Goal: Task Accomplishment & Management: Use online tool/utility

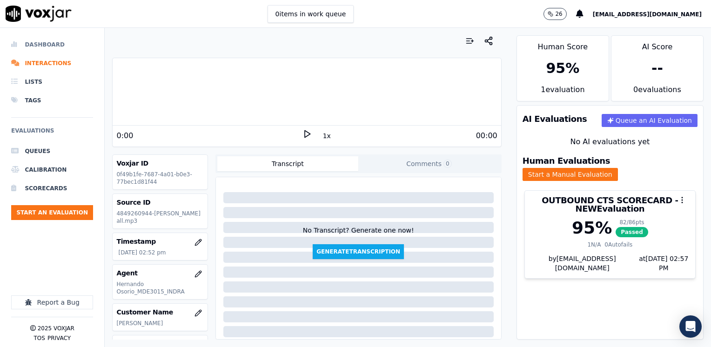
click at [61, 42] on li "Dashboard" at bounding box center [52, 44] width 82 height 19
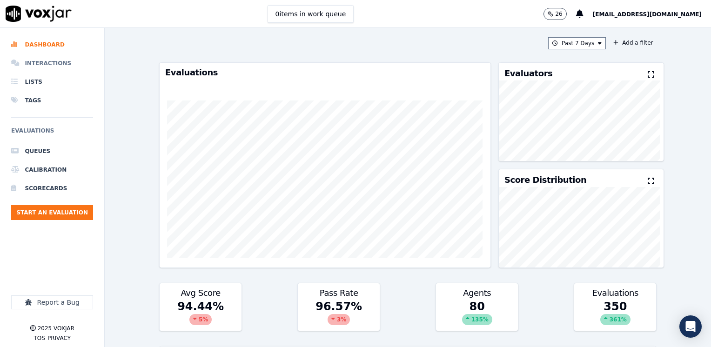
click at [54, 57] on li "Interactions" at bounding box center [52, 63] width 82 height 19
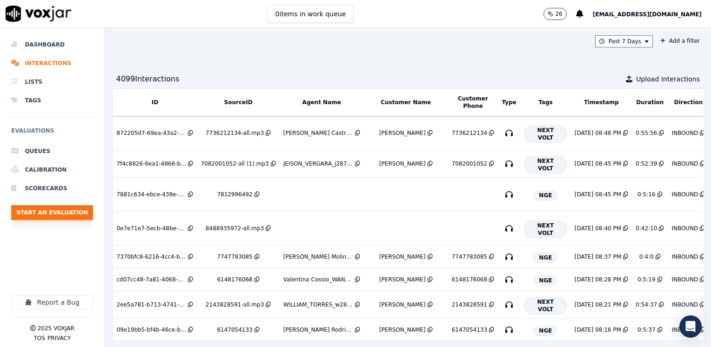
click at [61, 212] on button "Start an Evaluation" at bounding box center [52, 212] width 82 height 15
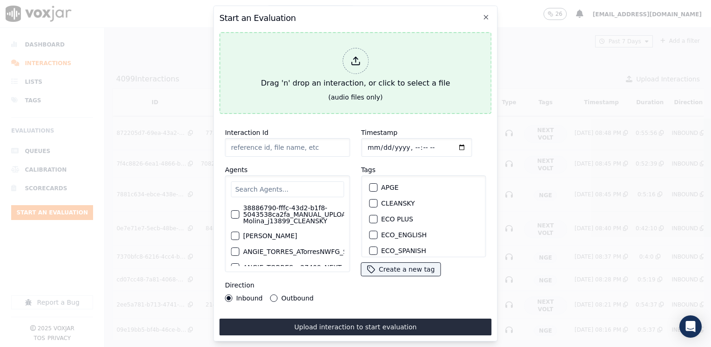
click at [358, 60] on icon at bounding box center [355, 61] width 10 height 10
type input "20250911-155244_6284683392-[PERSON_NAME] all.mp3"
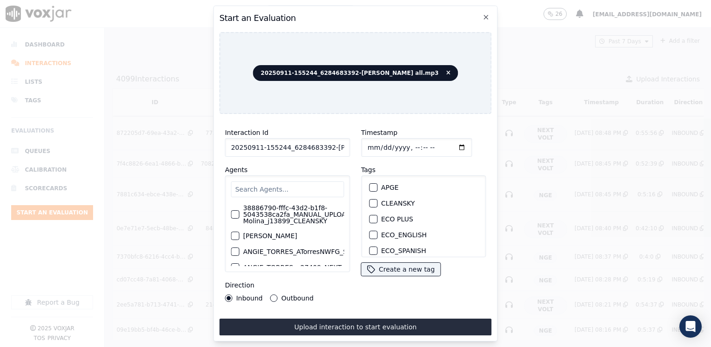
click at [301, 188] on input "text" at bounding box center [287, 190] width 113 height 16
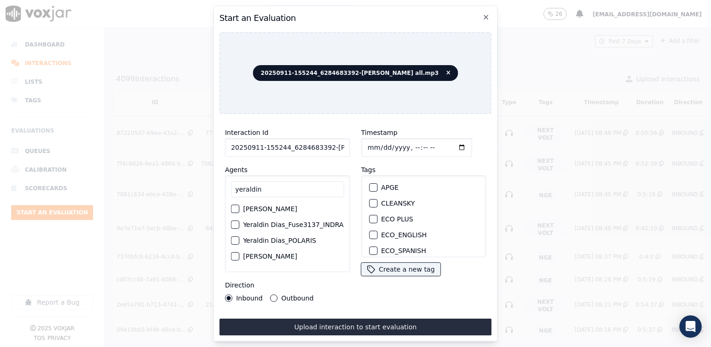
scroll to position [47, 0]
type input "yeraldin"
click at [300, 208] on label "Yeraldin Dias_Fuse3137_INDRA" at bounding box center [293, 210] width 101 height 7
click at [239, 208] on button "Yeraldin Dias_Fuse3137_INDRA" at bounding box center [235, 210] width 8 height 8
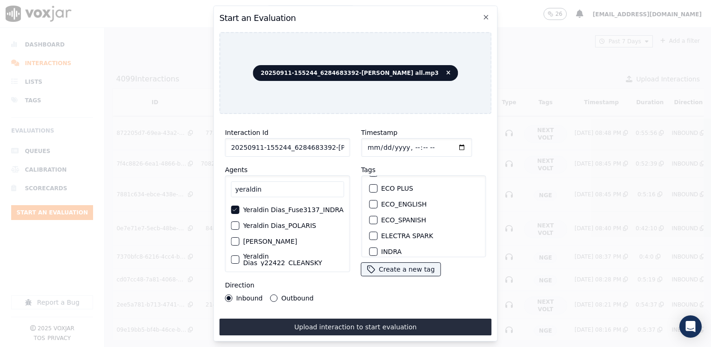
scroll to position [93, 0]
click at [371, 186] on div "button" at bounding box center [373, 189] width 7 height 7
click at [270, 295] on button "Outbound" at bounding box center [273, 298] width 7 height 7
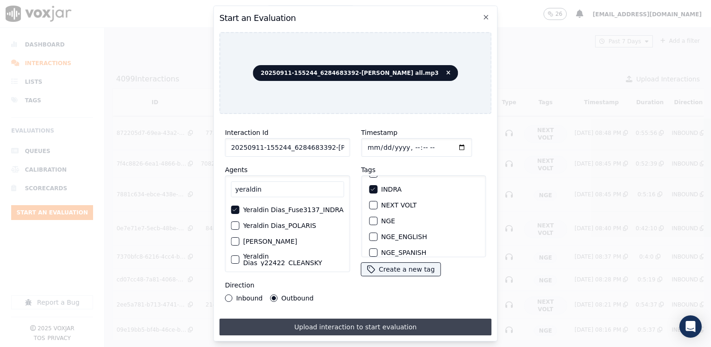
click at [363, 321] on button "Upload interaction to start evaluation" at bounding box center [355, 327] width 272 height 17
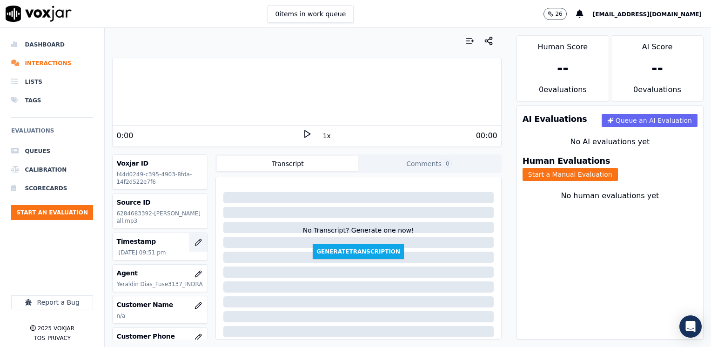
click at [195, 242] on icon "button" at bounding box center [198, 242] width 6 height 6
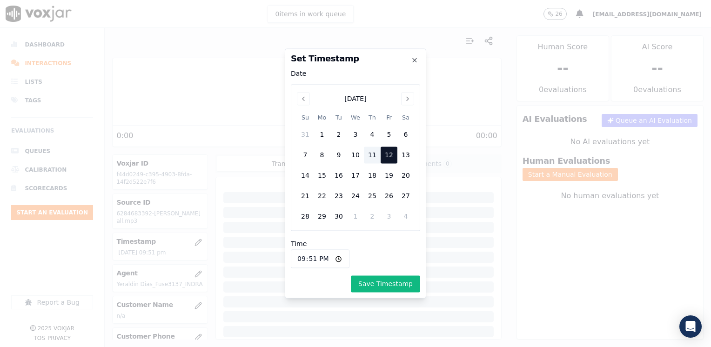
click at [374, 161] on div "11" at bounding box center [372, 155] width 17 height 17
click at [334, 256] on input "21:51" at bounding box center [320, 259] width 59 height 19
type input "15:51"
click at [395, 282] on button "Save Timestamp" at bounding box center [385, 284] width 69 height 17
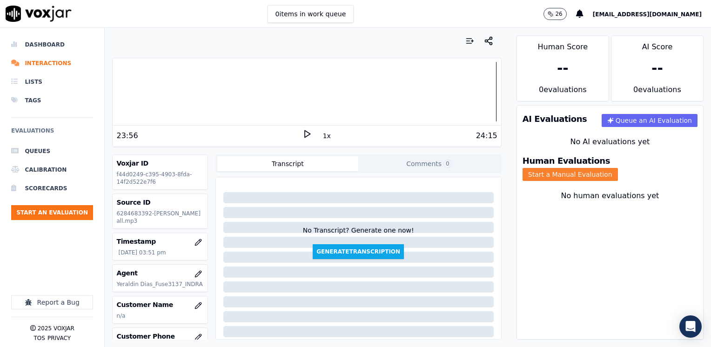
click at [618, 168] on button "Start a Manual Evaluation" at bounding box center [570, 174] width 95 height 13
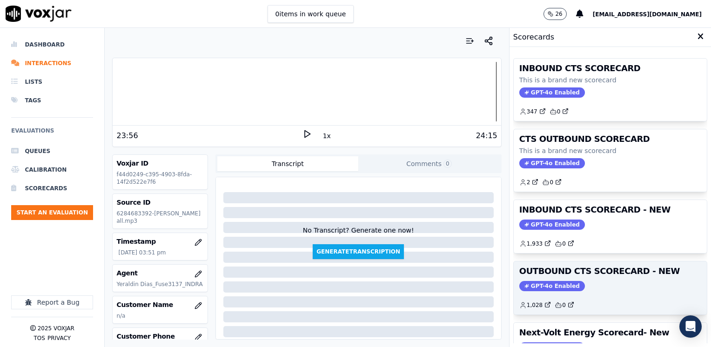
click at [542, 285] on span "GPT-4o Enabled" at bounding box center [552, 286] width 66 height 10
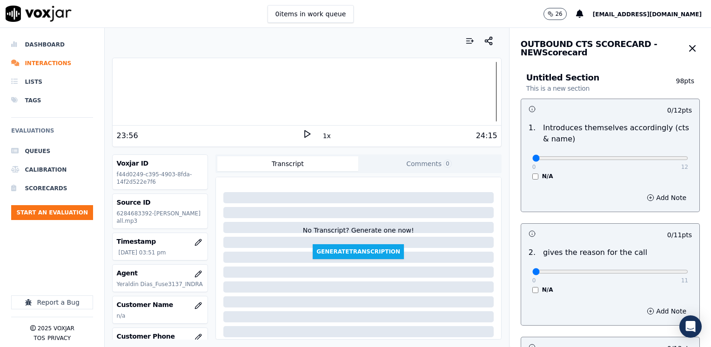
click at [610, 232] on div at bounding box center [623, 234] width 27 height 9
drag, startPoint x: 526, startPoint y: 161, endPoint x: 698, endPoint y: 169, distance: 172.4
type input "12"
click at [688, 156] on input "range" at bounding box center [610, 158] width 156 height 4
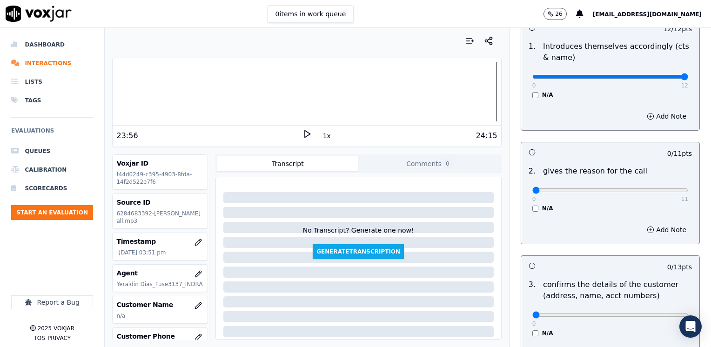
scroll to position [140, 0]
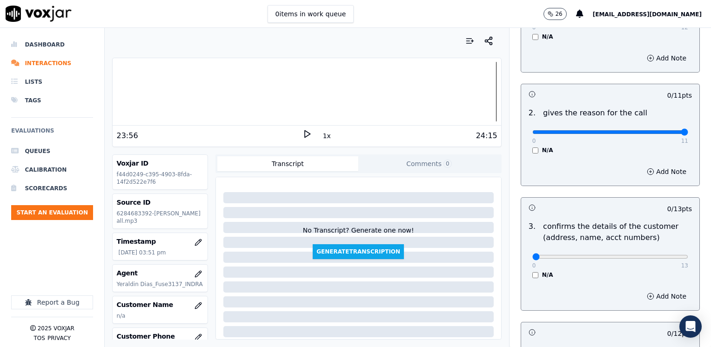
drag, startPoint x: 530, startPoint y: 131, endPoint x: 713, endPoint y: 173, distance: 187.2
type input "11"
click at [688, 134] on input "range" at bounding box center [610, 132] width 156 height 4
type input "12"
click at [648, 256] on input "range" at bounding box center [610, 257] width 156 height 4
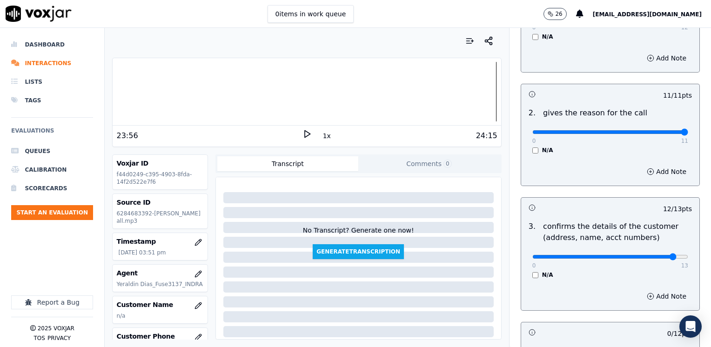
scroll to position [279, 0]
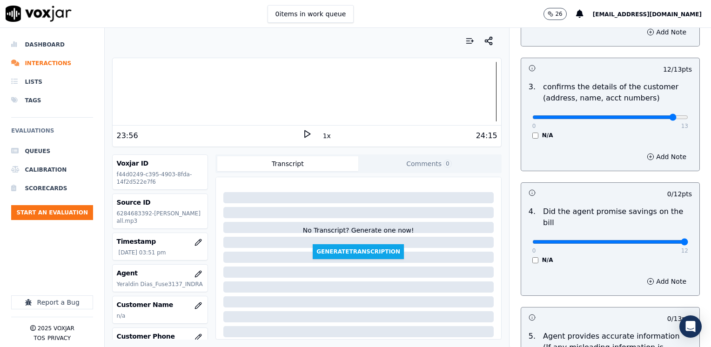
drag, startPoint x: 527, startPoint y: 229, endPoint x: 713, endPoint y: 232, distance: 185.7
type input "12"
click at [688, 240] on input "range" at bounding box center [610, 242] width 156 height 4
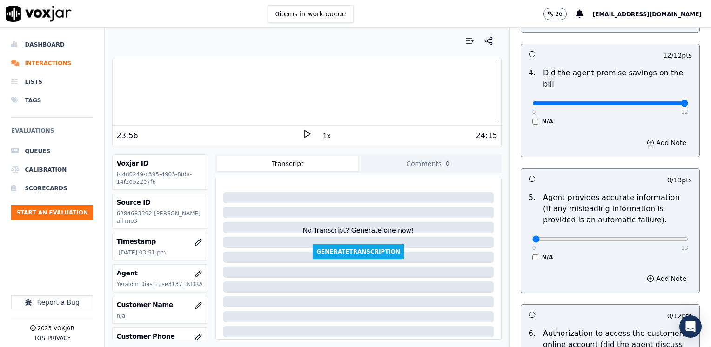
scroll to position [419, 0]
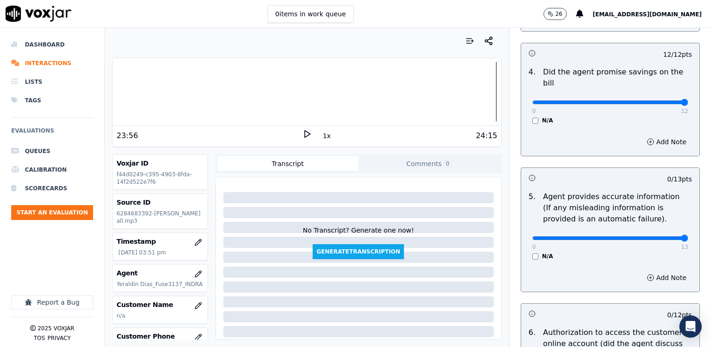
drag, startPoint x: 527, startPoint y: 224, endPoint x: 698, endPoint y: 228, distance: 171.3
type input "13"
click at [688, 236] on input "range" at bounding box center [610, 238] width 156 height 4
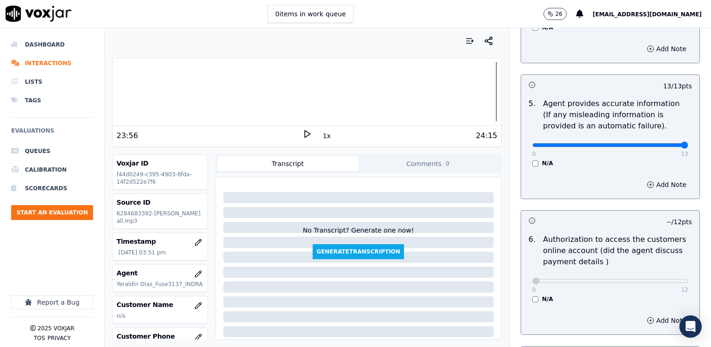
scroll to position [698, 0]
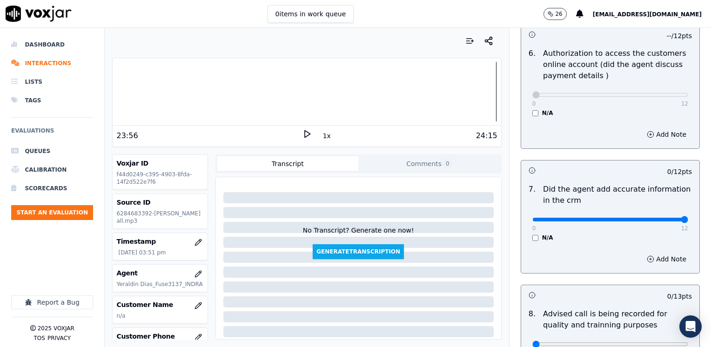
drag, startPoint x: 530, startPoint y: 205, endPoint x: 661, endPoint y: 222, distance: 132.3
type input "12"
click at [688, 218] on input "range" at bounding box center [610, 220] width 156 height 4
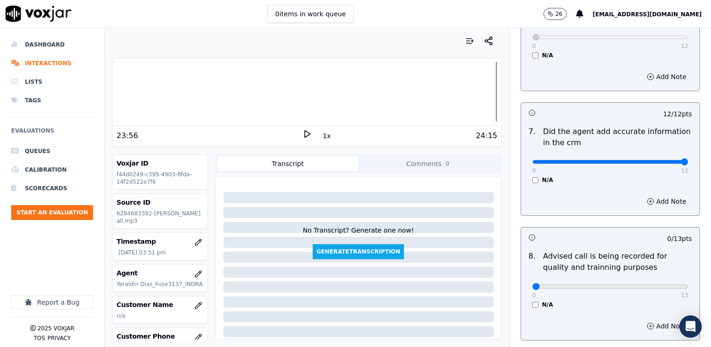
scroll to position [814, 0]
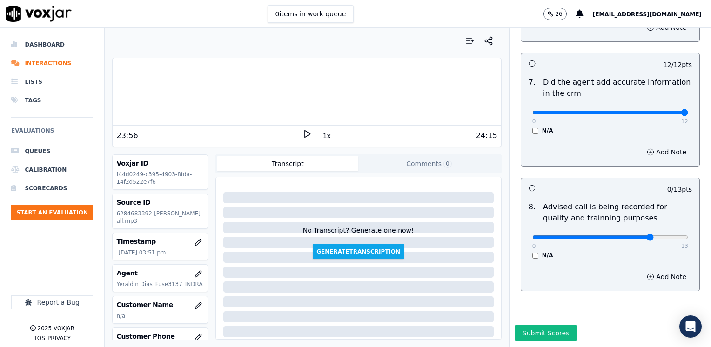
type input "10"
click at [633, 236] on input "range" at bounding box center [610, 238] width 156 height 4
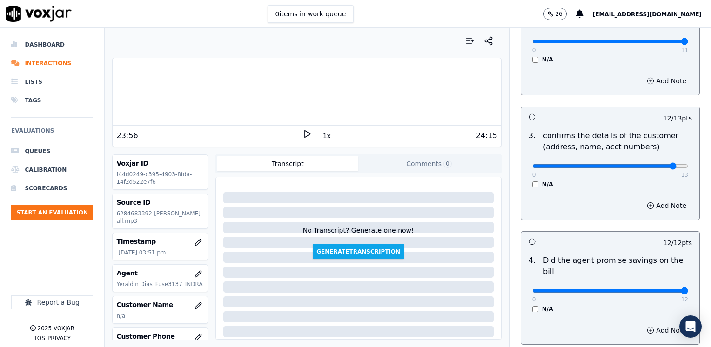
scroll to position [209, 0]
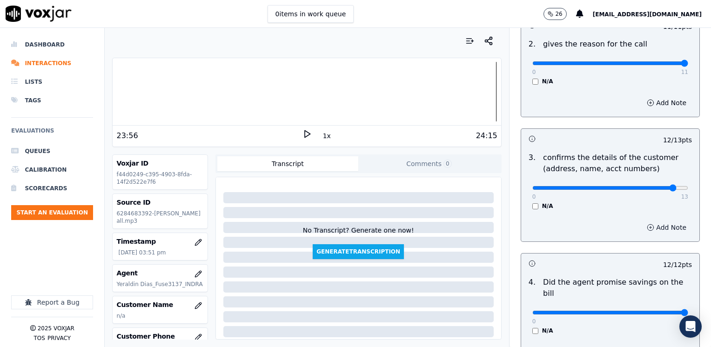
click at [652, 226] on button "Add Note" at bounding box center [666, 227] width 51 height 13
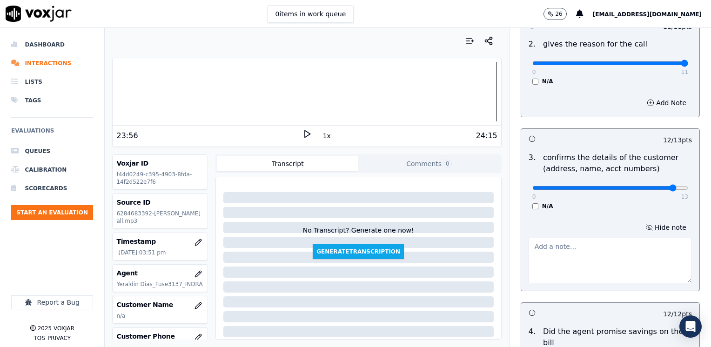
click at [607, 265] on textarea at bounding box center [610, 261] width 163 height 46
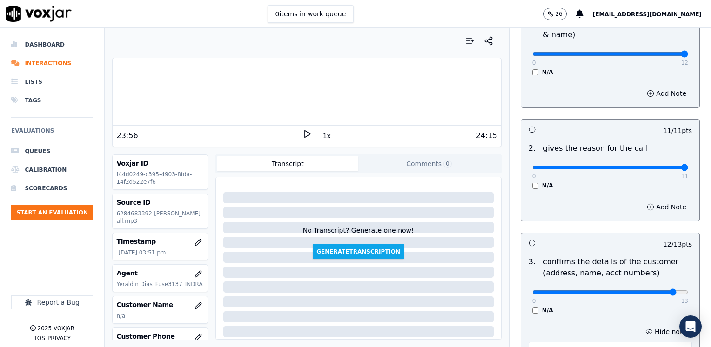
scroll to position [0, 0]
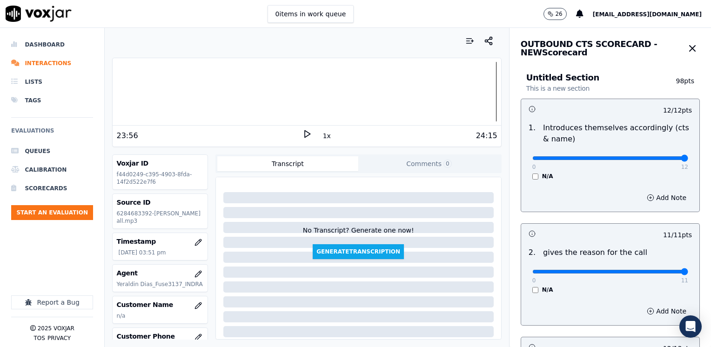
type textarea "Make sure to confirm full service address and the name as it appears on the bil…"
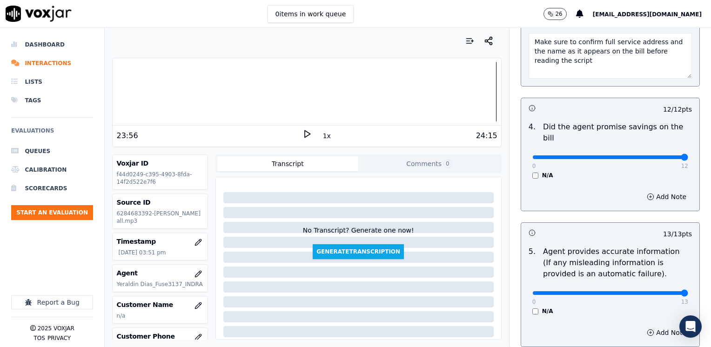
scroll to position [304, 0]
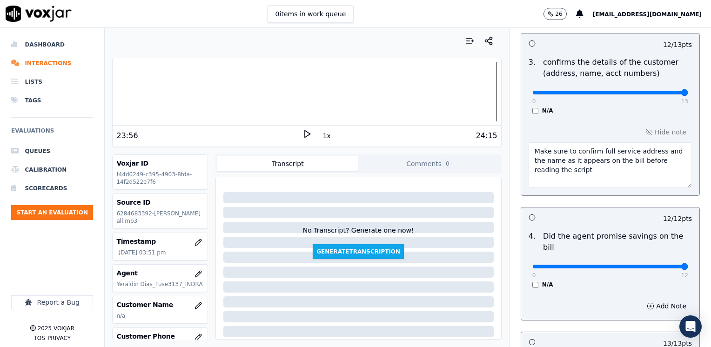
drag, startPoint x: 651, startPoint y: 92, endPoint x: 707, endPoint y: 100, distance: 56.8
type input "13"
click at [688, 94] on input "range" at bounding box center [610, 93] width 156 height 4
drag, startPoint x: 557, startPoint y: 174, endPoint x: 467, endPoint y: 135, distance: 98.6
click at [467, 135] on div "Your browser does not support the audio element. 23:56 1x 24:15 Voxjar ID f44d0…" at bounding box center [408, 187] width 606 height 319
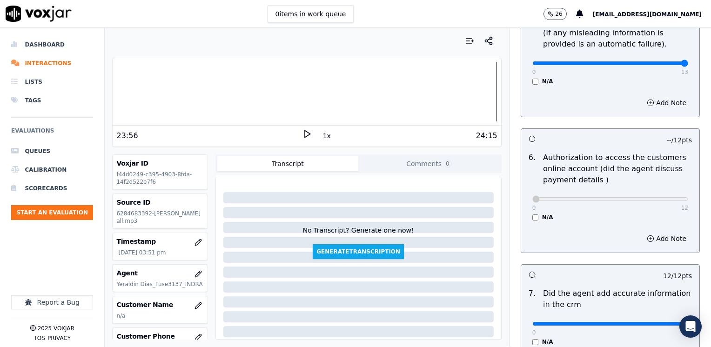
scroll to position [862, 0]
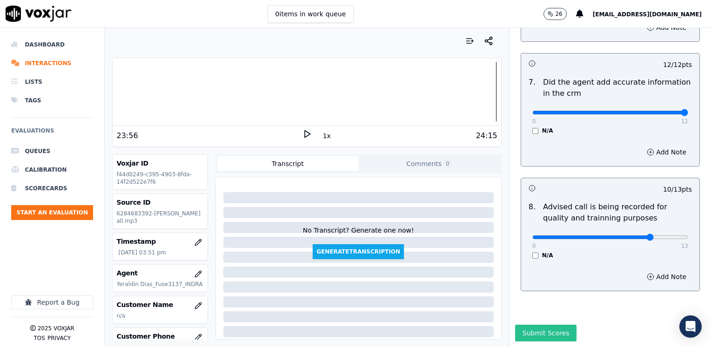
click at [538, 325] on button "Submit Scores" at bounding box center [546, 333] width 62 height 17
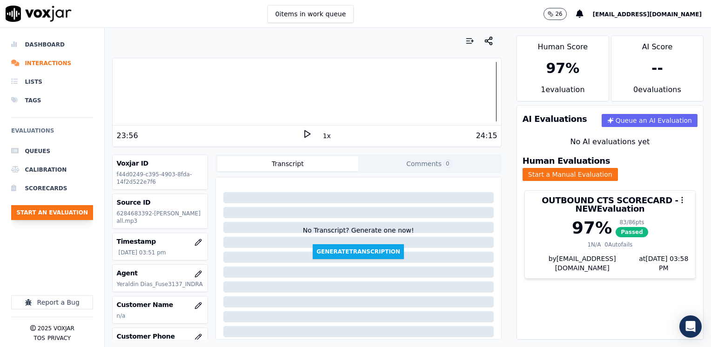
click at [58, 210] on button "Start an Evaluation" at bounding box center [52, 212] width 82 height 15
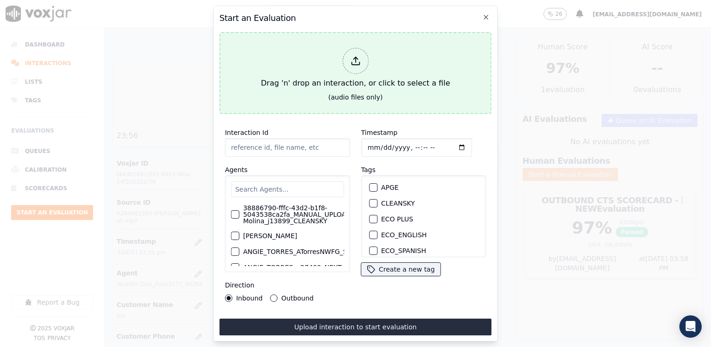
click at [368, 59] on div "Drag 'n' drop an interaction, or click to select a file" at bounding box center [355, 68] width 196 height 48
type input "20250911-125648_3126209196-[PERSON_NAME] 1 all.mp3"
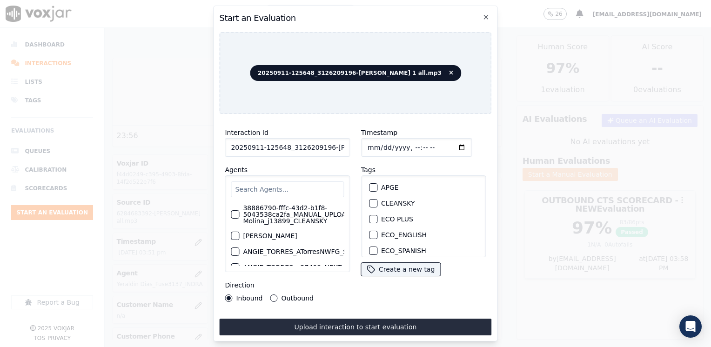
click at [297, 190] on input "text" at bounding box center [287, 190] width 113 height 16
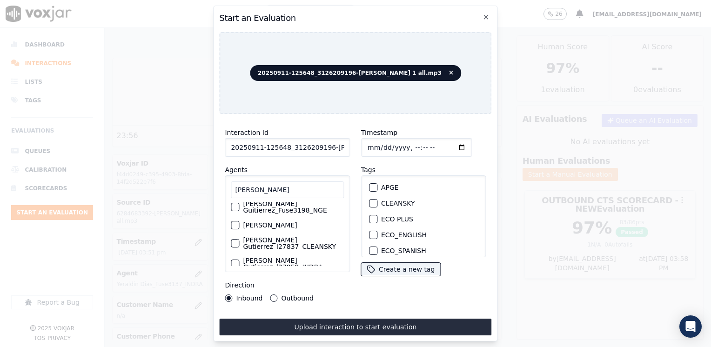
scroll to position [0, 0]
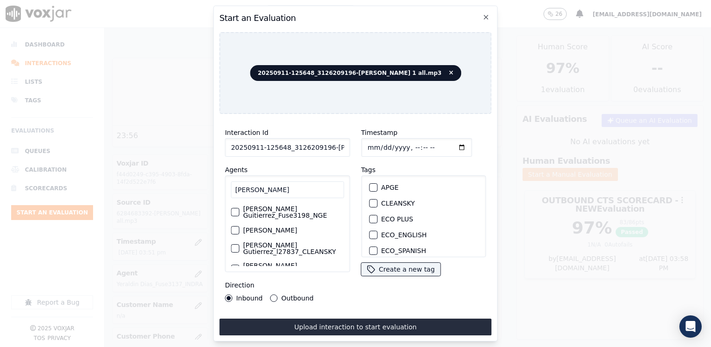
type input "[PERSON_NAME]"
click at [287, 209] on label "[PERSON_NAME] Guitierrez_Fuse3198_NGE" at bounding box center [293, 212] width 101 height 13
click at [239, 209] on button "[PERSON_NAME] Guitierrez_Fuse3198_NGE" at bounding box center [235, 212] width 8 height 8
click at [371, 202] on div "button" at bounding box center [373, 205] width 7 height 7
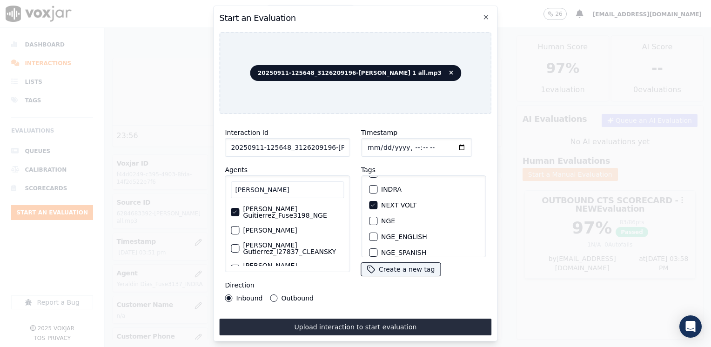
click at [449, 144] on input "Timestamp" at bounding box center [416, 147] width 111 height 19
click at [470, 284] on div "Timestamp Tags APGE CLEANSKY ECO PLUS ECO_ENGLISH ECO_SPANISH ELECTRA SPARK IND…" at bounding box center [424, 214] width 136 height 186
click at [449, 144] on input "Timestamp" at bounding box center [416, 147] width 111 height 19
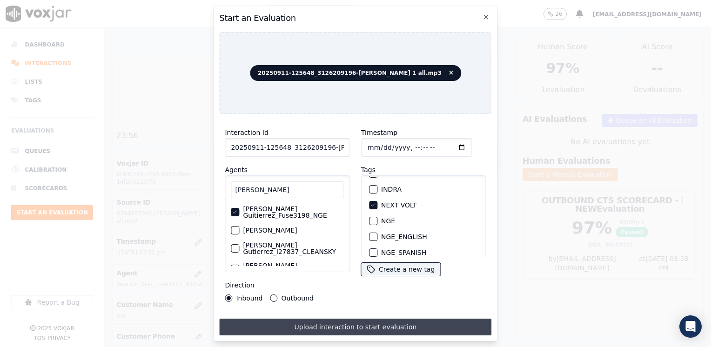
type input "[DATE]T15:58"
click at [370, 325] on button "Upload interaction to start evaluation" at bounding box center [355, 327] width 272 height 17
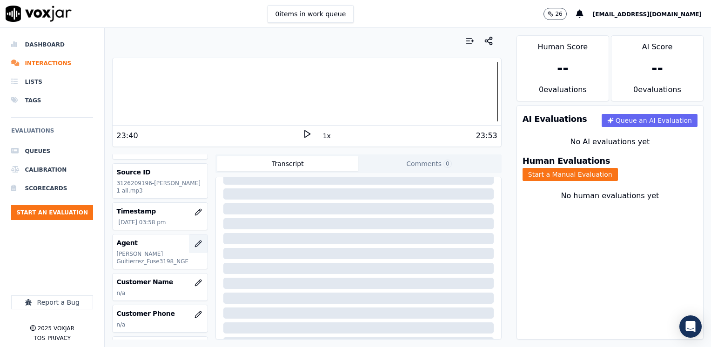
scroll to position [47, 0]
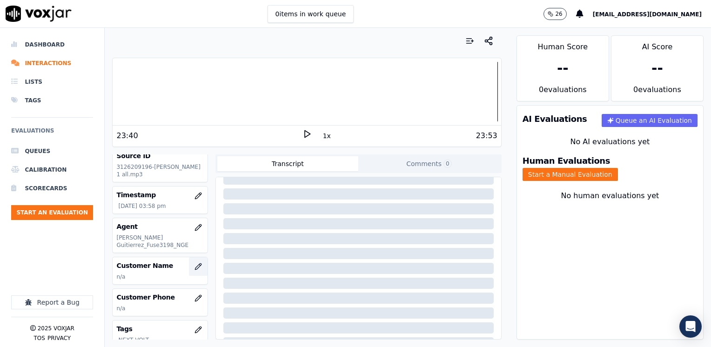
click at [194, 262] on button "button" at bounding box center [198, 266] width 19 height 19
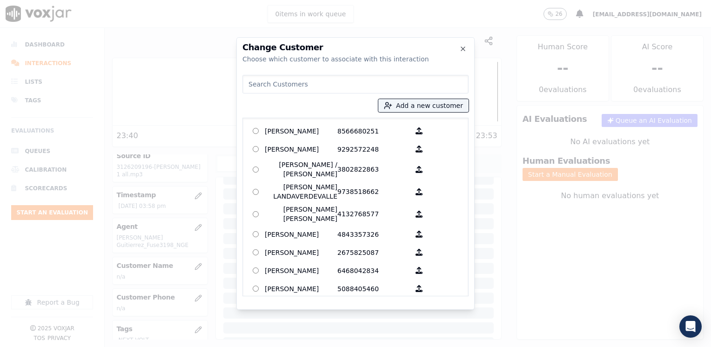
click at [313, 78] on input at bounding box center [355, 84] width 226 height 19
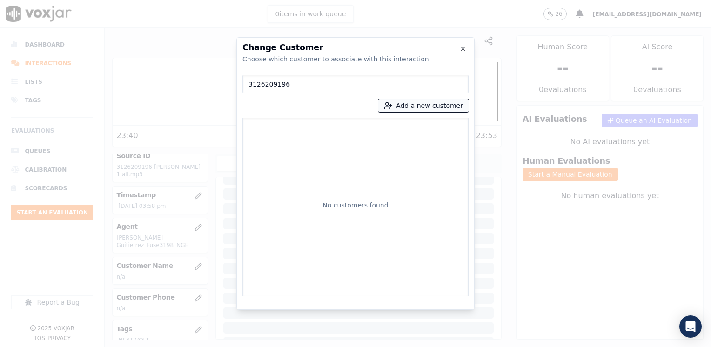
type input "3126209196"
click at [443, 109] on button "Add a new customer" at bounding box center [423, 105] width 90 height 13
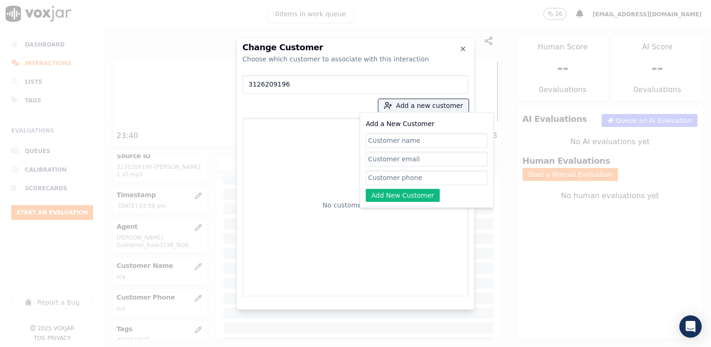
click at [454, 180] on input "Add a New Customer" at bounding box center [427, 177] width 122 height 15
paste input "3126209196"
type input "3126209196"
click at [393, 139] on input "Add a New Customer" at bounding box center [427, 140] width 122 height 15
paste input "Maylet Aragort"
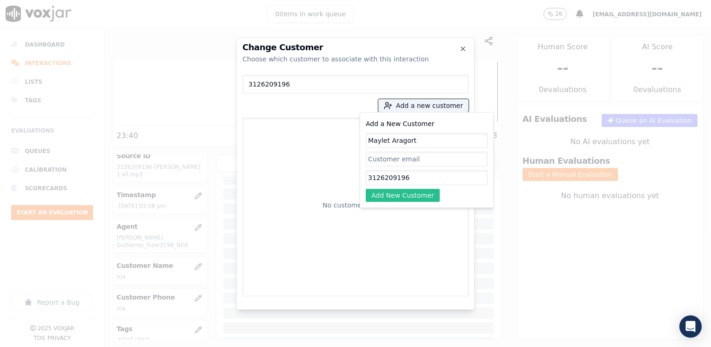
type input "Maylet Aragort"
click at [404, 196] on button "Add New Customer" at bounding box center [403, 195] width 74 height 13
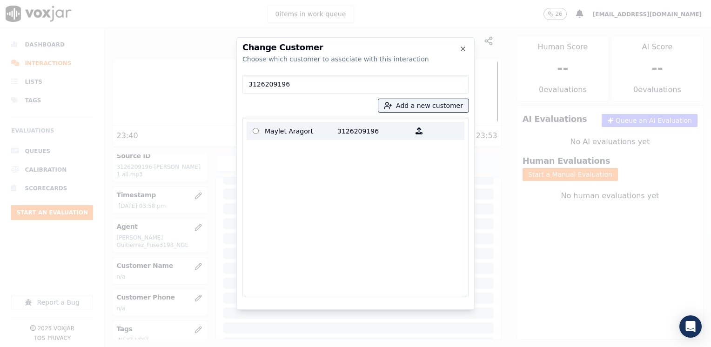
click at [312, 128] on p "Maylet Aragort" at bounding box center [301, 131] width 73 height 14
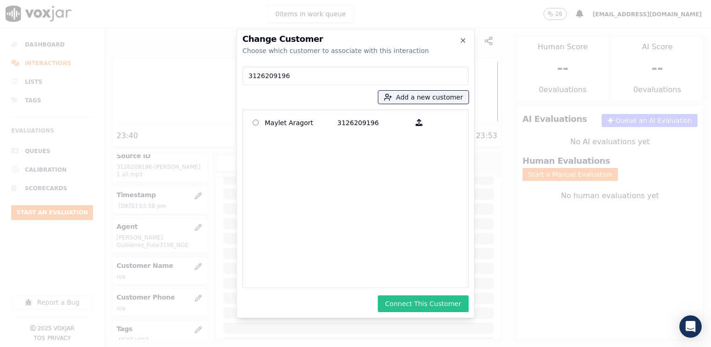
click at [434, 297] on button "Connect This Customer" at bounding box center [423, 304] width 91 height 17
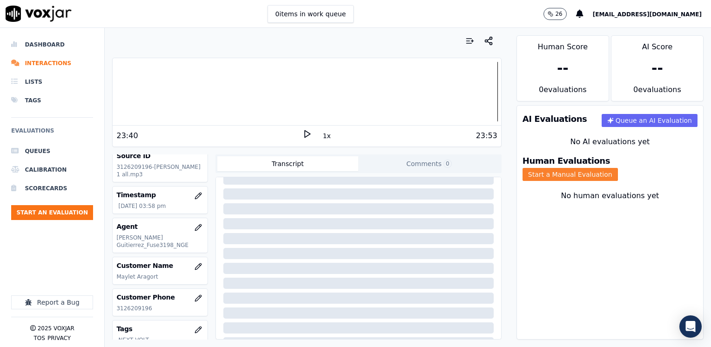
click at [618, 168] on button "Start a Manual Evaluation" at bounding box center [570, 174] width 95 height 13
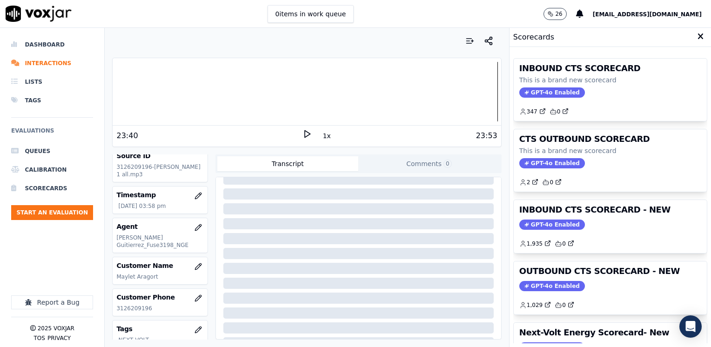
drag, startPoint x: 536, startPoint y: 222, endPoint x: 528, endPoint y: 233, distance: 13.7
click at [536, 222] on span "GPT-4o Enabled" at bounding box center [552, 225] width 66 height 10
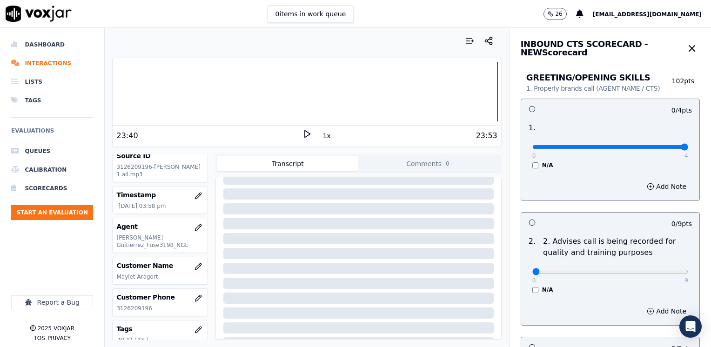
drag, startPoint x: 526, startPoint y: 147, endPoint x: 713, endPoint y: 146, distance: 186.6
type input "4"
click at [688, 146] on input "range" at bounding box center [610, 147] width 156 height 4
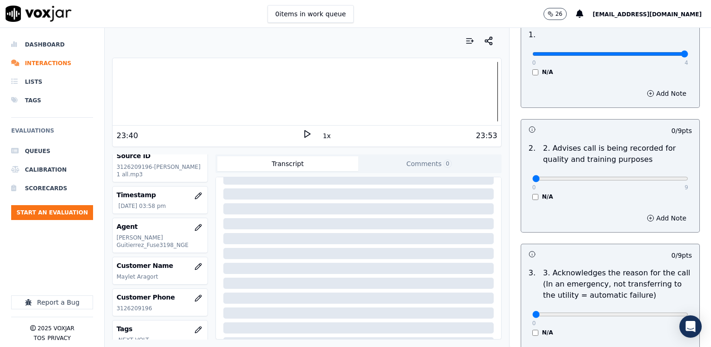
scroll to position [233, 0]
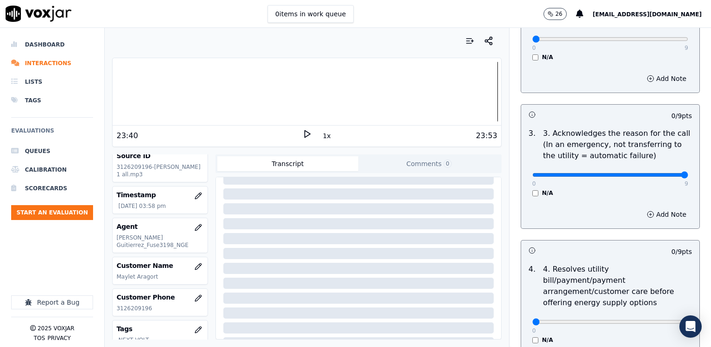
drag, startPoint x: 526, startPoint y: 176, endPoint x: 697, endPoint y: 229, distance: 179.2
type input "9"
click at [688, 177] on input "range" at bounding box center [610, 175] width 156 height 4
click at [641, 215] on button "Add Note" at bounding box center [666, 214] width 51 height 13
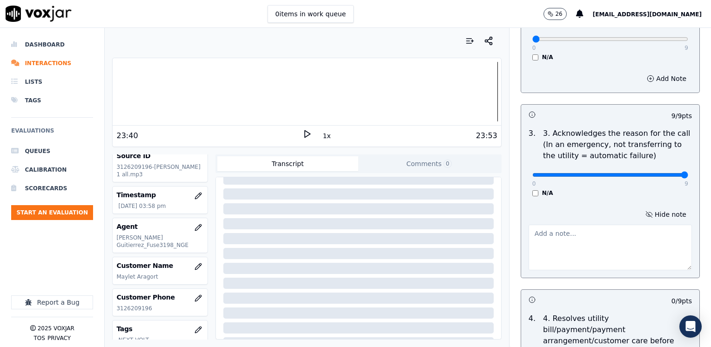
click at [655, 239] on textarea at bounding box center [610, 248] width 163 height 46
type textarea "Cx wants to start a new service"
click at [585, 249] on textarea "Cx wants to start a new service" at bounding box center [610, 248] width 163 height 46
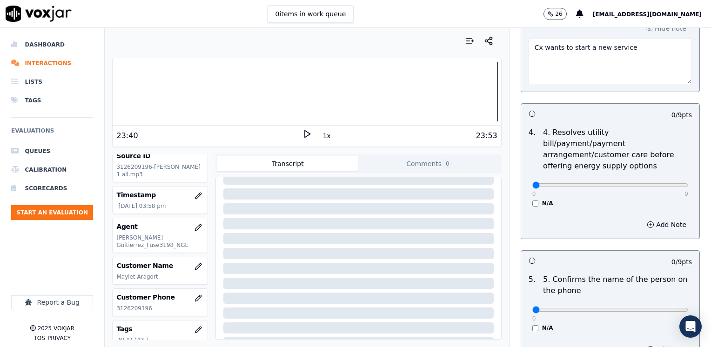
scroll to position [512, 0]
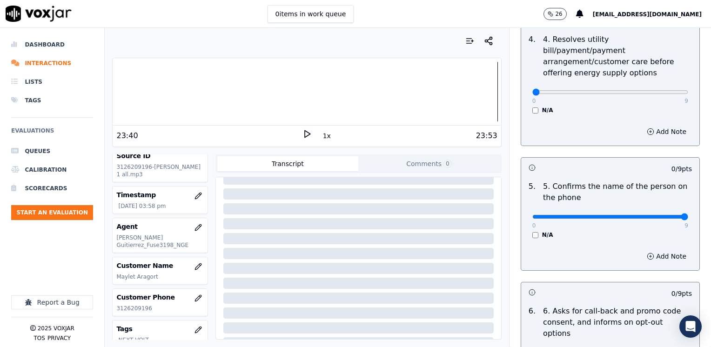
drag, startPoint x: 526, startPoint y: 206, endPoint x: 693, endPoint y: 189, distance: 167.0
type input "9"
click at [688, 215] on input "range" at bounding box center [610, 217] width 156 height 4
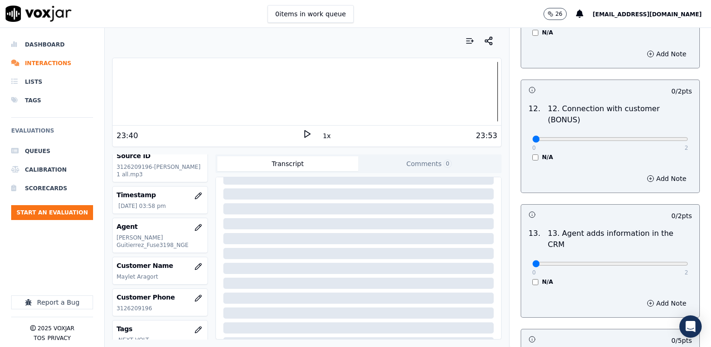
scroll to position [1610, 0]
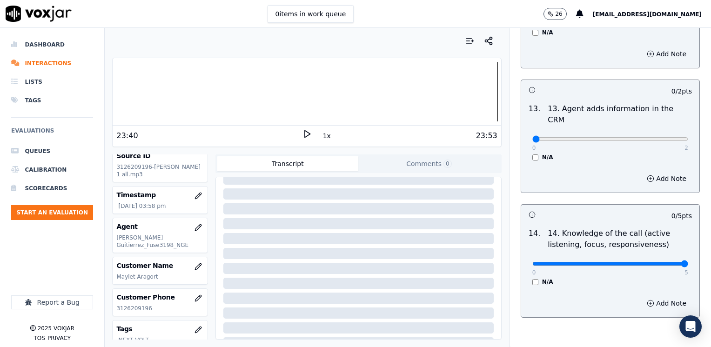
drag, startPoint x: 526, startPoint y: 216, endPoint x: 612, endPoint y: 155, distance: 105.4
type input "5"
click at [688, 262] on input "range" at bounding box center [610, 264] width 156 height 4
drag, startPoint x: 528, startPoint y: 92, endPoint x: 713, endPoint y: 126, distance: 187.8
type input "2"
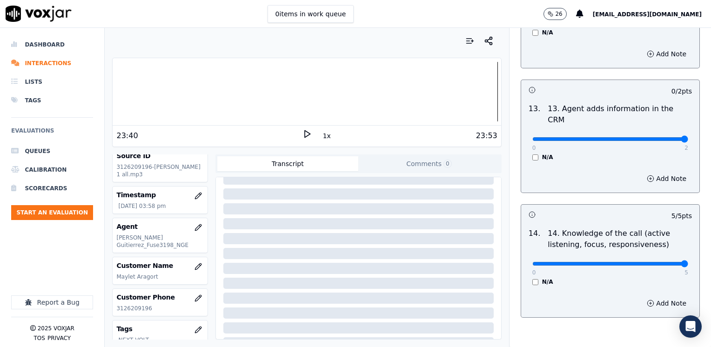
click at [688, 137] on input "range" at bounding box center [610, 139] width 156 height 4
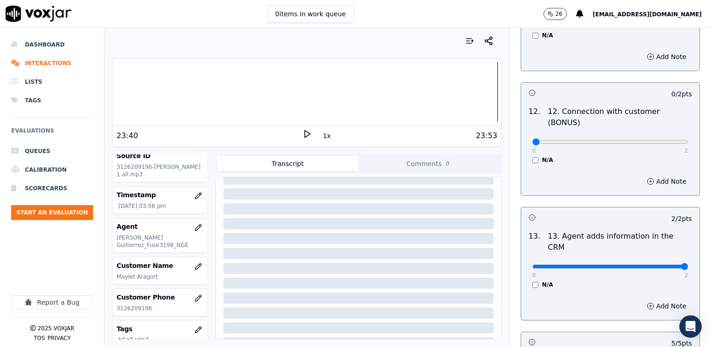
scroll to position [1470, 0]
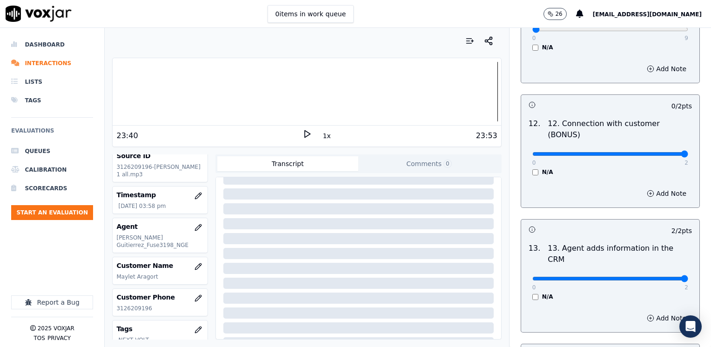
drag, startPoint x: 527, startPoint y: 118, endPoint x: 713, endPoint y: 115, distance: 185.7
type input "2"
click at [688, 152] on input "range" at bounding box center [610, 154] width 156 height 4
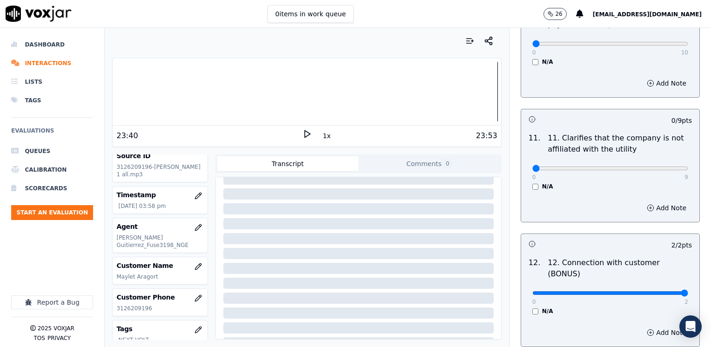
scroll to position [1331, 0]
drag, startPoint x: 528, startPoint y: 145, endPoint x: 713, endPoint y: 145, distance: 184.3
type input "9"
click at [688, 167] on input "range" at bounding box center [610, 169] width 156 height 4
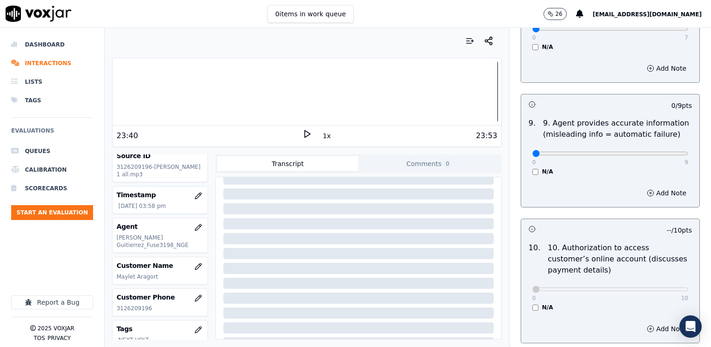
scroll to position [958, 0]
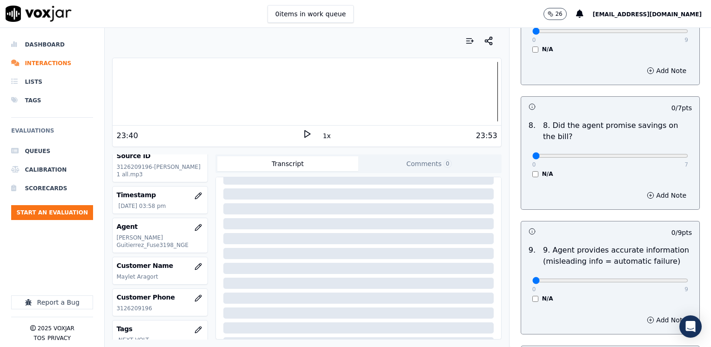
click at [612, 228] on div at bounding box center [623, 232] width 27 height 9
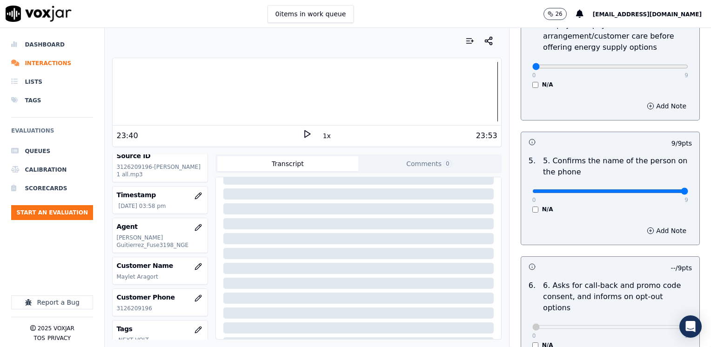
scroll to position [400, 0]
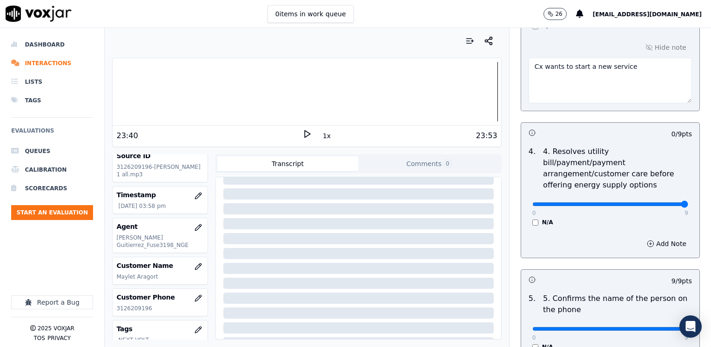
drag, startPoint x: 523, startPoint y: 190, endPoint x: 711, endPoint y: 182, distance: 188.2
type input "9"
click at [688, 202] on input "range" at bounding box center [610, 204] width 156 height 4
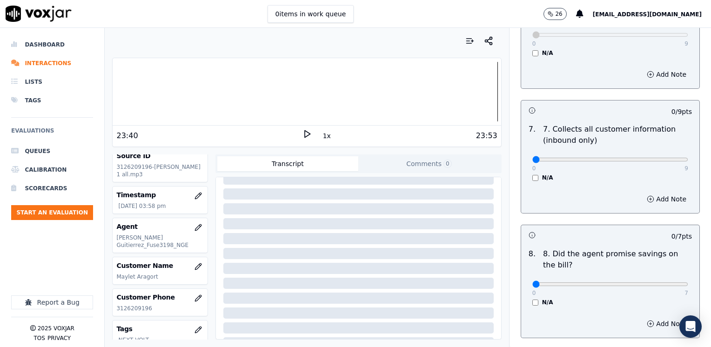
scroll to position [838, 0]
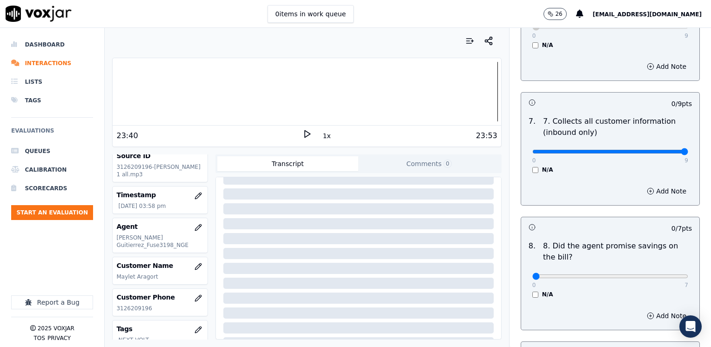
drag, startPoint x: 528, startPoint y: 128, endPoint x: 713, endPoint y: 150, distance: 185.5
type input "9"
click at [688, 150] on input "range" at bounding box center [610, 152] width 156 height 4
drag, startPoint x: 527, startPoint y: 255, endPoint x: 713, endPoint y: 255, distance: 185.7
type input "7"
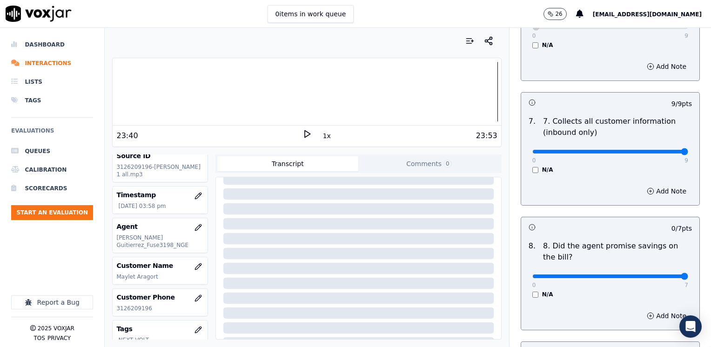
click at [688, 275] on input "range" at bounding box center [610, 277] width 156 height 4
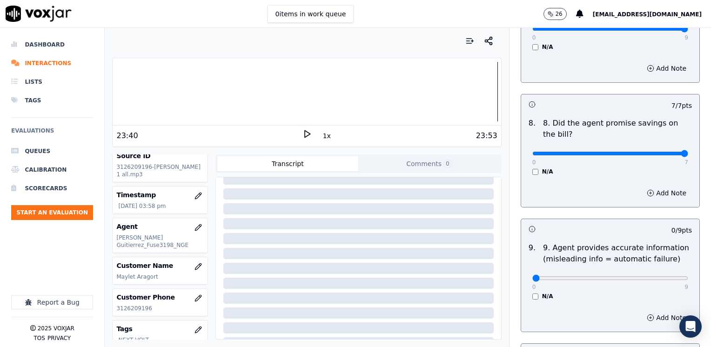
scroll to position [1024, 0]
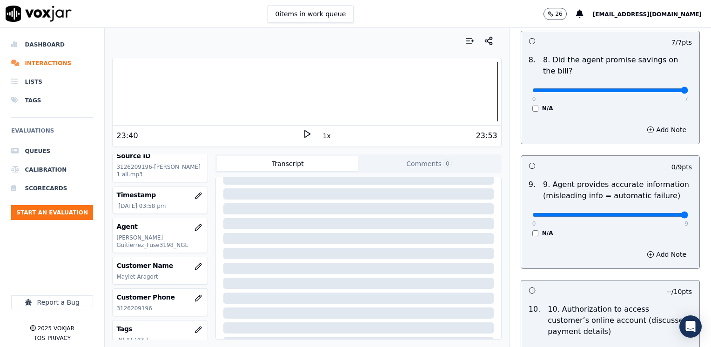
drag, startPoint x: 528, startPoint y: 189, endPoint x: 713, endPoint y: 211, distance: 185.6
type input "9"
click at [688, 213] on input "range" at bounding box center [610, 215] width 156 height 4
click at [594, 281] on div "-- / 10 pts" at bounding box center [610, 291] width 178 height 20
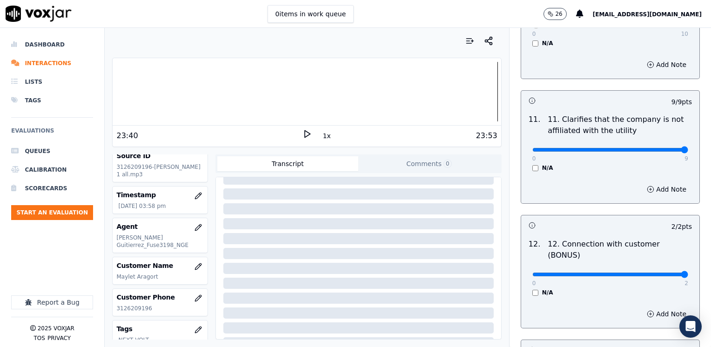
scroll to position [1610, 0]
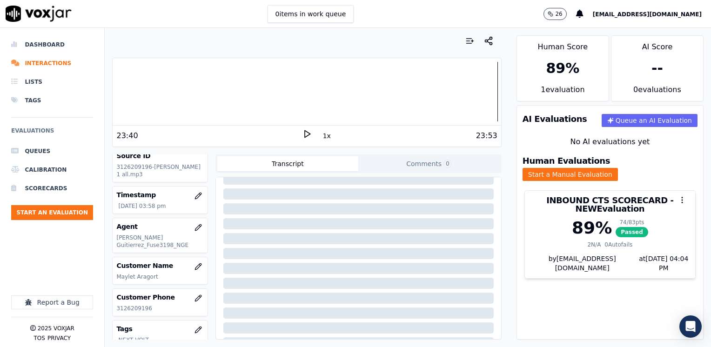
drag, startPoint x: 552, startPoint y: 304, endPoint x: 475, endPoint y: 307, distance: 77.3
click at [552, 304] on div "AI Evaluations Queue an AI Evaluation No AI evaluations yet Human Evaluations S…" at bounding box center [610, 222] width 187 height 235
click at [71, 212] on button "Start an Evaluation" at bounding box center [52, 212] width 82 height 15
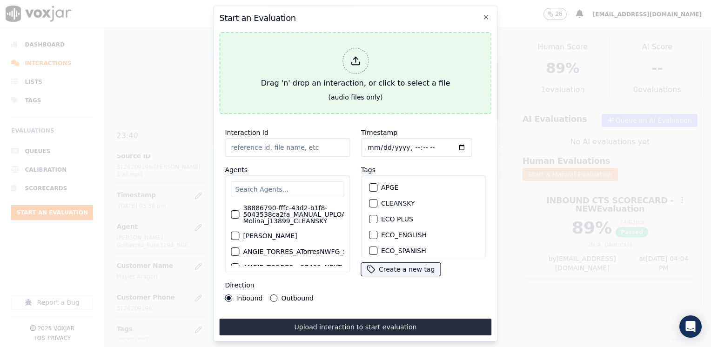
click at [357, 56] on icon at bounding box center [355, 61] width 10 height 10
type input "20250911-132855_6308029858-[PERSON_NAME] all.mp3"
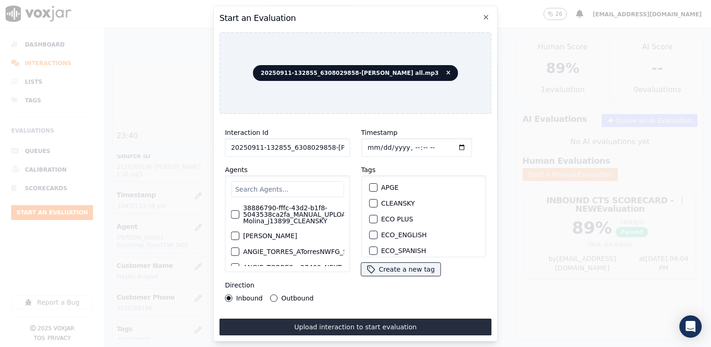
click at [333, 295] on div "Inbound Outbound" at bounding box center [287, 298] width 125 height 7
click at [311, 185] on input "text" at bounding box center [287, 190] width 113 height 16
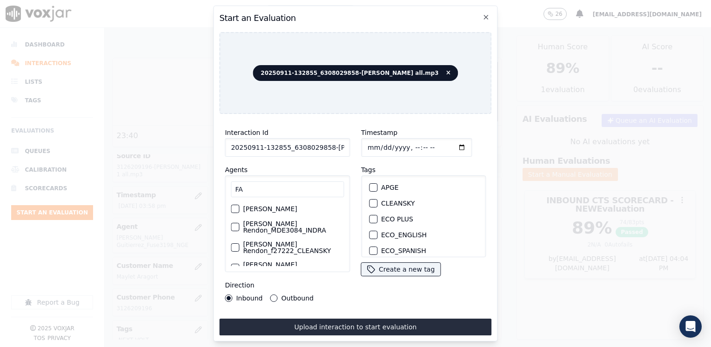
type input "F"
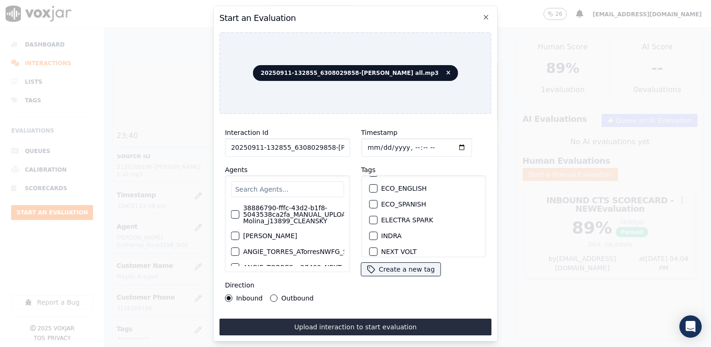
scroll to position [93, 0]
click at [370, 202] on div "button" at bounding box center [373, 205] width 7 height 7
click at [447, 145] on input "Timestamp" at bounding box center [416, 147] width 111 height 19
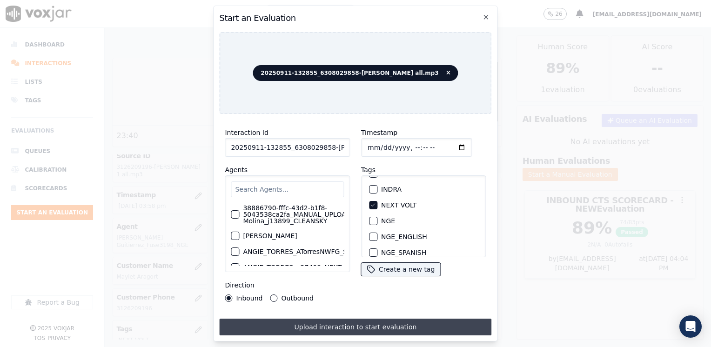
type input "[DATE]T16:05"
click at [343, 321] on button "Upload interaction to start evaluation" at bounding box center [355, 327] width 272 height 17
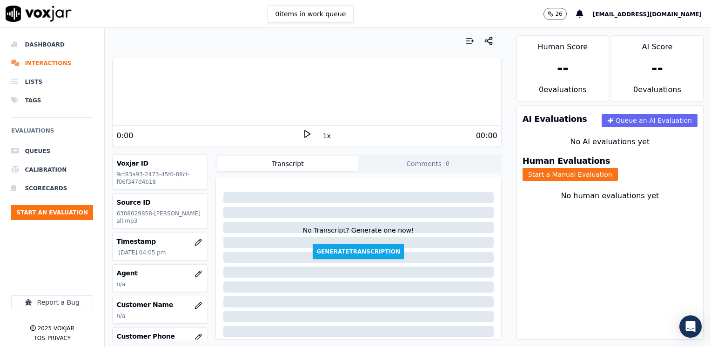
drag, startPoint x: 198, startPoint y: 134, endPoint x: 274, endPoint y: 134, distance: 75.4
click at [198, 134] on div "0:00" at bounding box center [209, 135] width 186 height 11
click at [303, 135] on icon at bounding box center [307, 133] width 9 height 9
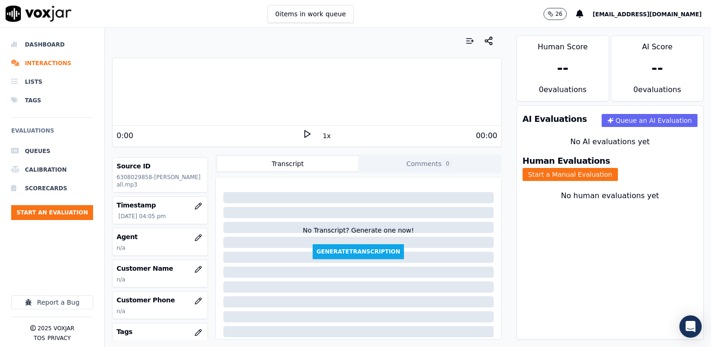
scroll to position [93, 0]
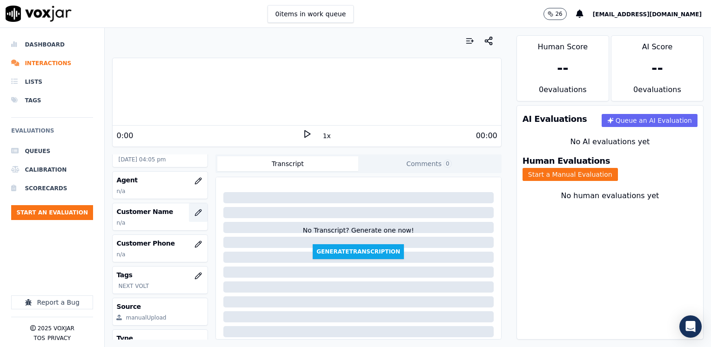
click at [195, 210] on icon "button" at bounding box center [198, 212] width 7 height 7
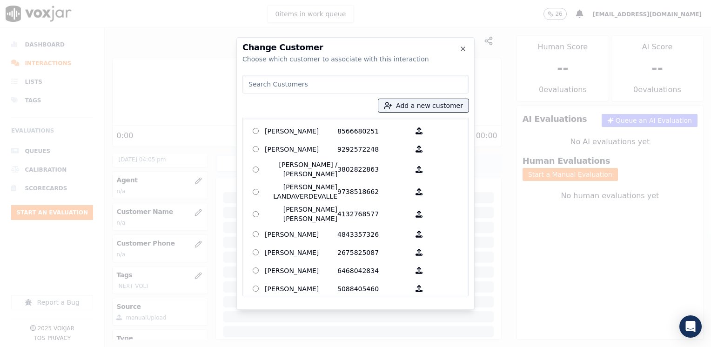
click at [339, 81] on input at bounding box center [355, 84] width 226 height 19
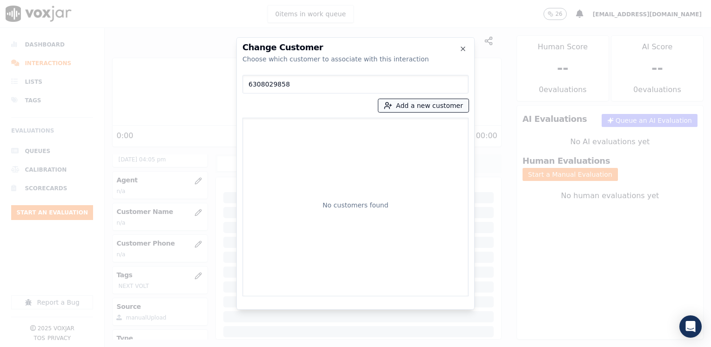
type input "6308029858"
click at [430, 106] on button "Add a new customer" at bounding box center [423, 105] width 90 height 13
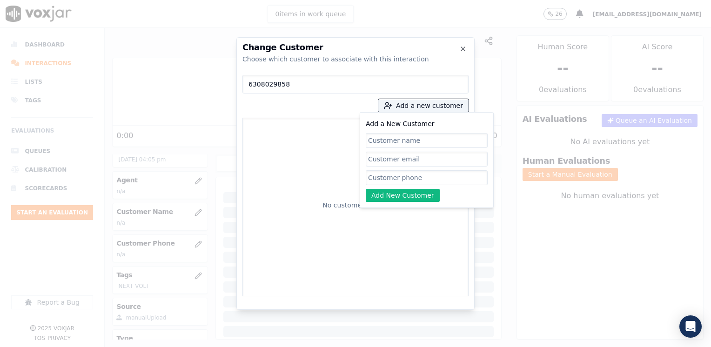
click at [406, 175] on input "Add a New Customer" at bounding box center [427, 177] width 122 height 15
paste input "6308029858"
type input "6308029858"
click at [430, 140] on input "Add a New Customer" at bounding box center [427, 140] width 122 height 15
paste input "[PERSON_NAME]"
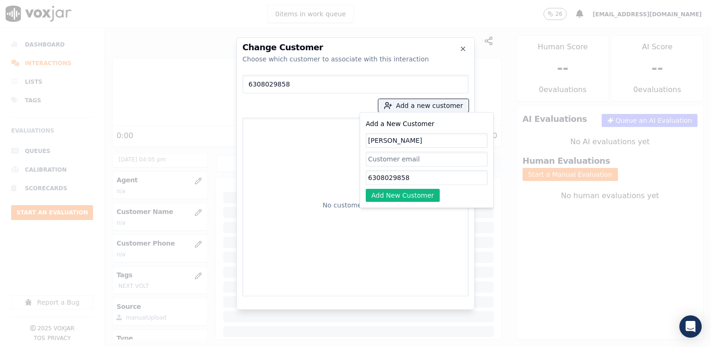
type input "[PERSON_NAME]"
click at [403, 188] on div "Add a New Customer [PERSON_NAME] 6308029858 Add New Customer" at bounding box center [427, 160] width 122 height 84
click at [401, 196] on button "Add New Customer" at bounding box center [403, 195] width 74 height 13
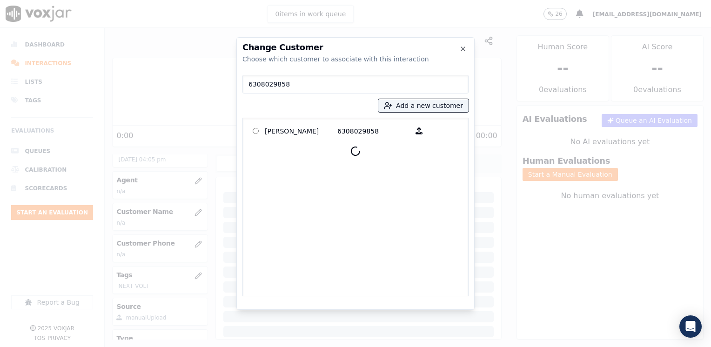
click at [311, 128] on p "[PERSON_NAME]" at bounding box center [301, 131] width 73 height 14
click at [323, 132] on div "[PERSON_NAME] 6308029858" at bounding box center [355, 207] width 226 height 179
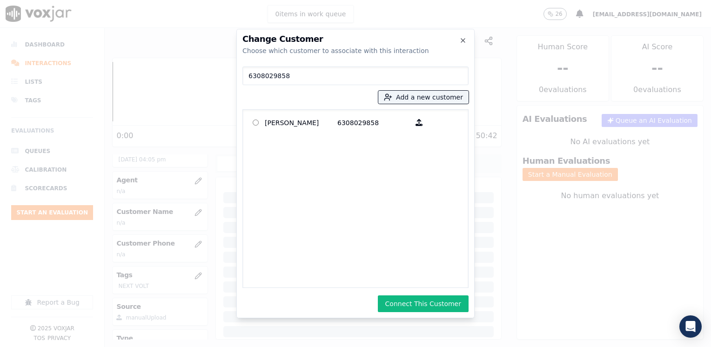
click at [278, 133] on div "[PERSON_NAME] 6308029858" at bounding box center [355, 198] width 226 height 179
click at [443, 308] on button "Connect This Customer" at bounding box center [423, 304] width 91 height 17
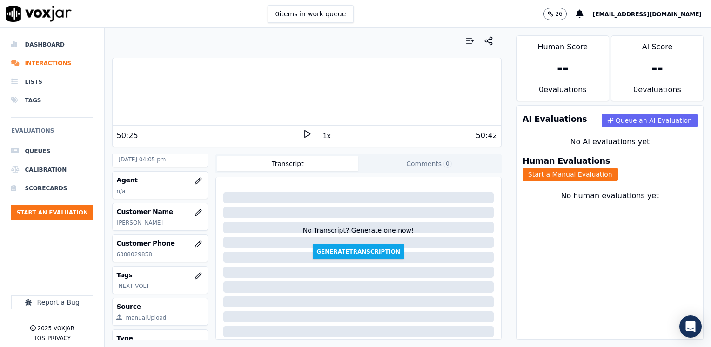
drag, startPoint x: 635, startPoint y: 162, endPoint x: 629, endPoint y: 174, distance: 13.3
click at [618, 168] on button "Start a Manual Evaluation" at bounding box center [570, 174] width 95 height 13
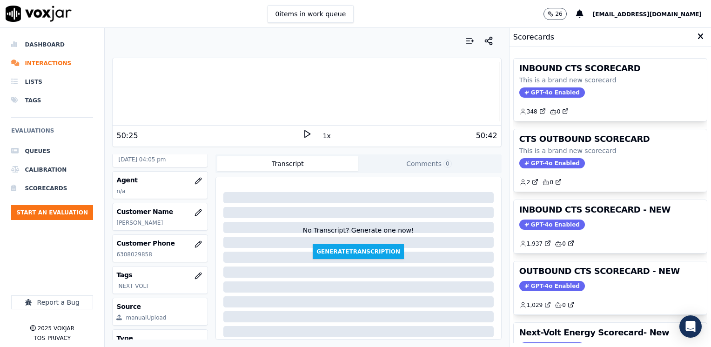
drag, startPoint x: 547, startPoint y: 222, endPoint x: 557, endPoint y: 215, distance: 11.6
click at [547, 222] on span "GPT-4o Enabled" at bounding box center [552, 225] width 66 height 10
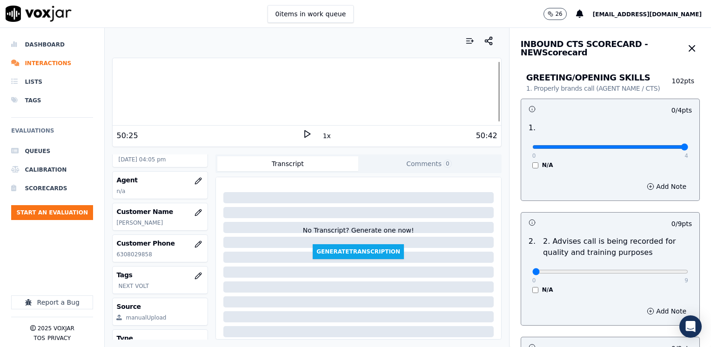
drag, startPoint x: 525, startPoint y: 148, endPoint x: 713, endPoint y: 145, distance: 187.6
type input "4"
click at [688, 145] on input "range" at bounding box center [610, 147] width 156 height 4
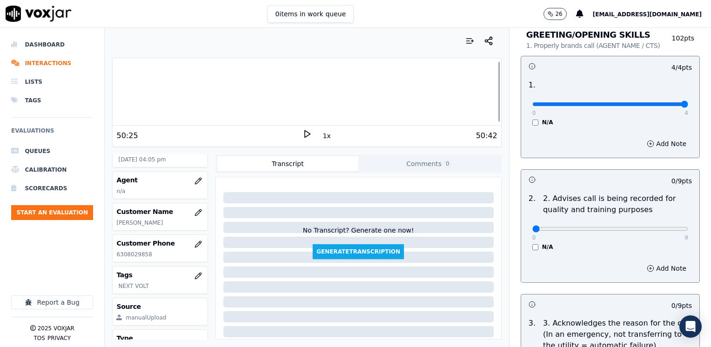
scroll to position [140, 0]
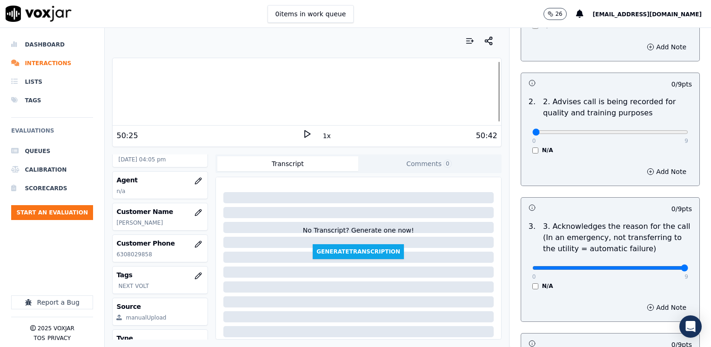
drag, startPoint x: 597, startPoint y: 255, endPoint x: 711, endPoint y: 247, distance: 114.3
type input "9"
click at [688, 266] on input "range" at bounding box center [610, 268] width 156 height 4
click at [660, 306] on button "Add Note" at bounding box center [666, 307] width 51 height 13
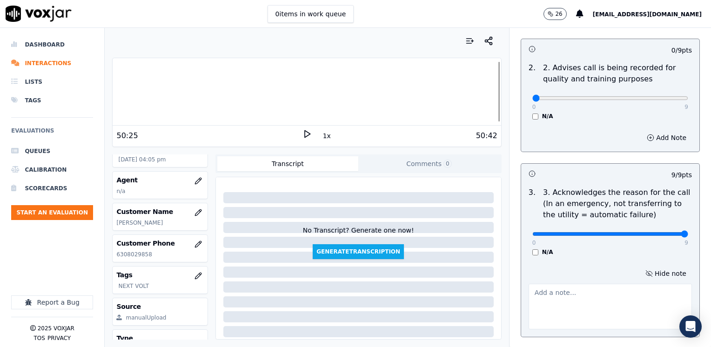
scroll to position [233, 0]
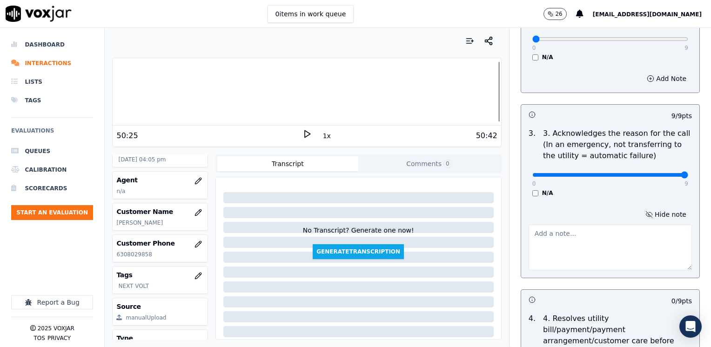
click at [570, 250] on textarea at bounding box center [610, 248] width 163 height 46
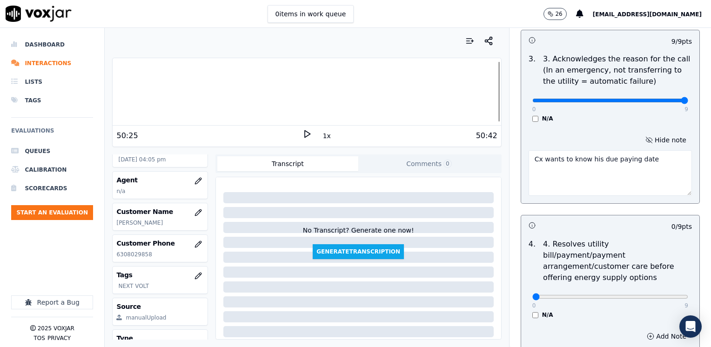
scroll to position [326, 0]
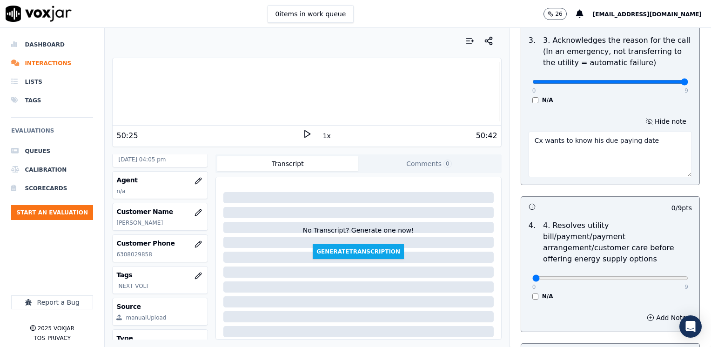
type textarea "Cx wants to know his due paying date"
drag, startPoint x: 530, startPoint y: 265, endPoint x: 713, endPoint y: 226, distance: 187.0
type input "9"
click at [688, 276] on input "range" at bounding box center [610, 278] width 156 height 4
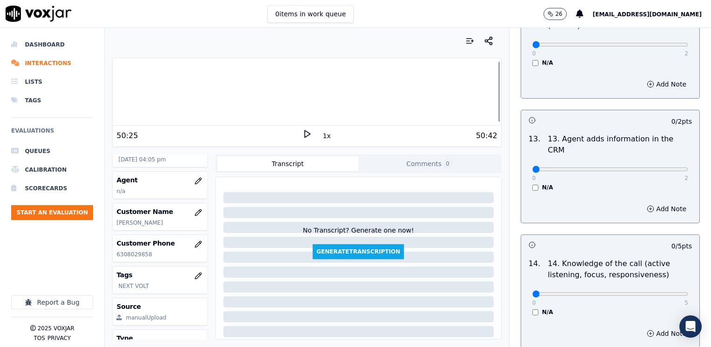
scroll to position [1610, 0]
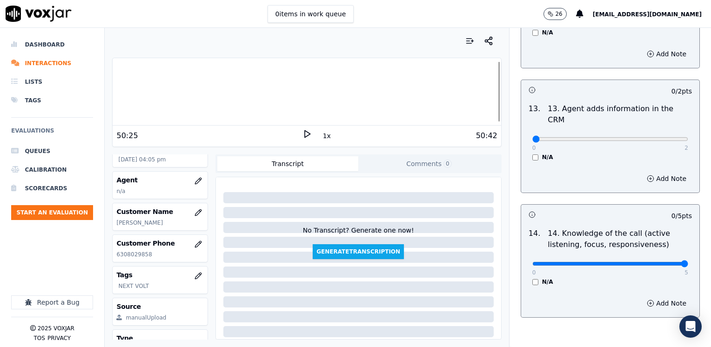
drag, startPoint x: 527, startPoint y: 216, endPoint x: 668, endPoint y: 169, distance: 148.8
type input "5"
click at [688, 262] on input "range" at bounding box center [610, 264] width 156 height 4
drag, startPoint x: 528, startPoint y: 90, endPoint x: 711, endPoint y: 92, distance: 182.9
type input "2"
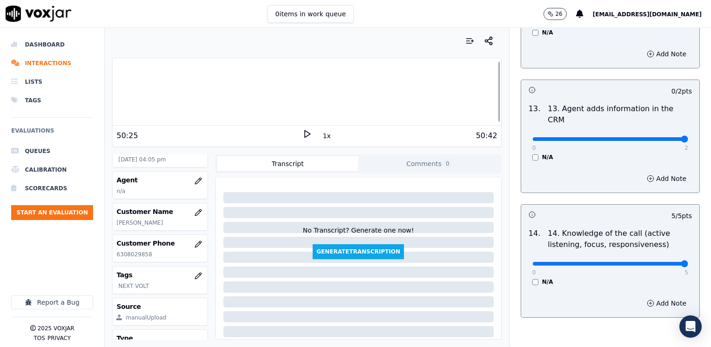
click at [688, 137] on input "range" at bounding box center [610, 139] width 156 height 4
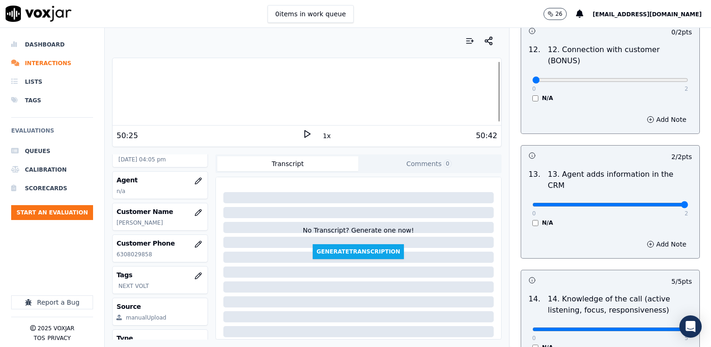
scroll to position [1470, 0]
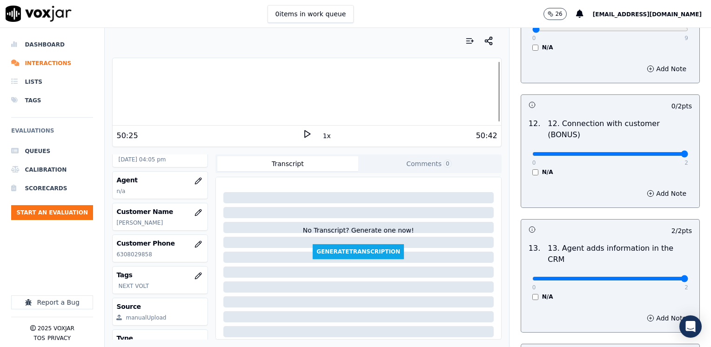
drag, startPoint x: 528, startPoint y: 118, endPoint x: 713, endPoint y: 114, distance: 184.4
type input "2"
click at [688, 152] on input "range" at bounding box center [610, 154] width 156 height 4
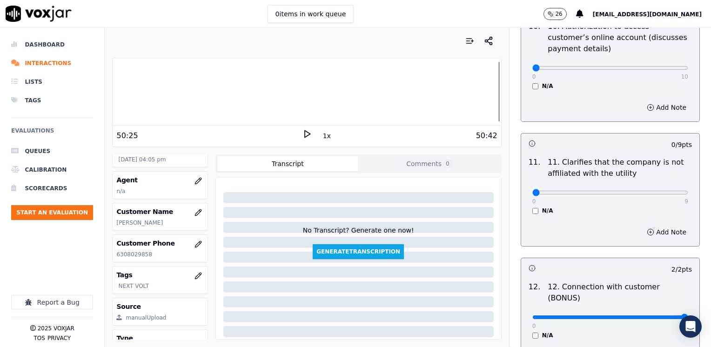
scroll to position [1284, 0]
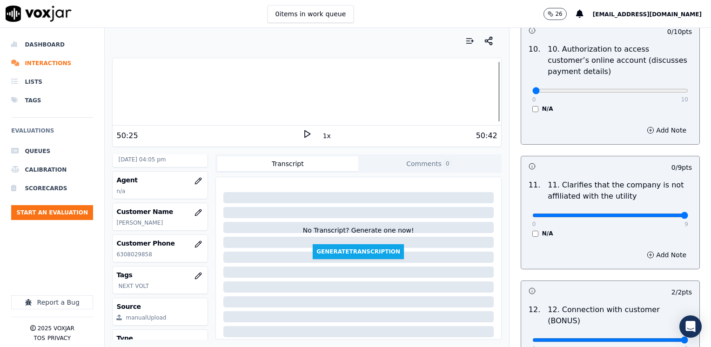
drag, startPoint x: 528, startPoint y: 189, endPoint x: 713, endPoint y: 189, distance: 184.8
type input "9"
click at [688, 214] on input "range" at bounding box center [610, 216] width 156 height 4
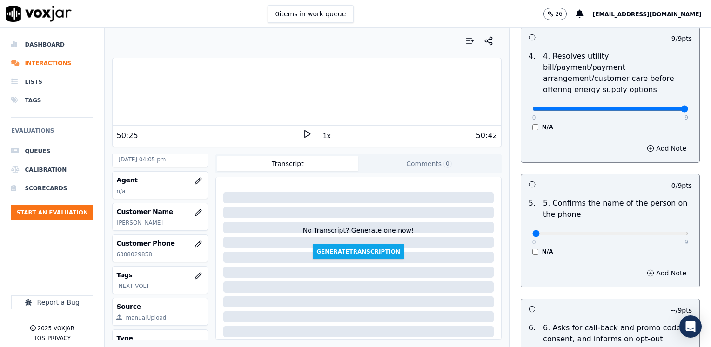
scroll to position [493, 0]
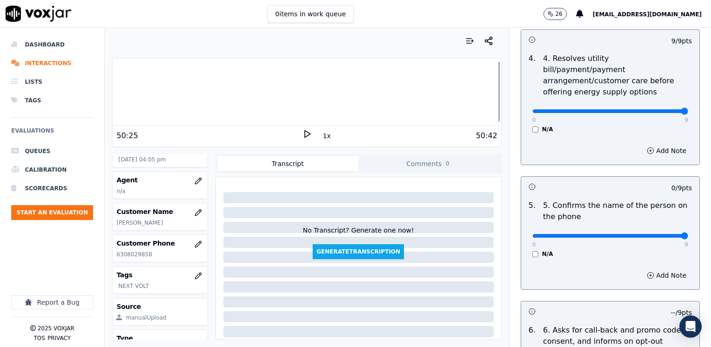
drag, startPoint x: 528, startPoint y: 222, endPoint x: 713, endPoint y: 215, distance: 184.4
type input "9"
click at [688, 234] on input "range" at bounding box center [610, 236] width 156 height 4
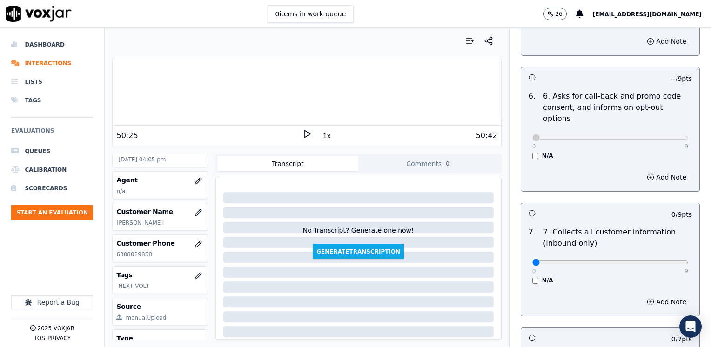
scroll to position [819, 0]
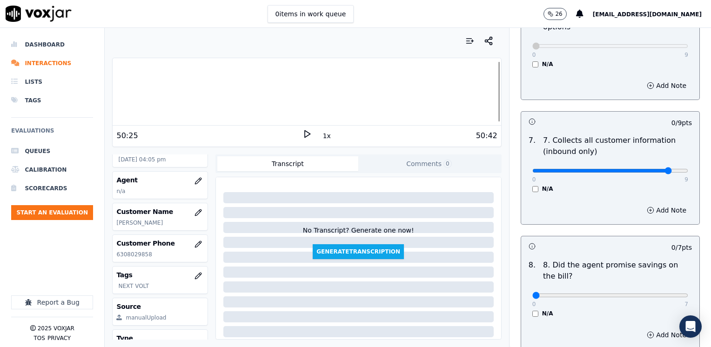
type input "8"
click at [650, 169] on input "range" at bounding box center [610, 171] width 156 height 4
drag, startPoint x: 527, startPoint y: 269, endPoint x: 711, endPoint y: 244, distance: 185.0
type input "7"
click at [688, 294] on input "range" at bounding box center [610, 296] width 156 height 4
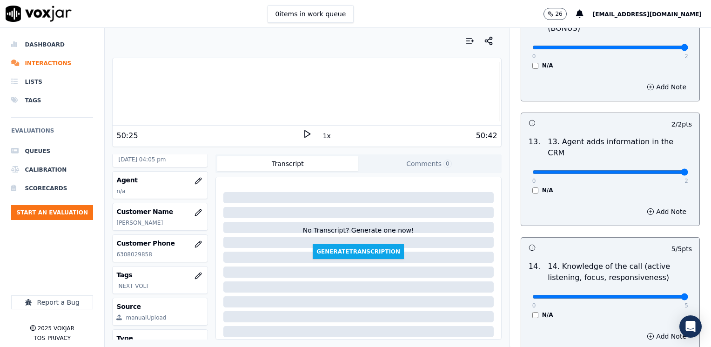
scroll to position [1610, 0]
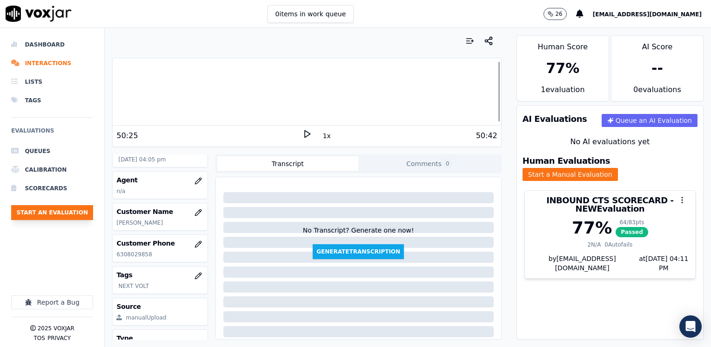
click at [47, 212] on button "Start an Evaluation" at bounding box center [52, 212] width 82 height 15
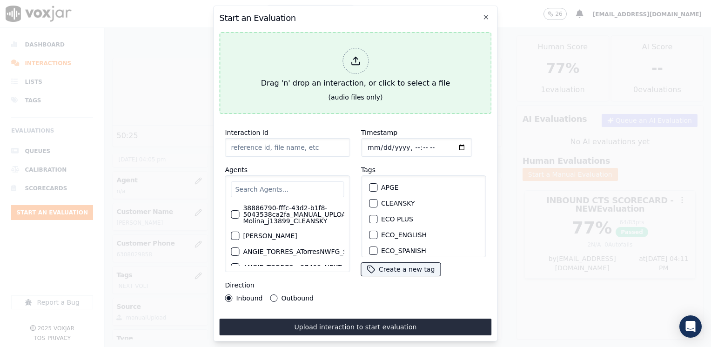
click at [359, 66] on div at bounding box center [356, 61] width 26 height 26
type input "20250911-150248_3126209196-[PERSON_NAME] 2 all (1).mp3"
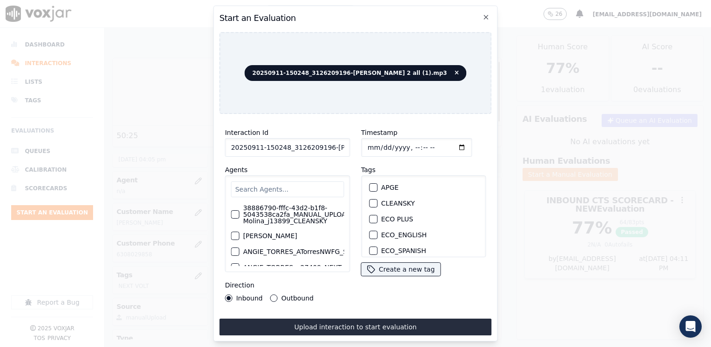
drag, startPoint x: 460, startPoint y: 80, endPoint x: 455, endPoint y: 77, distance: 6.1
click at [460, 80] on div "20250911-150248_3126209196-[PERSON_NAME] 2 all (1).mp3" at bounding box center [355, 73] width 272 height 82
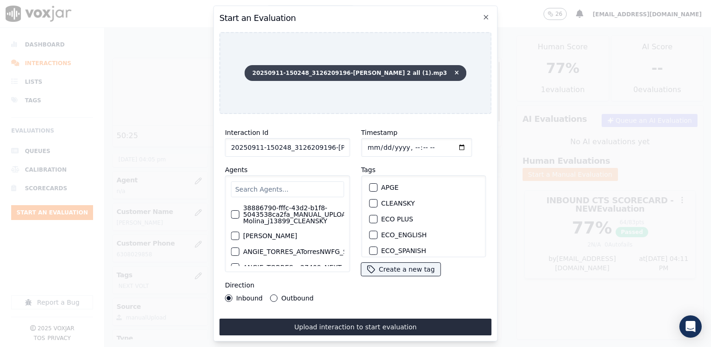
click at [455, 70] on icon at bounding box center [457, 73] width 4 height 6
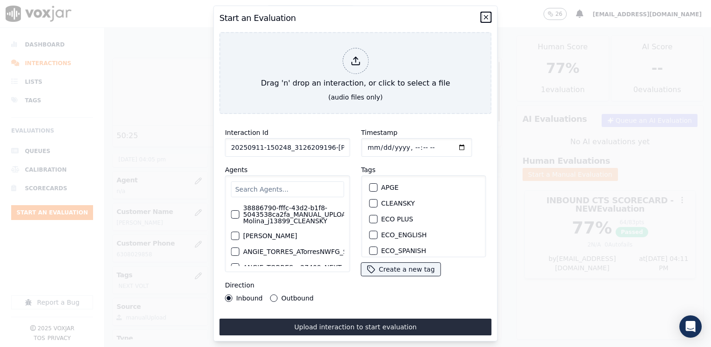
click at [486, 15] on icon "button" at bounding box center [487, 17] width 4 height 4
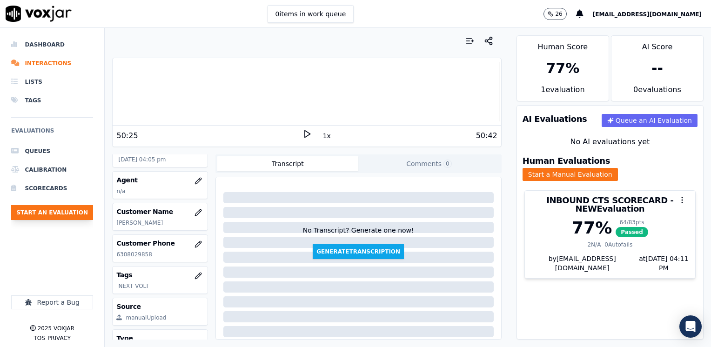
click at [56, 215] on button "Start an Evaluation" at bounding box center [52, 212] width 82 height 15
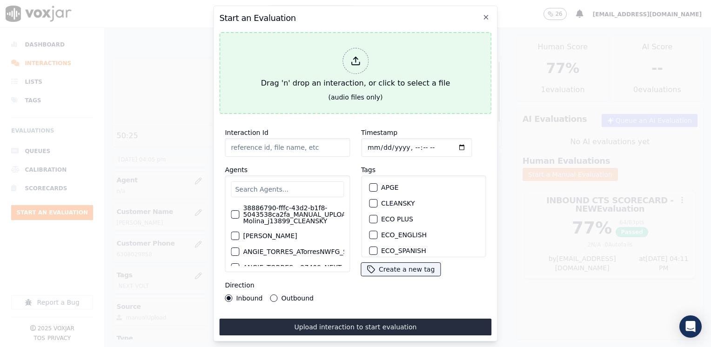
click at [363, 60] on div at bounding box center [356, 61] width 26 height 26
type input "20250911-161636_7084910817-[PERSON_NAME] all.mp3"
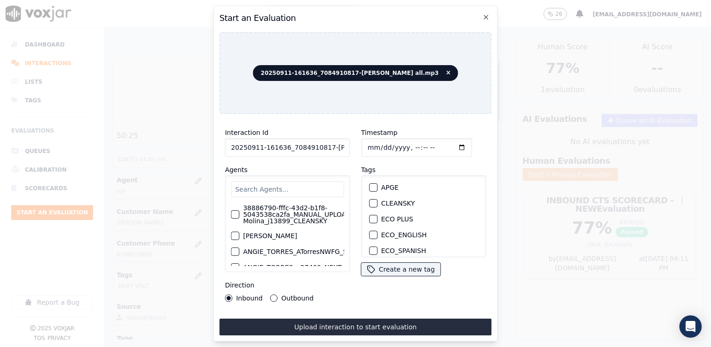
click at [300, 183] on input "text" at bounding box center [287, 190] width 113 height 16
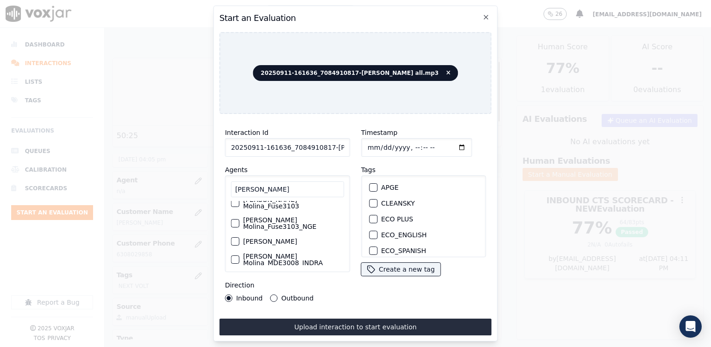
scroll to position [47, 0]
type input "[PERSON_NAME]"
click at [293, 217] on label "[PERSON_NAME] Molina_Fuse3103" at bounding box center [293, 223] width 101 height 13
click at [239, 219] on button "[PERSON_NAME] Molina_Fuse3103" at bounding box center [235, 223] width 8 height 8
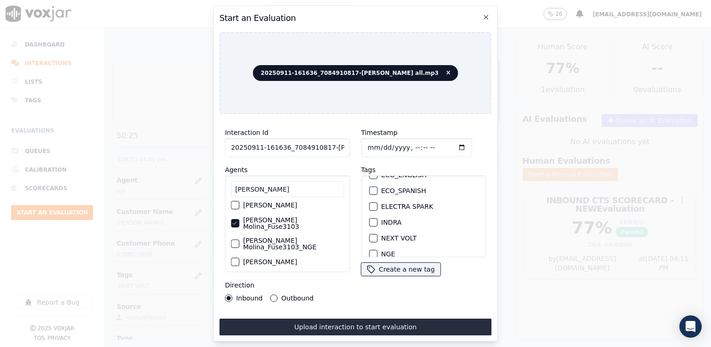
scroll to position [60, 0]
click at [388, 236] on label "NEXT VOLT" at bounding box center [398, 239] width 35 height 7
click at [377, 235] on button "NEXT VOLT" at bounding box center [373, 239] width 8 height 8
click at [444, 143] on input "Timestamp" at bounding box center [416, 147] width 111 height 19
type input "[DATE]T16:12"
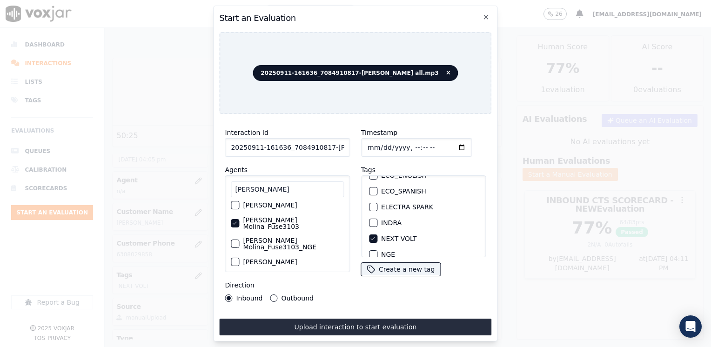
drag, startPoint x: 272, startPoint y: 296, endPoint x: 285, endPoint y: 303, distance: 14.6
click at [272, 296] on button "Outbound" at bounding box center [273, 298] width 7 height 7
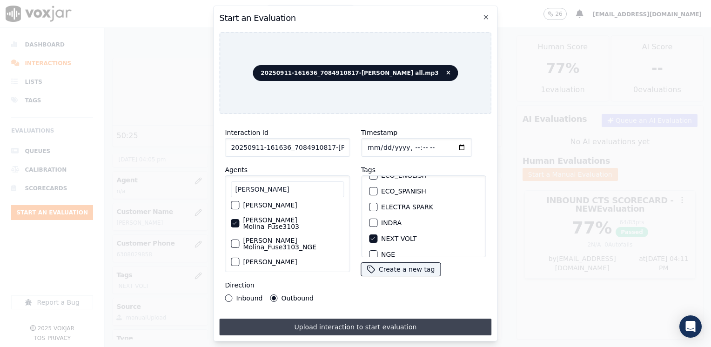
click at [371, 323] on button "Upload interaction to start evaluation" at bounding box center [355, 327] width 272 height 17
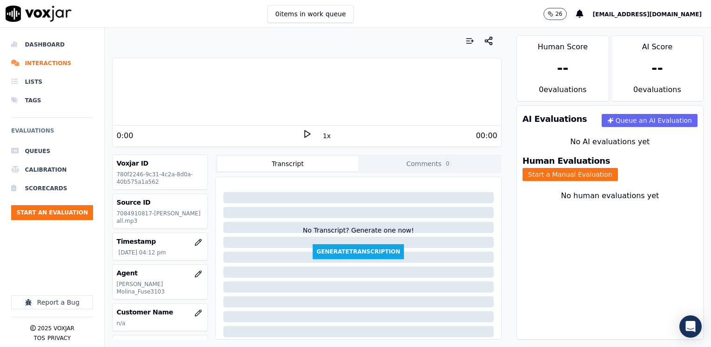
click at [192, 119] on div at bounding box center [307, 92] width 388 height 60
click at [303, 135] on icon at bounding box center [307, 133] width 9 height 9
click at [305, 135] on rect at bounding box center [305, 134] width 1 height 6
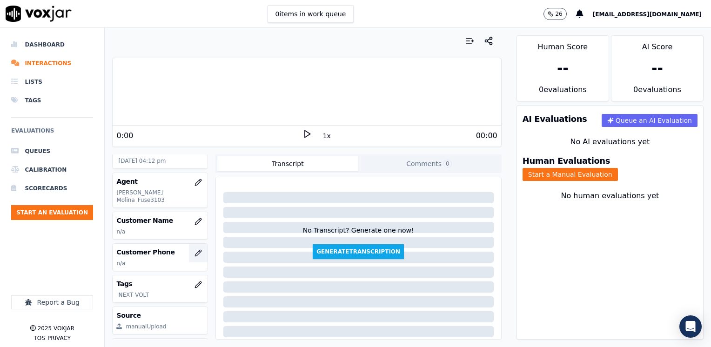
scroll to position [93, 0]
click at [195, 217] on icon "button" at bounding box center [198, 220] width 6 height 6
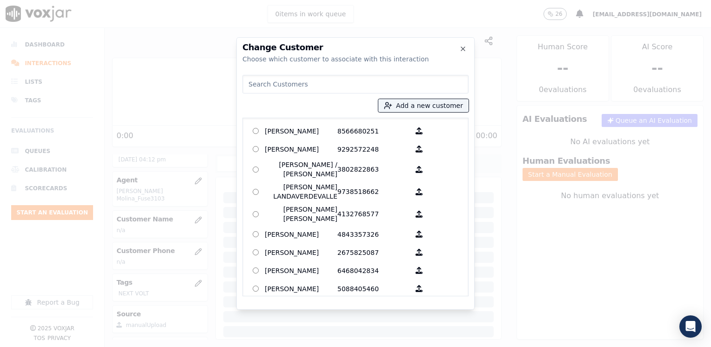
click at [349, 79] on input at bounding box center [355, 84] width 226 height 19
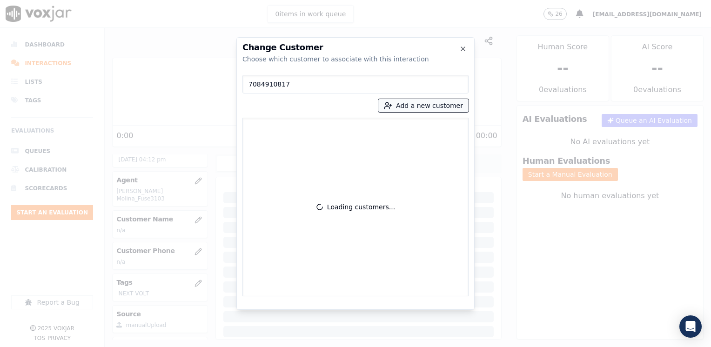
type input "7084910817"
click at [424, 105] on button "Add a new customer" at bounding box center [423, 105] width 90 height 13
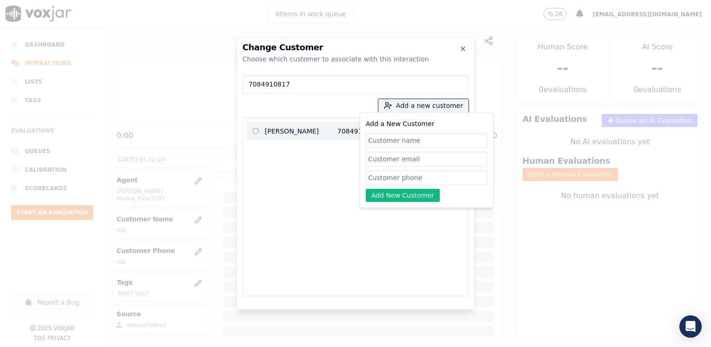
click at [305, 135] on p "[PERSON_NAME]" at bounding box center [301, 131] width 73 height 14
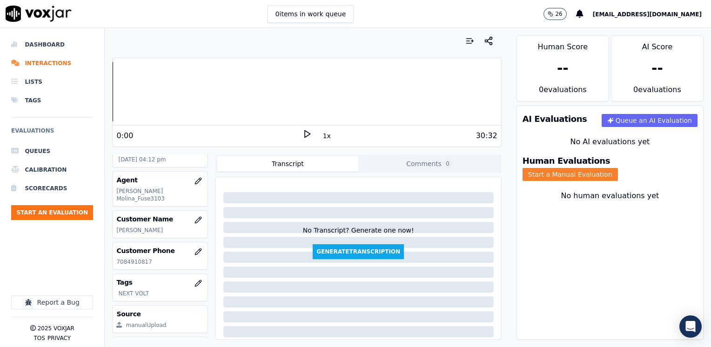
click at [618, 168] on button "Start a Manual Evaluation" at bounding box center [570, 174] width 95 height 13
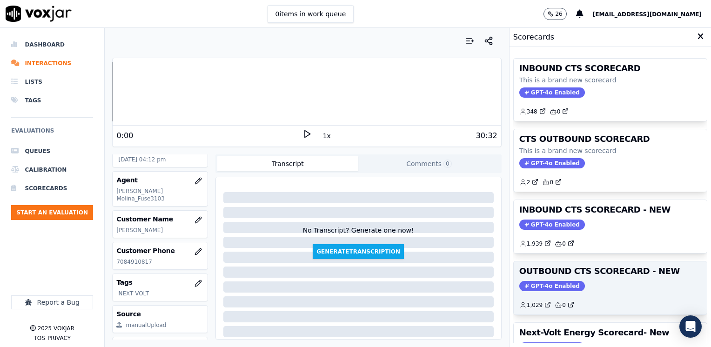
click at [537, 286] on span "GPT-4o Enabled" at bounding box center [552, 286] width 66 height 10
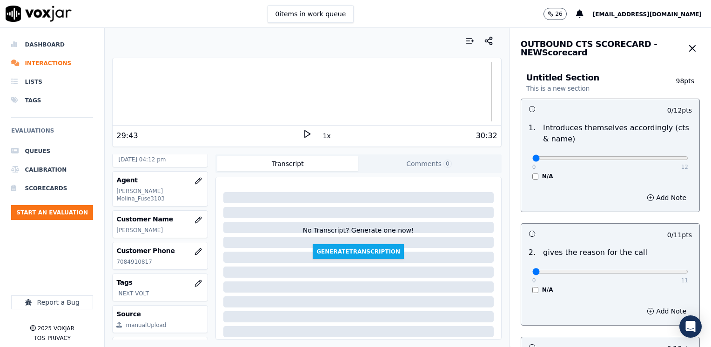
drag, startPoint x: 583, startPoint y: 235, endPoint x: 583, endPoint y: 213, distance: 21.4
click at [583, 234] on h3 at bounding box center [570, 234] width 82 height 12
drag, startPoint x: 527, startPoint y: 157, endPoint x: 713, endPoint y: 165, distance: 185.9
type input "12"
click at [688, 160] on input "range" at bounding box center [610, 158] width 156 height 4
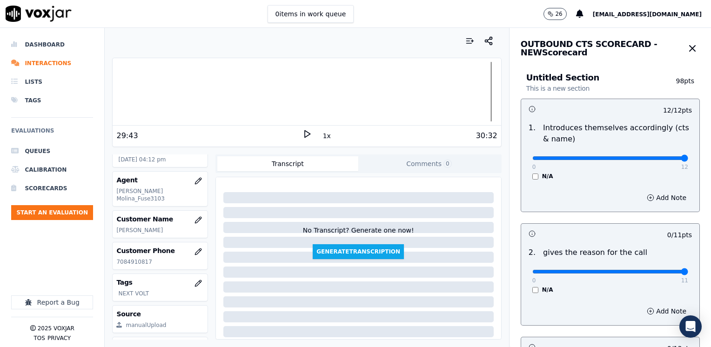
drag, startPoint x: 527, startPoint y: 271, endPoint x: 661, endPoint y: 251, distance: 135.5
type input "11"
click at [688, 270] on input "range" at bounding box center [610, 272] width 156 height 4
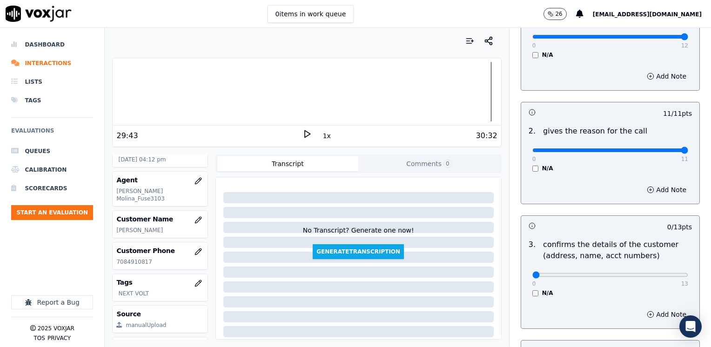
scroll to position [233, 0]
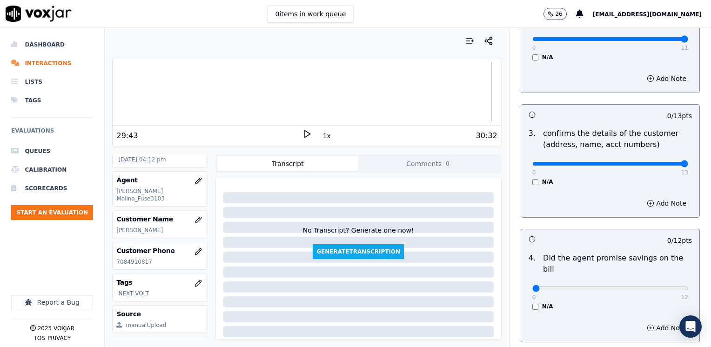
drag, startPoint x: 528, startPoint y: 163, endPoint x: 713, endPoint y: 162, distance: 184.8
type input "13"
click at [688, 162] on input "range" at bounding box center [610, 164] width 156 height 4
drag, startPoint x: 525, startPoint y: 277, endPoint x: 713, endPoint y: 259, distance: 188.4
type input "12"
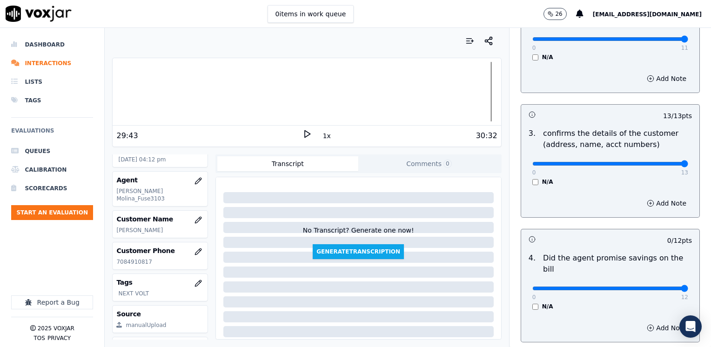
click at [688, 287] on input "range" at bounding box center [610, 289] width 156 height 4
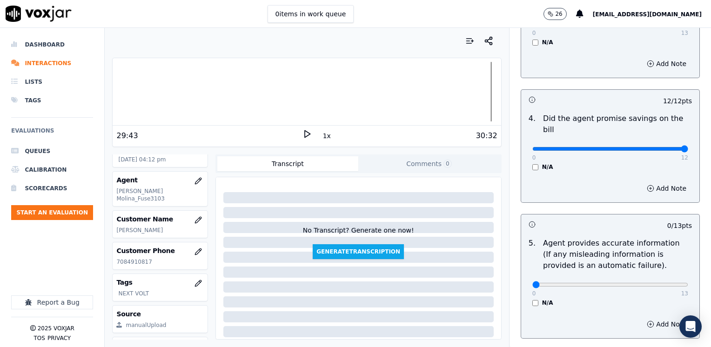
scroll to position [419, 0]
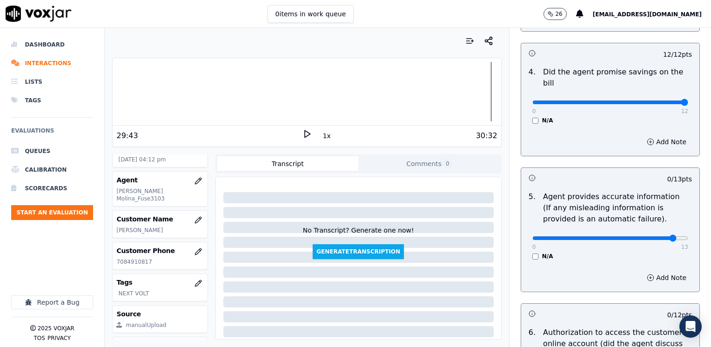
type input "12"
click at [653, 236] on input "range" at bounding box center [610, 238] width 156 height 4
click at [660, 271] on button "Add Note" at bounding box center [666, 277] width 51 height 13
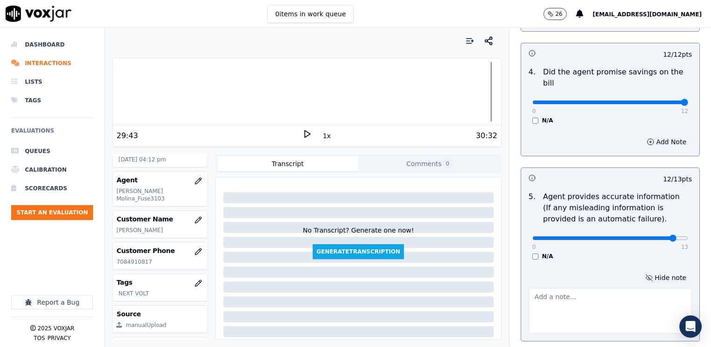
click at [568, 290] on textarea at bounding box center [610, 311] width 163 height 46
click at [529, 288] on textarea "She said she will apply the price protection to generate "normal bills"" at bounding box center [610, 311] width 163 height 46
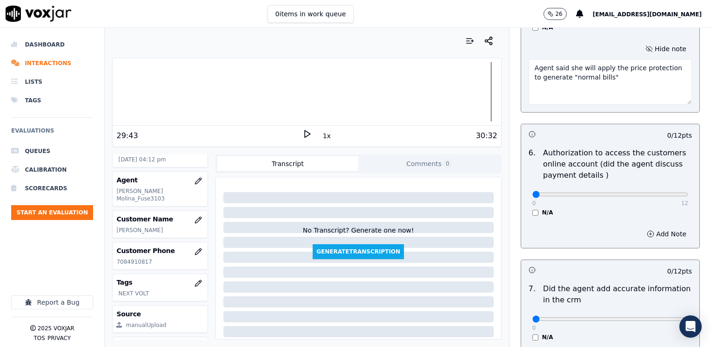
scroll to position [652, 0]
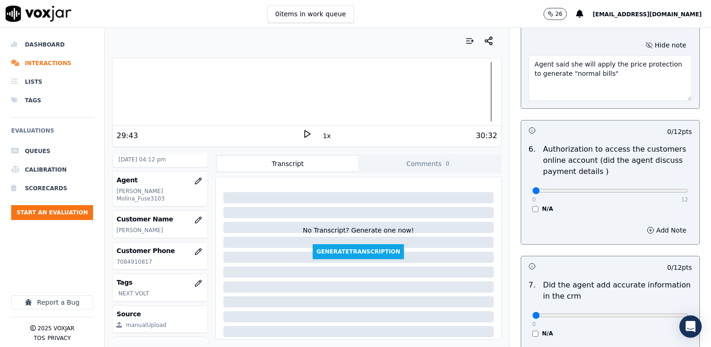
type textarea "Agent said she will apply the price protection to generate "normal bills""
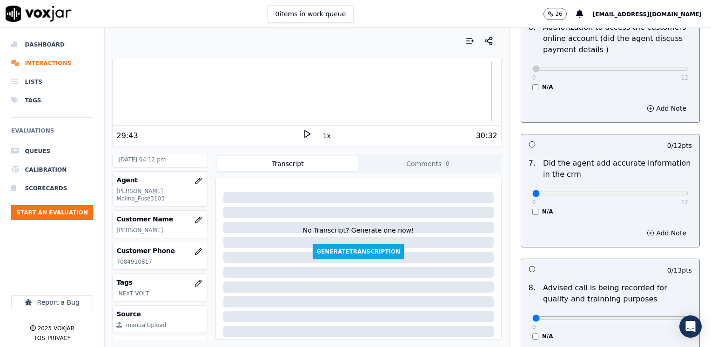
scroll to position [791, 0]
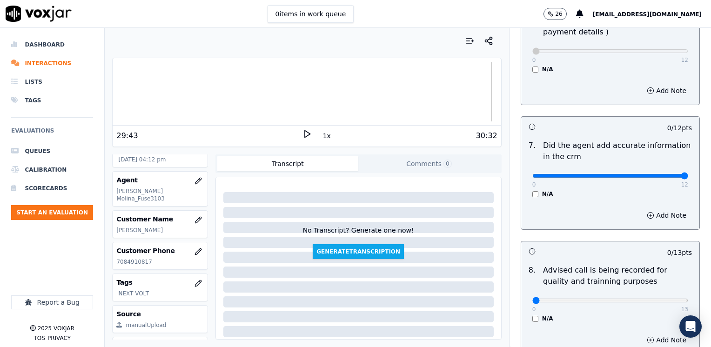
drag, startPoint x: 530, startPoint y: 162, endPoint x: 711, endPoint y: 157, distance: 181.1
type input "12"
click at [688, 174] on input "range" at bounding box center [610, 176] width 156 height 4
click at [643, 299] on input "range" at bounding box center [610, 301] width 156 height 4
click at [635, 295] on div "0 13" at bounding box center [610, 300] width 156 height 11
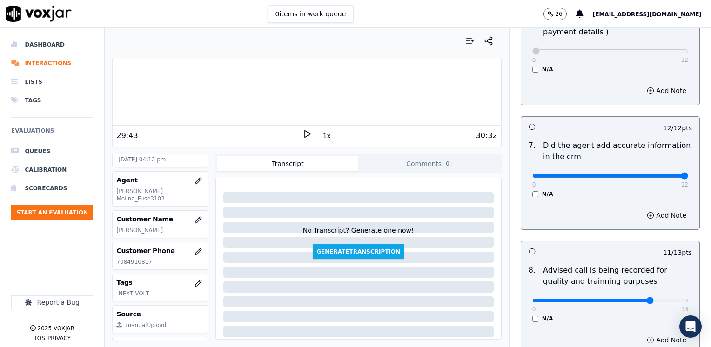
type input "10"
click at [631, 299] on input "range" at bounding box center [610, 301] width 156 height 4
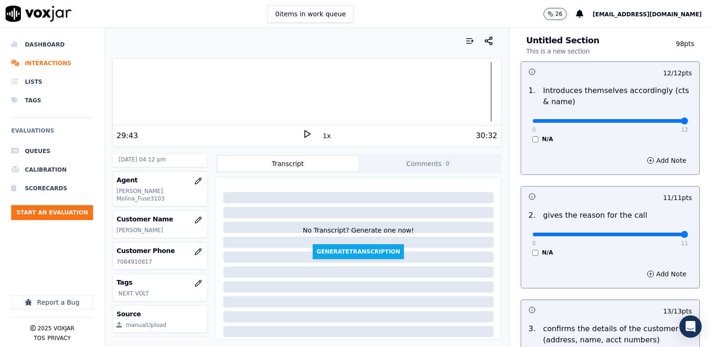
scroll to position [0, 0]
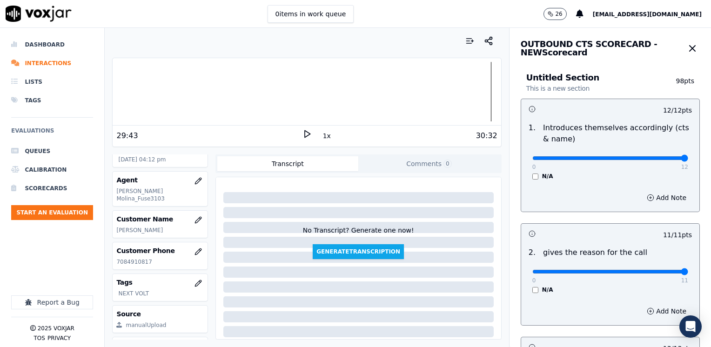
click at [601, 244] on div "2 . gives the reason for the call 0 11 N/A" at bounding box center [610, 270] width 178 height 54
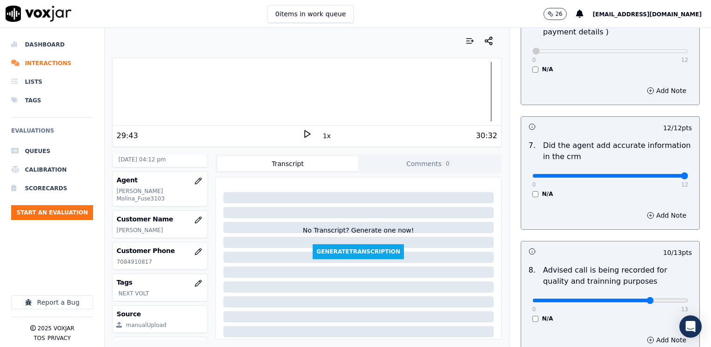
scroll to position [862, 0]
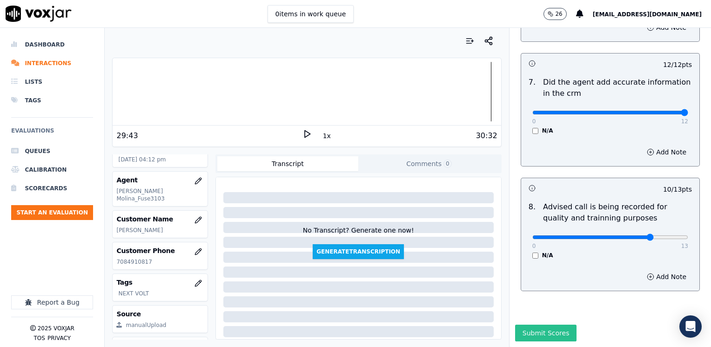
click at [542, 325] on button "Submit Scores" at bounding box center [546, 333] width 62 height 17
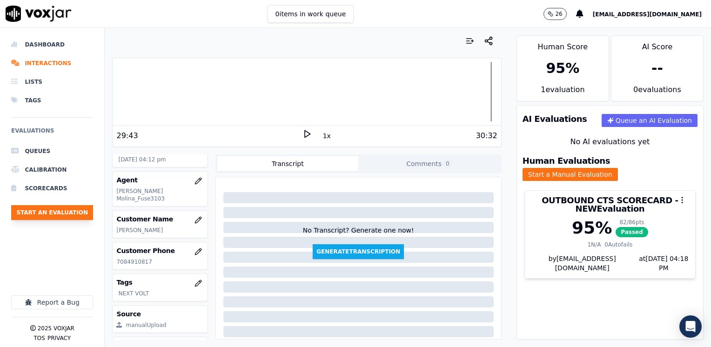
click at [69, 212] on button "Start an Evaluation" at bounding box center [52, 212] width 82 height 15
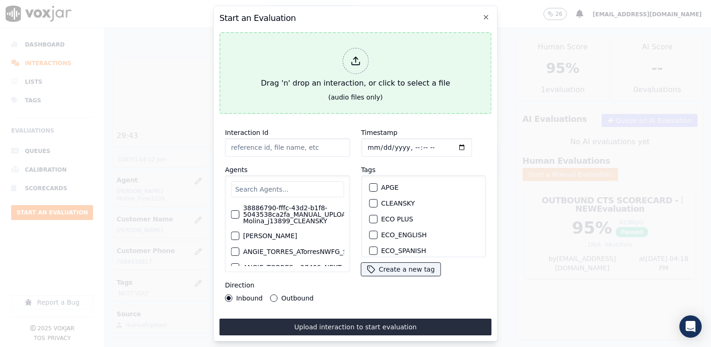
click at [347, 61] on div at bounding box center [356, 61] width 26 height 26
type input "20250911-130151_7815005418-[PERSON_NAME] 2 all.mp3"
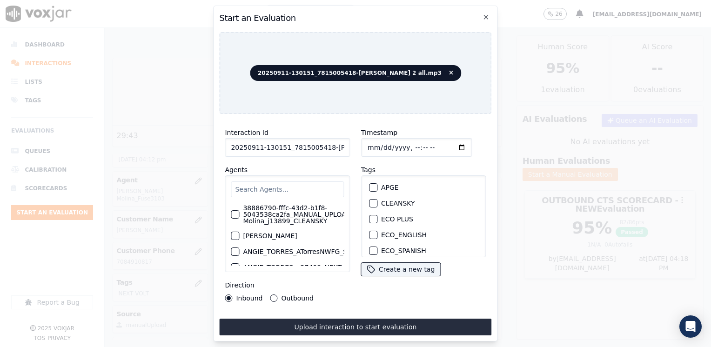
click at [292, 186] on input "text" at bounding box center [287, 190] width 113 height 16
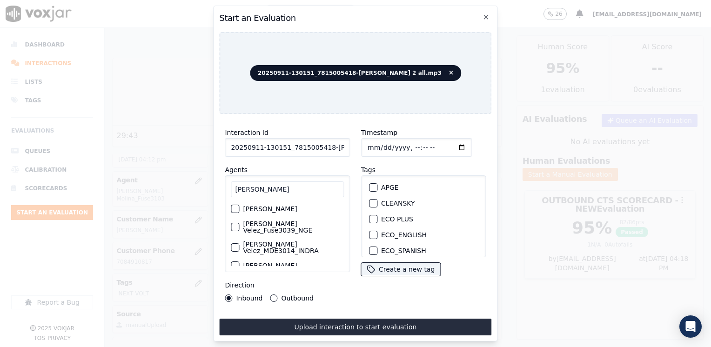
scroll to position [47, 0]
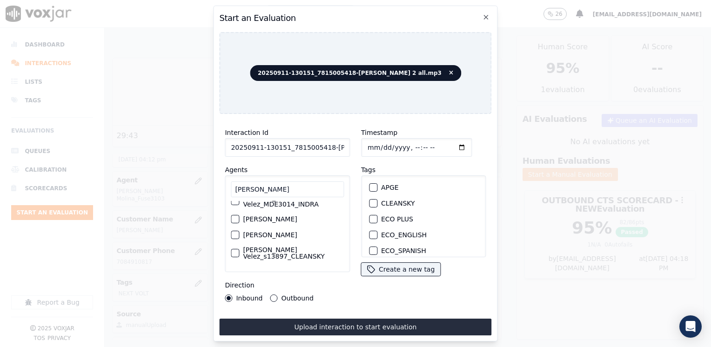
type input "[PERSON_NAME]"
click at [297, 218] on label "[PERSON_NAME]" at bounding box center [270, 219] width 54 height 7
click at [239, 218] on button "[PERSON_NAME]" at bounding box center [235, 219] width 8 height 8
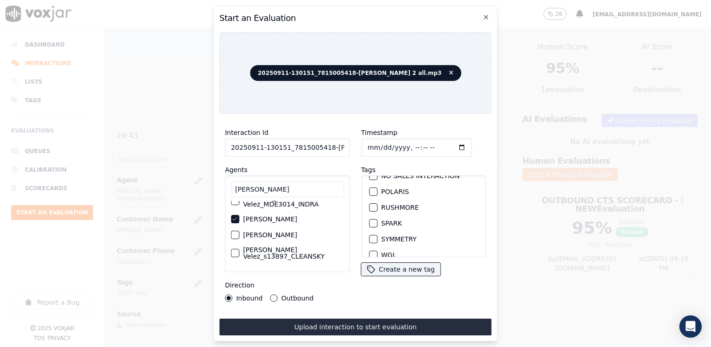
scroll to position [186, 0]
click at [370, 220] on div "button" at bounding box center [373, 223] width 7 height 7
click at [445, 141] on input "Timestamp" at bounding box center [416, 147] width 111 height 19
type input "[DATE]T16:18"
click at [273, 295] on button "Outbound" at bounding box center [273, 298] width 7 height 7
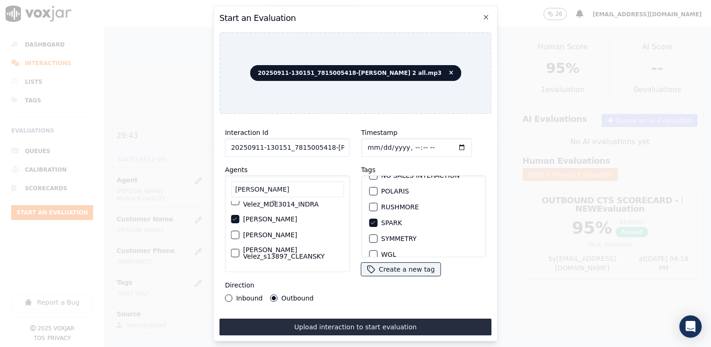
click at [364, 323] on button "Upload interaction to start evaluation" at bounding box center [355, 327] width 272 height 17
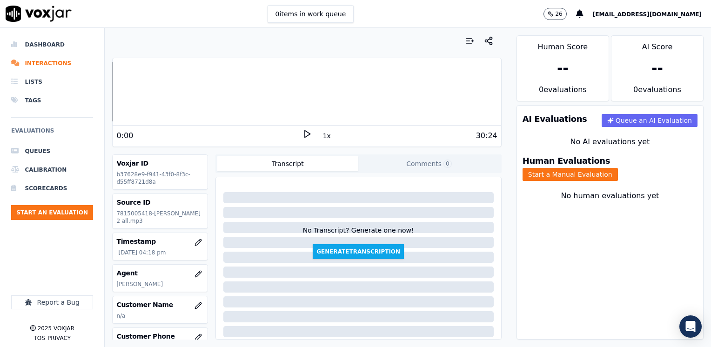
click at [493, 94] on div "Your browser does not support the audio element. 0:00 1x 30:24 Voxjar ID b37628…" at bounding box center [307, 187] width 404 height 319
click at [614, 158] on div "Human Evaluations Start a Manual Evaluation" at bounding box center [610, 168] width 186 height 35
click at [618, 168] on button "Start a Manual Evaluation" at bounding box center [570, 174] width 95 height 13
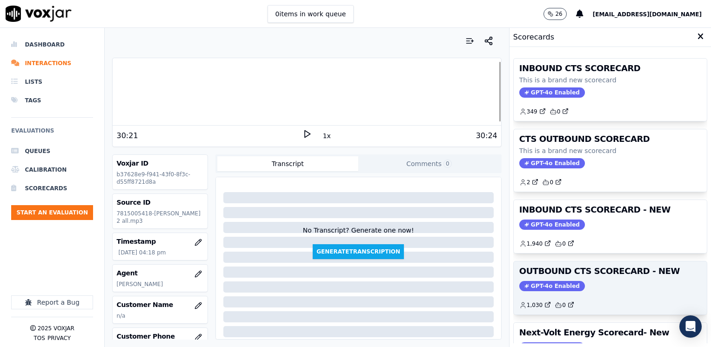
click at [540, 284] on span "GPT-4o Enabled" at bounding box center [552, 286] width 66 height 10
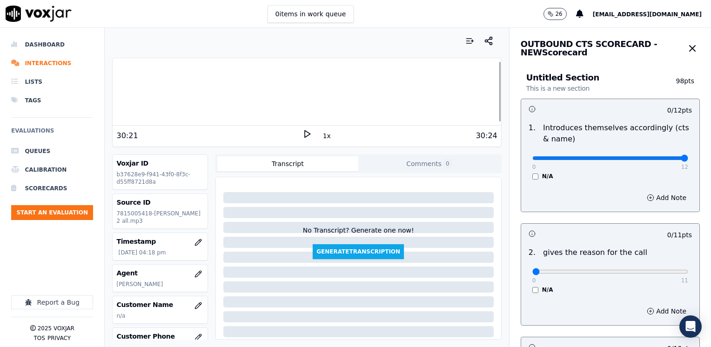
drag, startPoint x: 525, startPoint y: 157, endPoint x: 694, endPoint y: 168, distance: 169.3
type input "12"
click at [688, 156] on input "range" at bounding box center [610, 158] width 156 height 4
drag, startPoint x: 528, startPoint y: 269, endPoint x: 713, endPoint y: 247, distance: 185.7
type input "11"
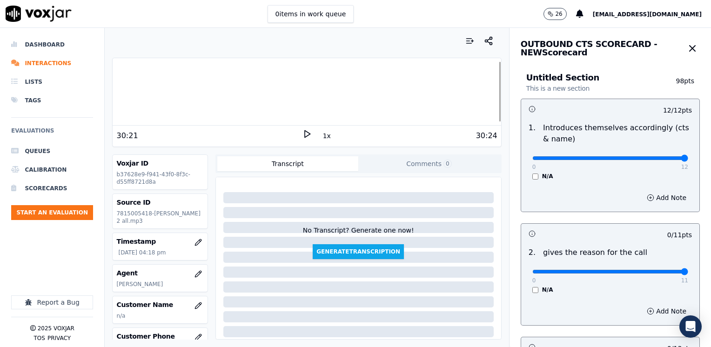
click at [688, 270] on input "range" at bounding box center [610, 272] width 156 height 4
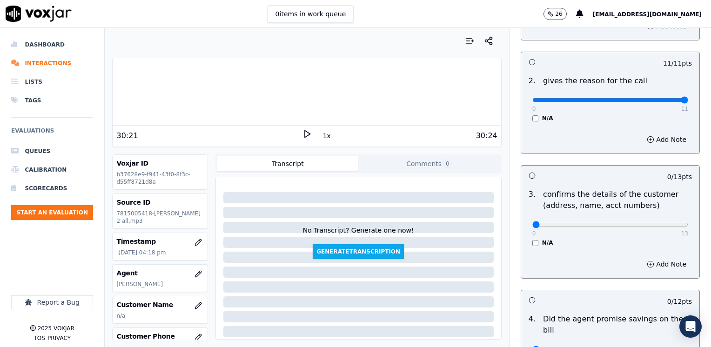
scroll to position [186, 0]
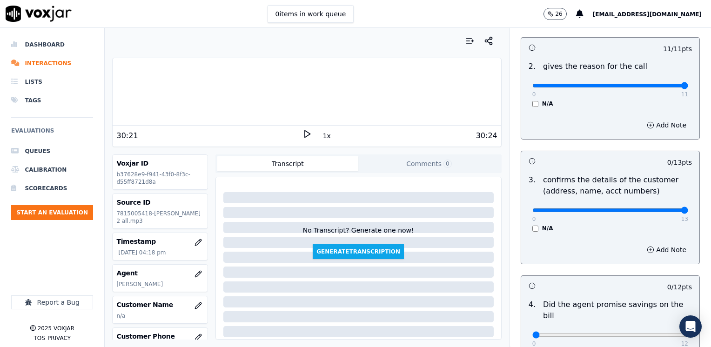
drag, startPoint x: 525, startPoint y: 209, endPoint x: 713, endPoint y: 209, distance: 187.1
type input "13"
click at [688, 209] on input "range" at bounding box center [610, 211] width 156 height 4
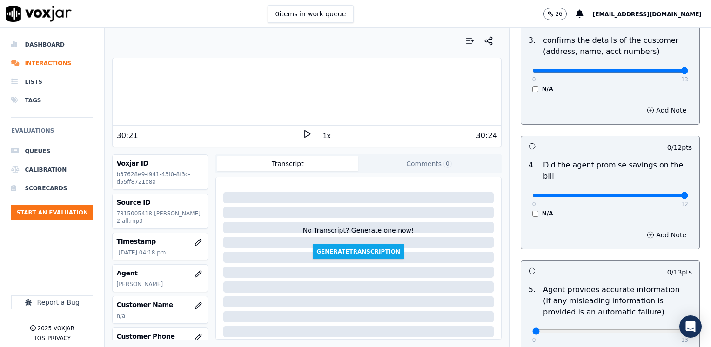
drag, startPoint x: 525, startPoint y: 183, endPoint x: 713, endPoint y: 195, distance: 187.9
type input "12"
click at [688, 195] on input "range" at bounding box center [610, 196] width 156 height 4
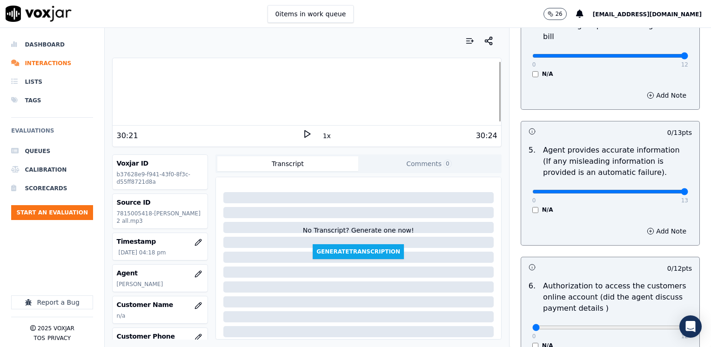
drag, startPoint x: 526, startPoint y: 182, endPoint x: 713, endPoint y: 177, distance: 186.7
type input "13"
click at [688, 190] on input "range" at bounding box center [610, 192] width 156 height 4
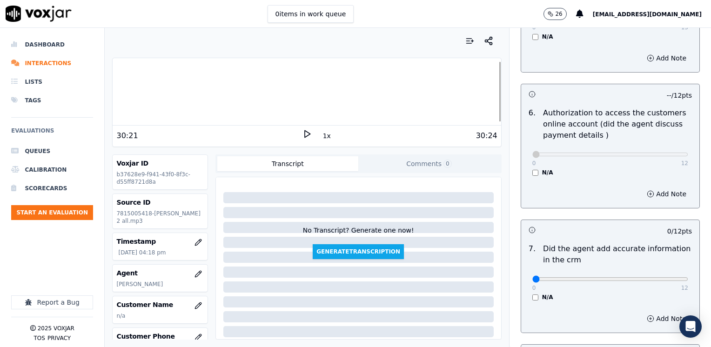
scroll to position [698, 0]
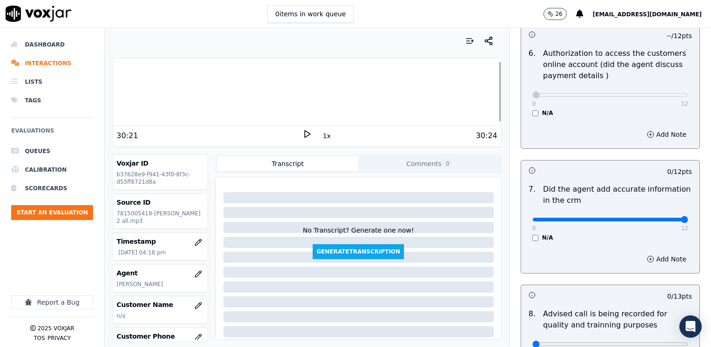
drag, startPoint x: 531, startPoint y: 208, endPoint x: 713, endPoint y: 211, distance: 182.0
type input "12"
click at [688, 218] on input "range" at bounding box center [610, 220] width 156 height 4
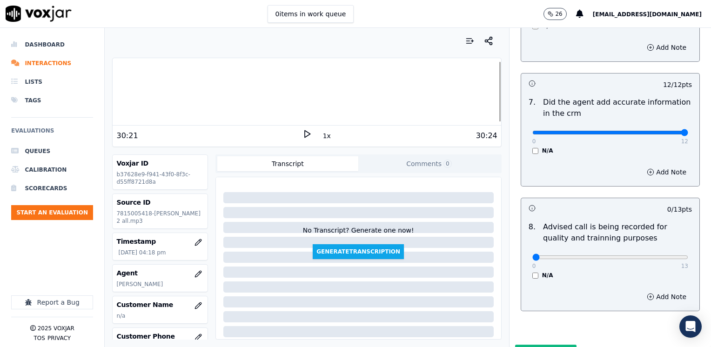
scroll to position [791, 0]
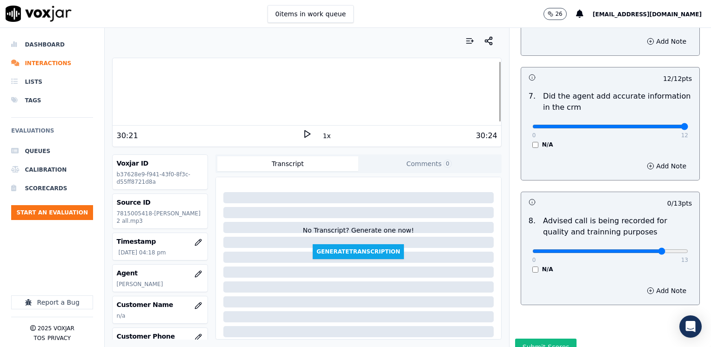
click at [637, 249] on input "range" at bounding box center [610, 251] width 156 height 4
type input "10"
click at [633, 249] on input "range" at bounding box center [610, 251] width 156 height 4
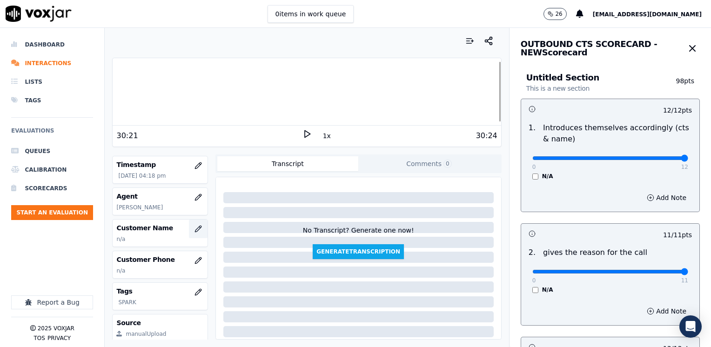
scroll to position [93, 0]
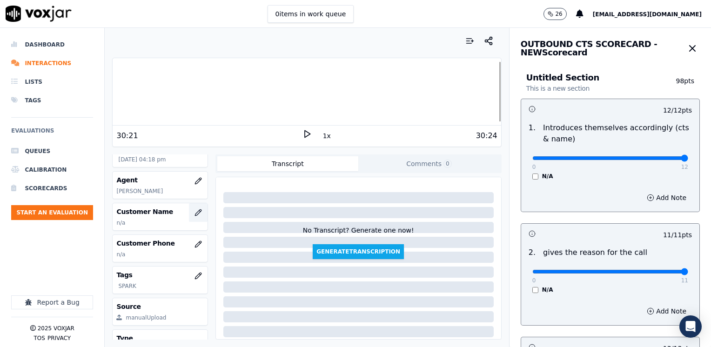
click at [195, 216] on icon "button" at bounding box center [198, 212] width 7 height 7
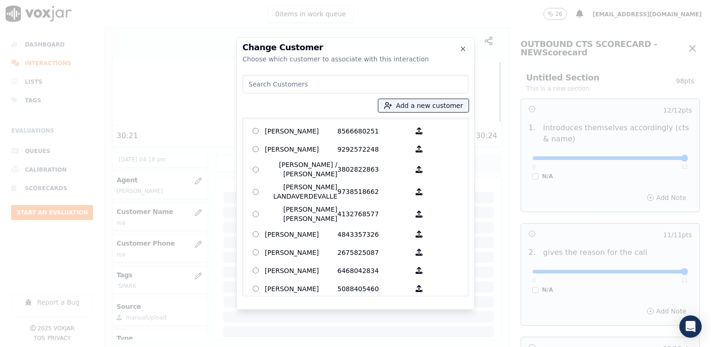
click at [333, 81] on input at bounding box center [355, 84] width 226 height 19
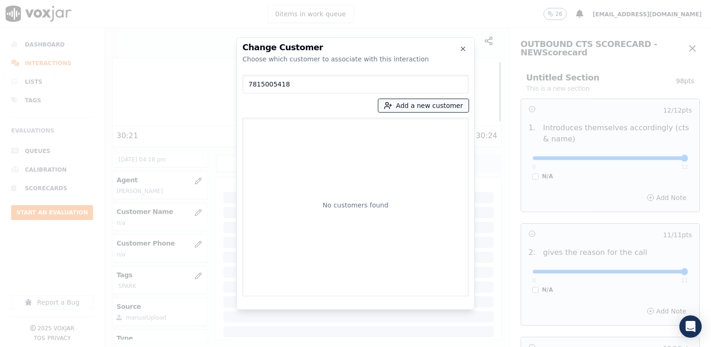
type input "7815005418"
click at [434, 103] on button "Add a new customer" at bounding box center [423, 105] width 90 height 13
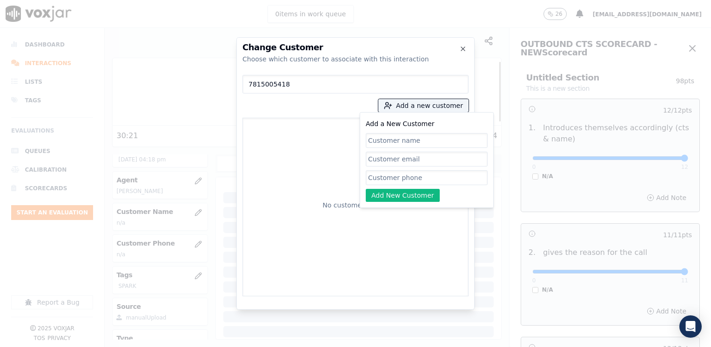
click at [415, 175] on input "Add a New Customer" at bounding box center [427, 177] width 122 height 15
paste input "7815005418"
type input "7815005418"
click at [409, 142] on input "Add a New Customer" at bounding box center [427, 140] width 122 height 15
paste input "[PERSON_NAME]"
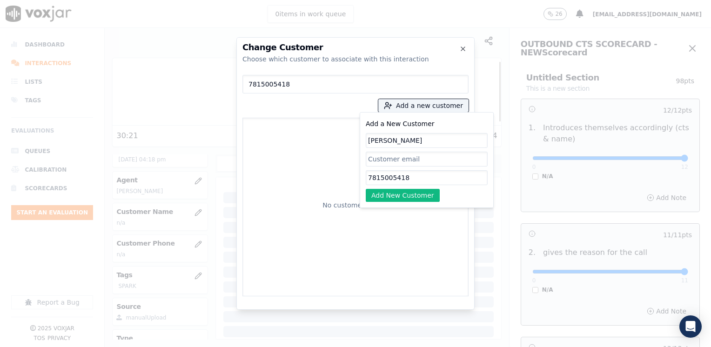
type input "[PERSON_NAME]"
click at [420, 207] on div "Add a New Customer [PERSON_NAME] Cuxe 7815005418 Add New Customer" at bounding box center [427, 160] width 134 height 96
click at [420, 198] on button "Add New Customer" at bounding box center [403, 195] width 74 height 13
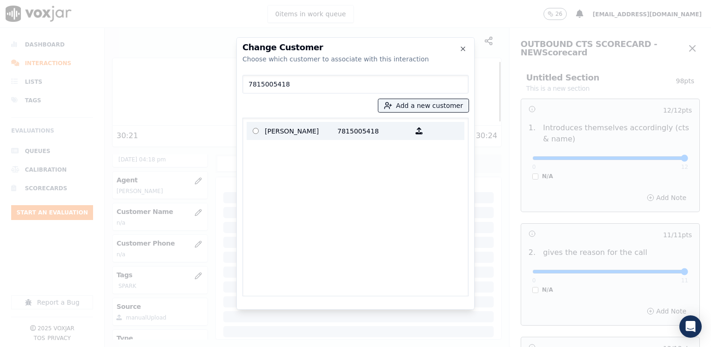
click at [337, 130] on p "7815005418" at bounding box center [373, 131] width 73 height 14
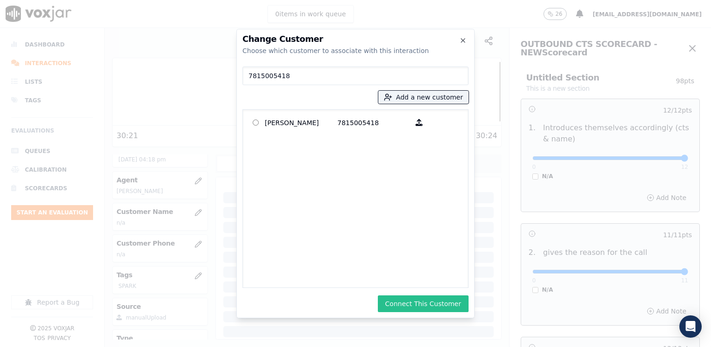
click at [445, 298] on button "Connect This Customer" at bounding box center [423, 304] width 91 height 17
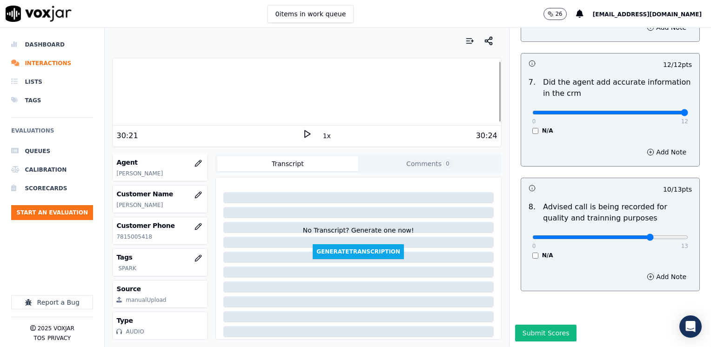
scroll to position [137, 0]
click at [536, 325] on button "Submit Scores" at bounding box center [546, 333] width 62 height 17
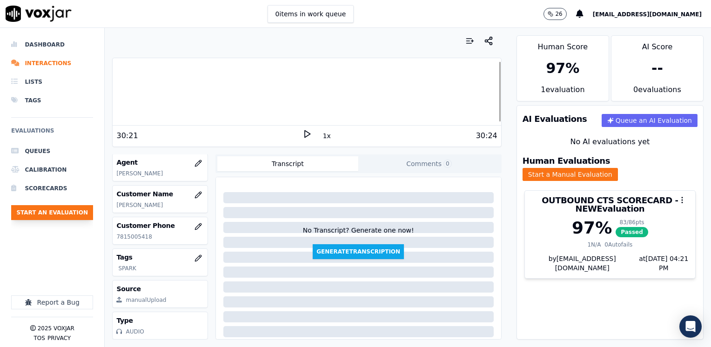
click at [74, 215] on button "Start an Evaluation" at bounding box center [52, 212] width 82 height 15
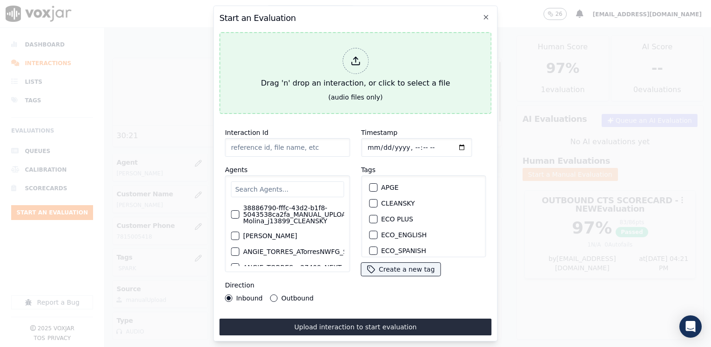
click at [355, 62] on icon at bounding box center [356, 63] width 8 height 3
click at [347, 51] on div at bounding box center [356, 61] width 26 height 26
type input "20250911-143058_9786012262-[PERSON_NAME] 1 all.mp3"
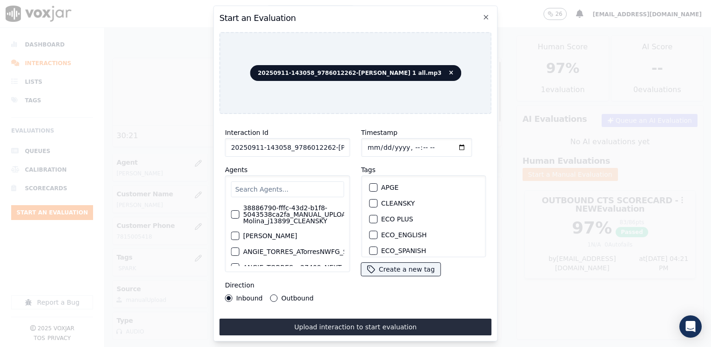
click at [307, 182] on input "text" at bounding box center [287, 190] width 113 height 16
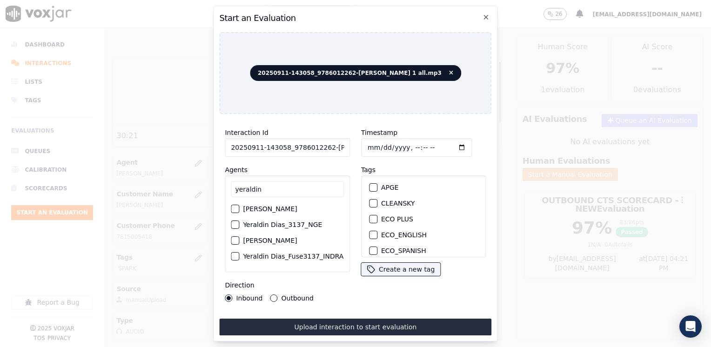
type input "yeraldin"
click at [289, 207] on label "[PERSON_NAME]" at bounding box center [270, 209] width 54 height 7
click at [239, 207] on button "[PERSON_NAME]" at bounding box center [235, 209] width 8 height 8
click at [370, 210] on div "button" at bounding box center [373, 213] width 7 height 7
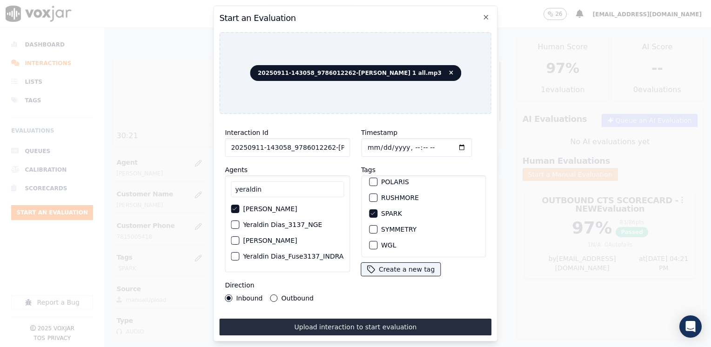
click at [445, 143] on input "Timestamp" at bounding box center [416, 147] width 111 height 19
type input "[DATE]T16:21"
click at [394, 289] on div "Timestamp Tags APGE CLEANSKY ECO PLUS ECO_ENGLISH ECO_SPANISH ELECTRA SPARK IND…" at bounding box center [424, 214] width 136 height 186
click at [272, 295] on button "Outbound" at bounding box center [273, 298] width 7 height 7
click at [228, 295] on button "Inbound" at bounding box center [228, 298] width 7 height 7
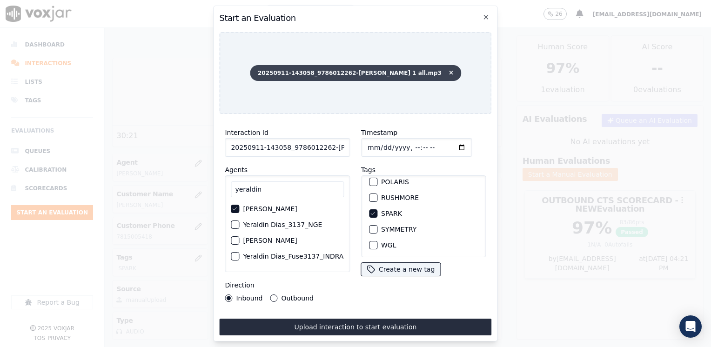
click at [436, 69] on span "20250911-143058_9786012262-[PERSON_NAME] 1 all.mp3" at bounding box center [355, 73] width 211 height 16
click at [445, 73] on button at bounding box center [449, 72] width 8 height 7
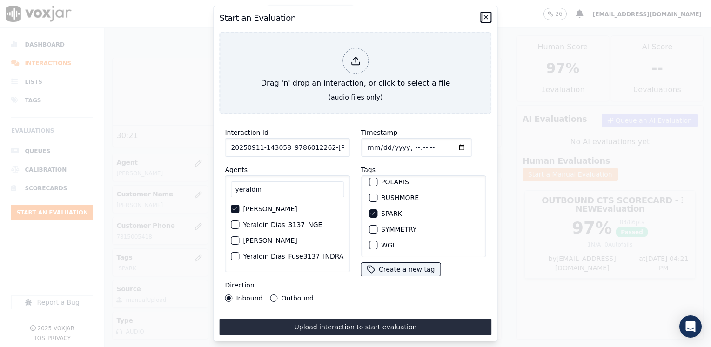
click at [488, 13] on icon "button" at bounding box center [486, 16] width 7 height 7
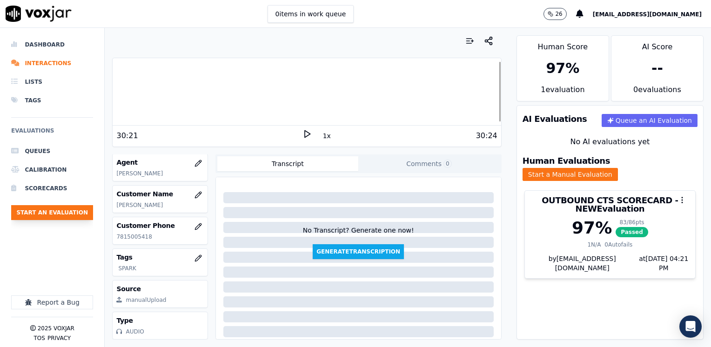
click at [69, 213] on button "Start an Evaluation" at bounding box center [52, 212] width 82 height 15
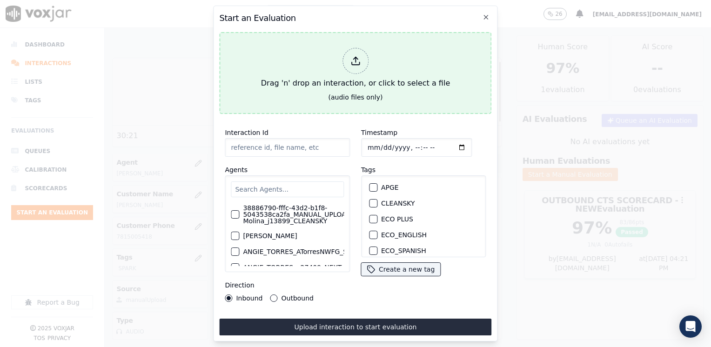
click at [355, 62] on icon at bounding box center [356, 63] width 8 height 3
type input "20250911-161659_7745035787-[PERSON_NAME] all.mp3"
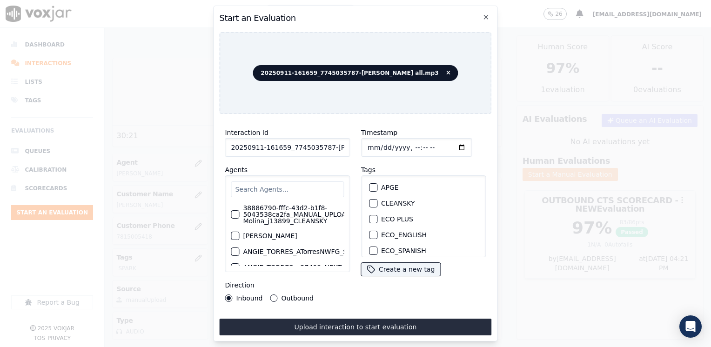
click at [286, 182] on input "text" at bounding box center [287, 190] width 113 height 16
type input "[PERSON_NAME]"
click at [292, 232] on div "[PERSON_NAME]" at bounding box center [287, 230] width 113 height 16
click at [293, 227] on label "[PERSON_NAME]" at bounding box center [270, 230] width 54 height 7
click at [239, 227] on button "[PERSON_NAME]" at bounding box center [235, 230] width 8 height 8
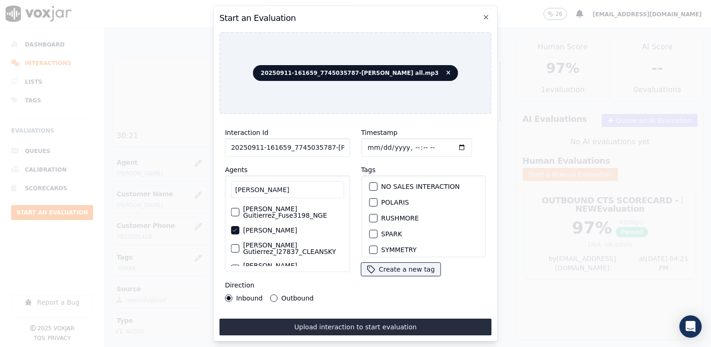
scroll to position [186, 0]
click at [370, 220] on div "button" at bounding box center [373, 223] width 7 height 7
click at [448, 147] on input "Timestamp" at bounding box center [416, 147] width 111 height 19
type input "[DATE]T16:25"
click at [275, 295] on button "Outbound" at bounding box center [273, 298] width 7 height 7
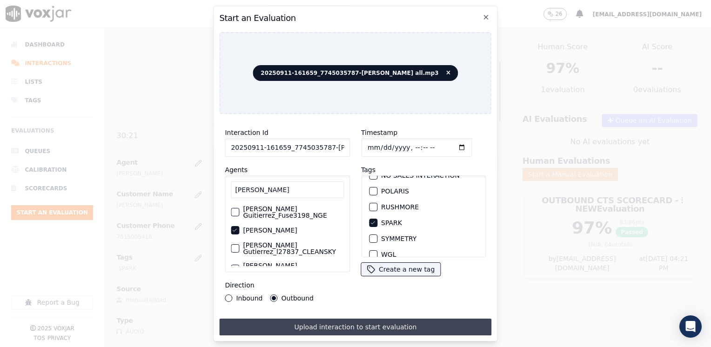
click at [343, 329] on button "Upload interaction to start evaluation" at bounding box center [355, 327] width 272 height 17
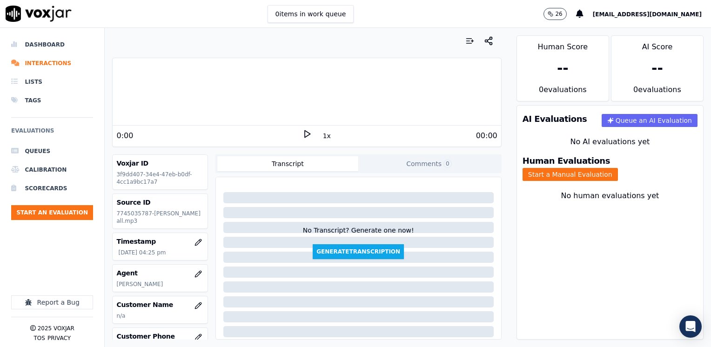
click at [305, 135] on polygon at bounding box center [308, 134] width 6 height 7
click at [305, 135] on rect at bounding box center [305, 134] width 1 height 6
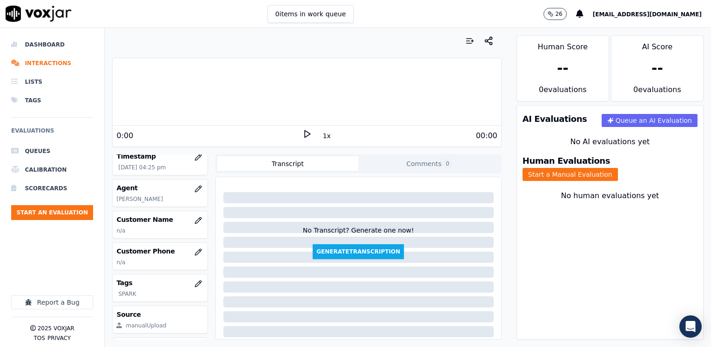
scroll to position [93, 0]
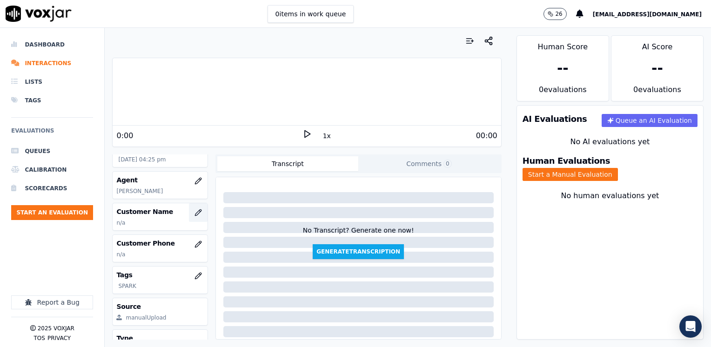
click at [195, 216] on icon "button" at bounding box center [198, 212] width 7 height 7
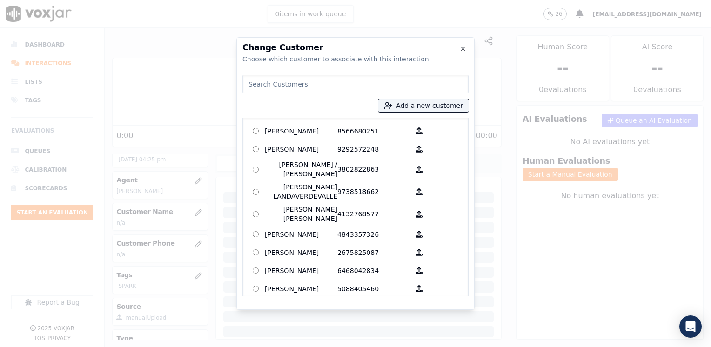
click at [328, 89] on input at bounding box center [355, 84] width 226 height 19
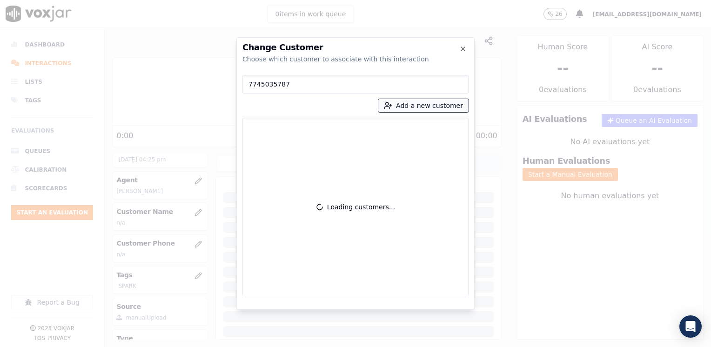
type input "7745035787"
click at [439, 103] on button "Add a new customer" at bounding box center [423, 105] width 90 height 13
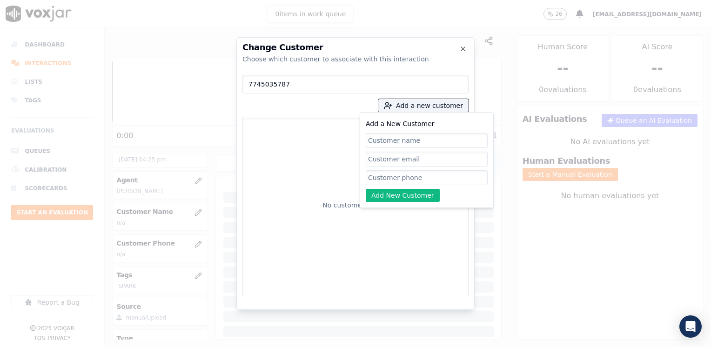
click at [405, 178] on input "Add a New Customer" at bounding box center [427, 177] width 122 height 15
paste input "7745035787"
type input "7745035787"
click at [415, 145] on input "Add a New Customer" at bounding box center [427, 140] width 122 height 15
paste input "[PERSON_NAME]"
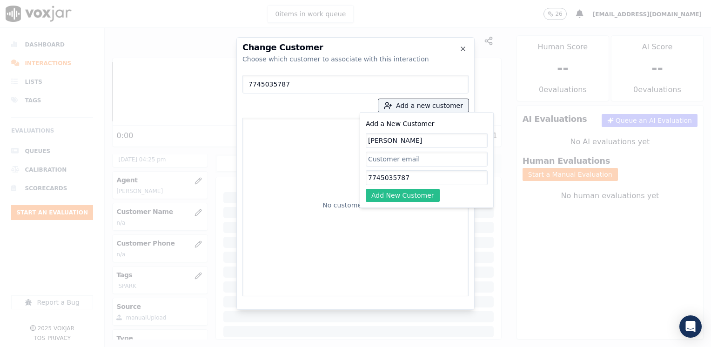
type input "[PERSON_NAME]"
click at [415, 192] on button "Add New Customer" at bounding box center [403, 195] width 74 height 13
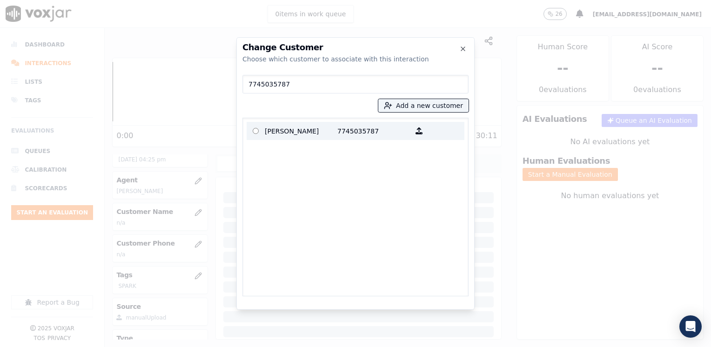
click at [329, 133] on p "[PERSON_NAME]" at bounding box center [301, 131] width 73 height 14
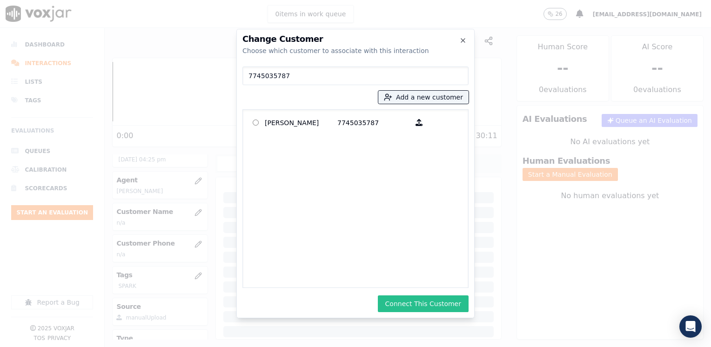
click at [440, 307] on button "Connect This Customer" at bounding box center [423, 304] width 91 height 17
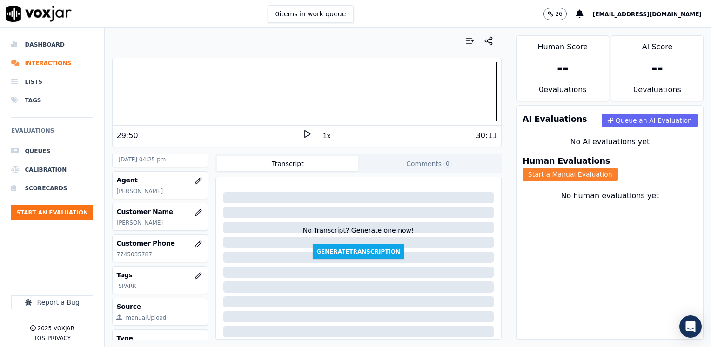
click at [618, 168] on button "Start a Manual Evaluation" at bounding box center [570, 174] width 95 height 13
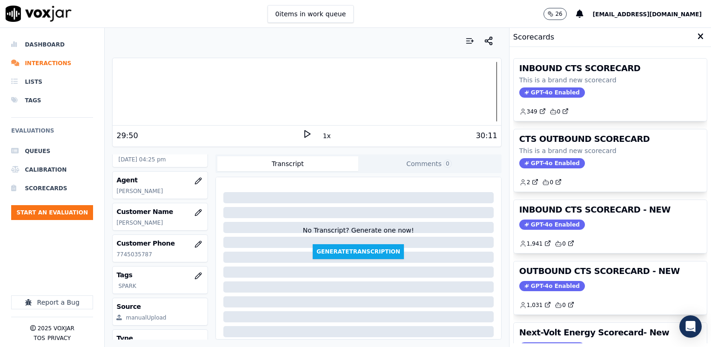
drag, startPoint x: 539, startPoint y: 283, endPoint x: 536, endPoint y: 278, distance: 6.1
click at [539, 283] on span "GPT-4o Enabled" at bounding box center [552, 286] width 66 height 10
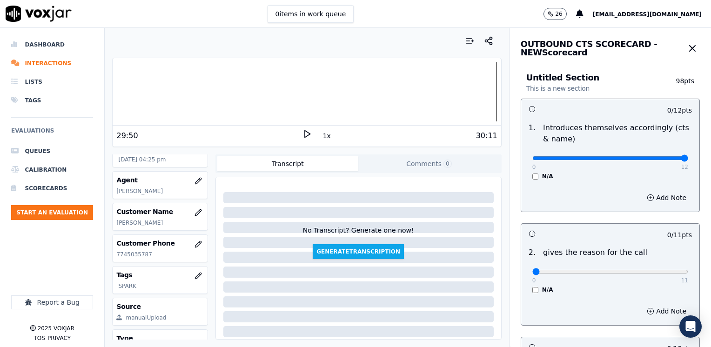
drag, startPoint x: 525, startPoint y: 158, endPoint x: 713, endPoint y: 162, distance: 187.6
type input "12"
click at [688, 160] on input "range" at bounding box center [610, 158] width 156 height 4
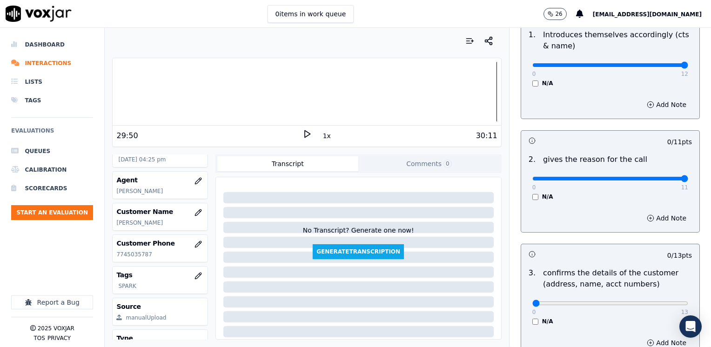
drag, startPoint x: 524, startPoint y: 175, endPoint x: 711, endPoint y: 178, distance: 187.1
type input "11"
click at [688, 178] on input "range" at bounding box center [610, 179] width 156 height 4
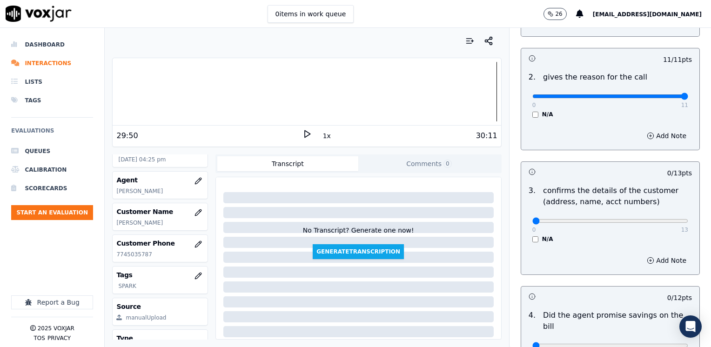
scroll to position [186, 0]
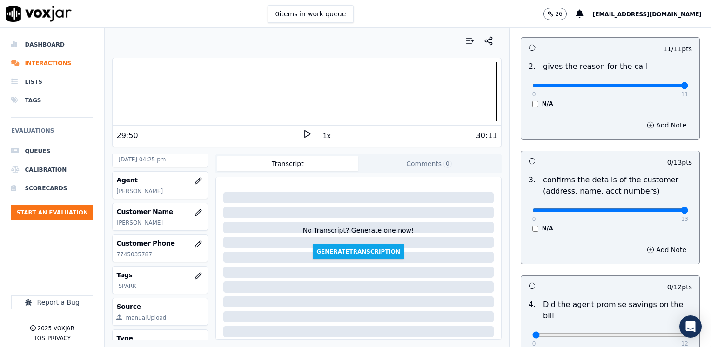
drag, startPoint x: 528, startPoint y: 209, endPoint x: 684, endPoint y: 212, distance: 156.4
type input "13"
click at [684, 212] on input "range" at bounding box center [610, 211] width 156 height 4
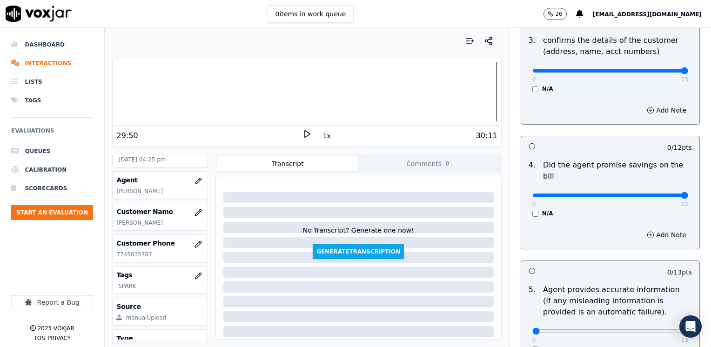
drag, startPoint x: 525, startPoint y: 184, endPoint x: 713, endPoint y: 176, distance: 187.8
type input "12"
click at [688, 194] on input "range" at bounding box center [610, 196] width 156 height 4
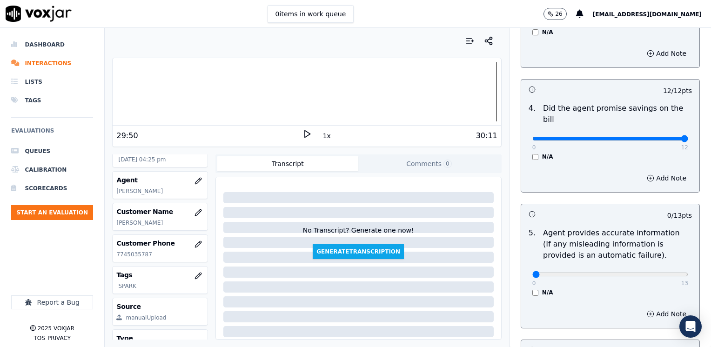
scroll to position [465, 0]
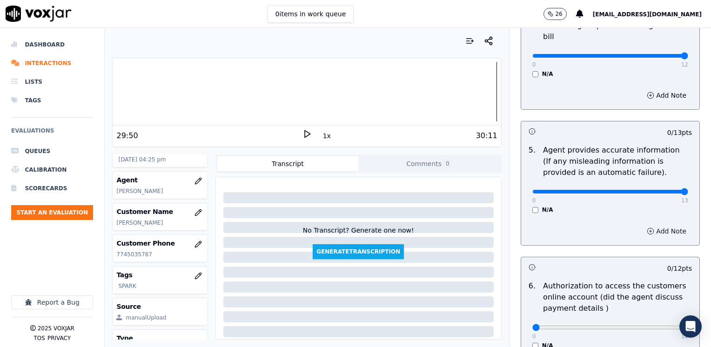
drag, startPoint x: 525, startPoint y: 181, endPoint x: 642, endPoint y: 218, distance: 122.9
type input "13"
click at [688, 190] on input "range" at bounding box center [610, 192] width 156 height 4
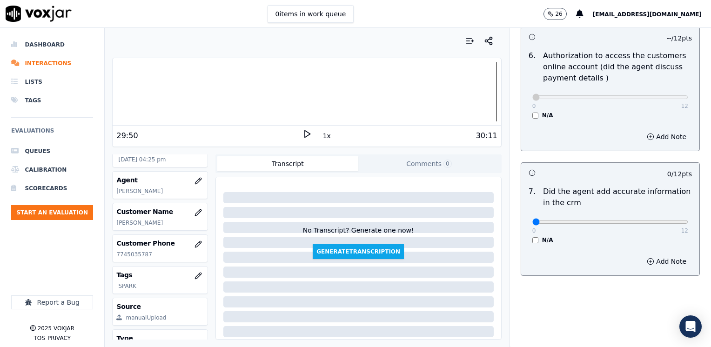
scroll to position [698, 0]
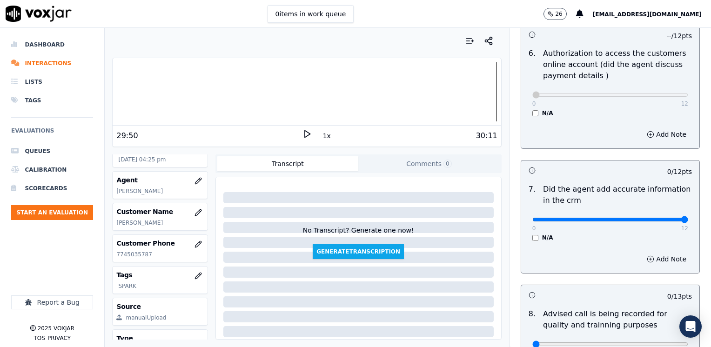
drag, startPoint x: 525, startPoint y: 209, endPoint x: 713, endPoint y: 204, distance: 187.2
type input "12"
click at [688, 218] on input "range" at bounding box center [610, 220] width 156 height 4
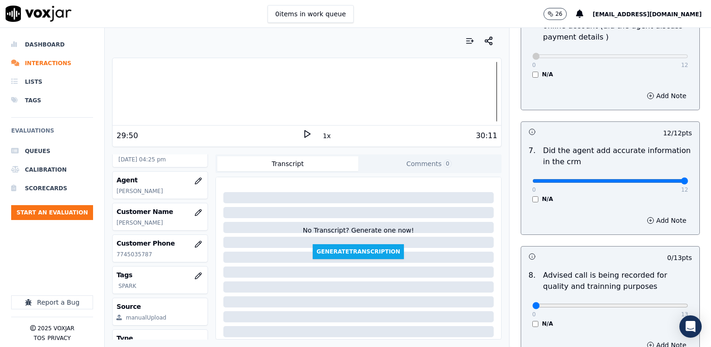
scroll to position [791, 0]
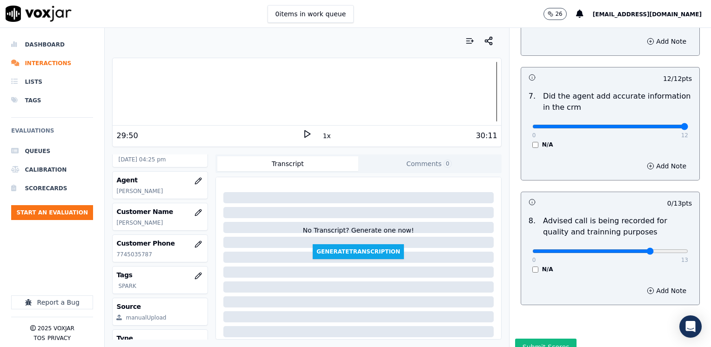
type input "10"
click at [634, 249] on input "range" at bounding box center [610, 251] width 156 height 4
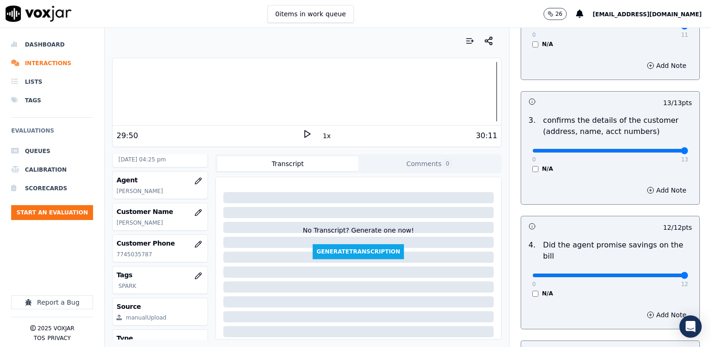
scroll to position [233, 0]
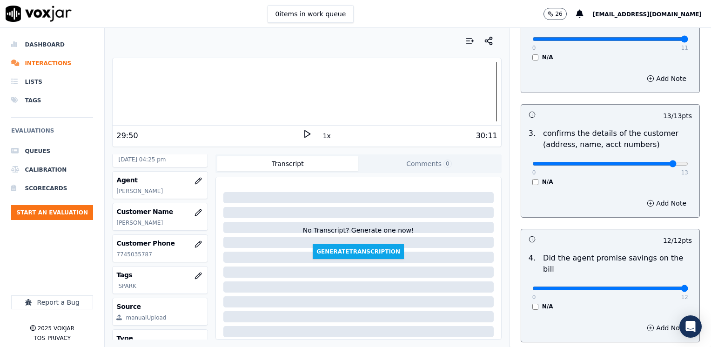
type input "12"
click at [652, 162] on input "range" at bounding box center [610, 164] width 156 height 4
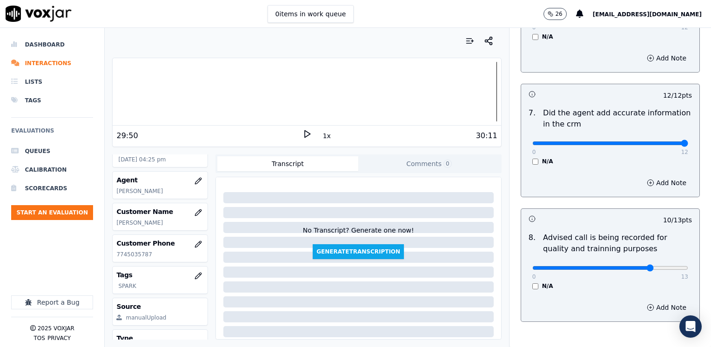
scroll to position [814, 0]
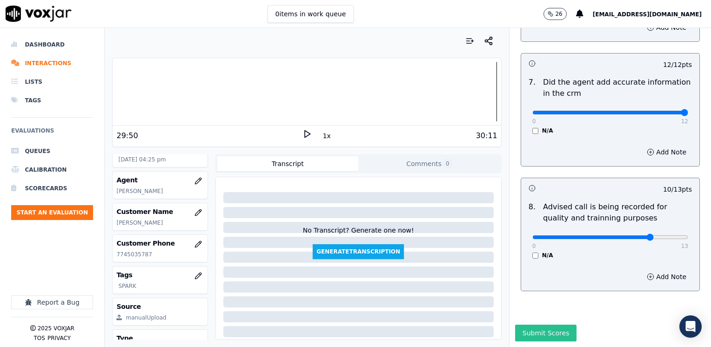
click at [527, 325] on button "Submit Scores" at bounding box center [546, 333] width 62 height 17
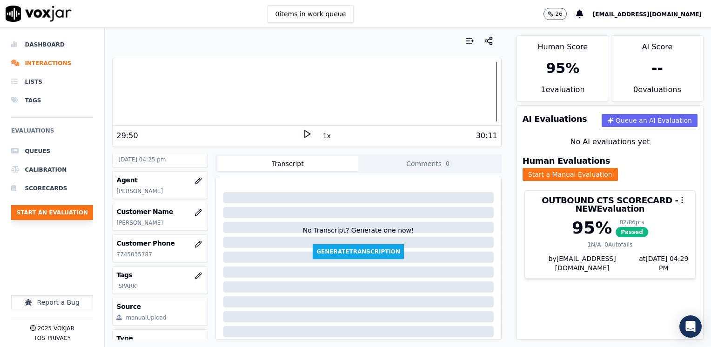
click at [59, 214] on button "Start an Evaluation" at bounding box center [52, 212] width 82 height 15
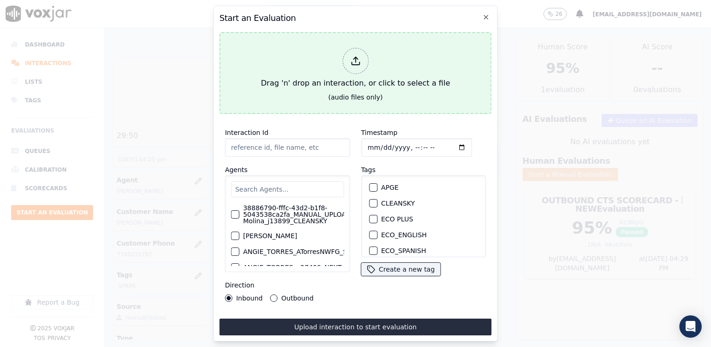
click at [356, 58] on line at bounding box center [356, 59] width 0 height 5
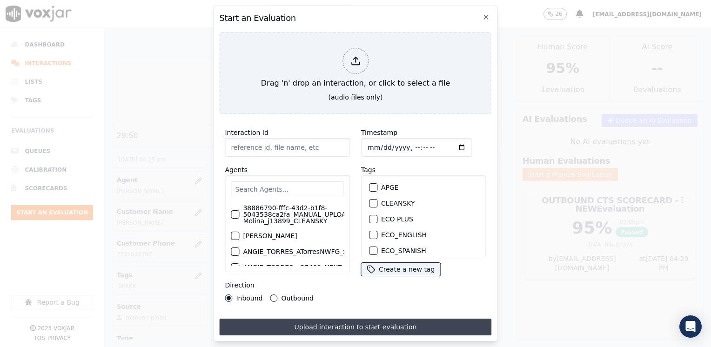
type input "20250911-162637_9786018374-[PERSON_NAME] 1 all.mp3"
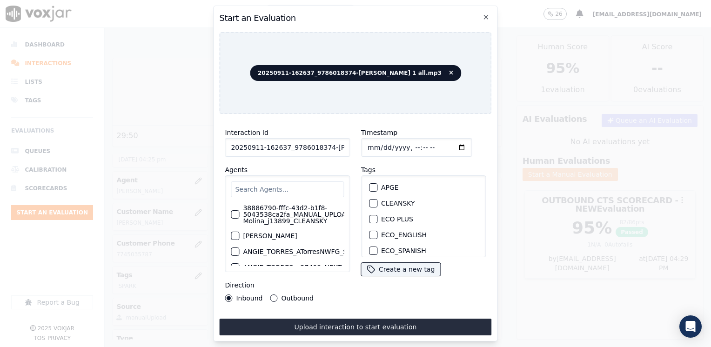
click at [294, 183] on input "text" at bounding box center [287, 190] width 113 height 16
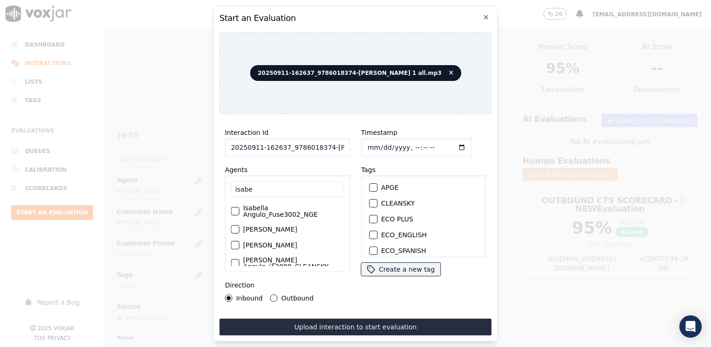
type input "isabe"
click at [297, 233] on label "[PERSON_NAME]" at bounding box center [270, 229] width 54 height 7
click at [239, 234] on button "[PERSON_NAME]" at bounding box center [235, 229] width 8 height 8
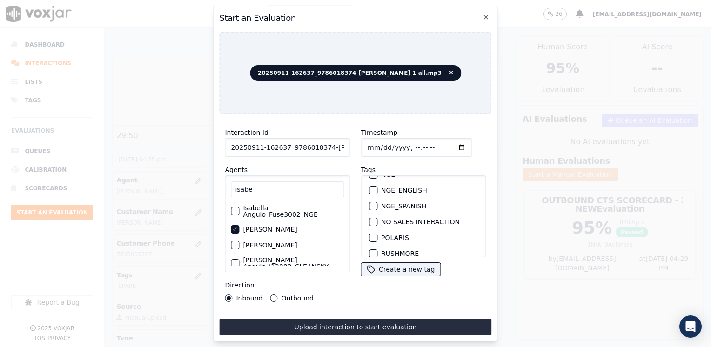
scroll to position [186, 0]
click at [369, 219] on button "SPARK" at bounding box center [373, 223] width 8 height 8
click at [451, 141] on input "Timestamp" at bounding box center [416, 147] width 111 height 19
type input "[DATE]T16:29"
click at [272, 295] on button "Outbound" at bounding box center [273, 298] width 7 height 7
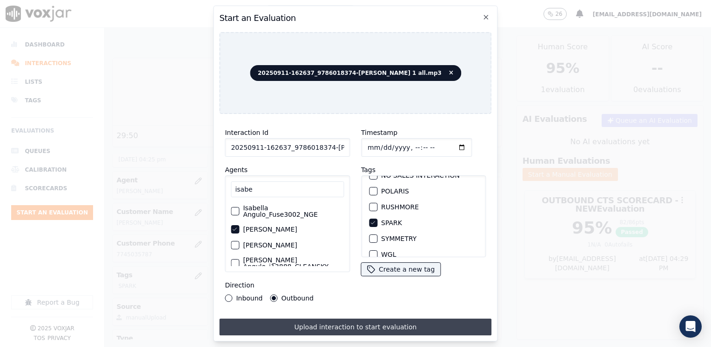
click at [384, 329] on button "Upload interaction to start evaluation" at bounding box center [355, 327] width 272 height 17
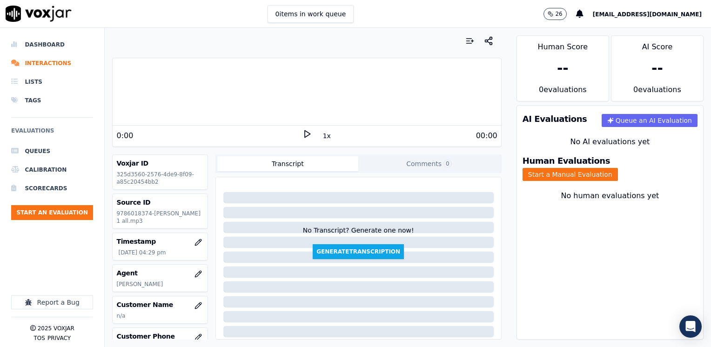
drag, startPoint x: 256, startPoint y: 136, endPoint x: 334, endPoint y: 126, distance: 79.3
click at [256, 136] on div "0:00" at bounding box center [209, 135] width 186 height 11
click at [312, 135] on div "00:00" at bounding box center [405, 135] width 186 height 11
drag, startPoint x: 308, startPoint y: 135, endPoint x: 302, endPoint y: 135, distance: 6.1
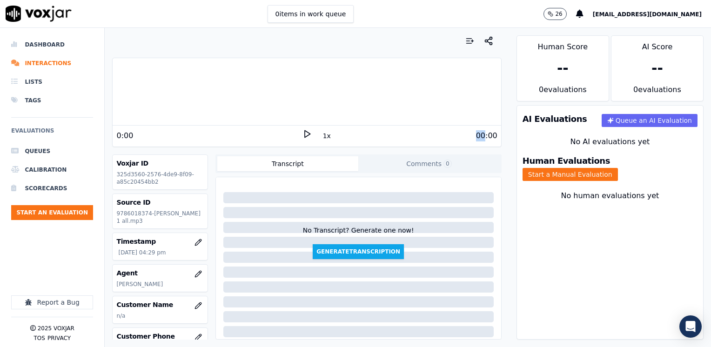
click at [303, 135] on icon at bounding box center [307, 133] width 9 height 9
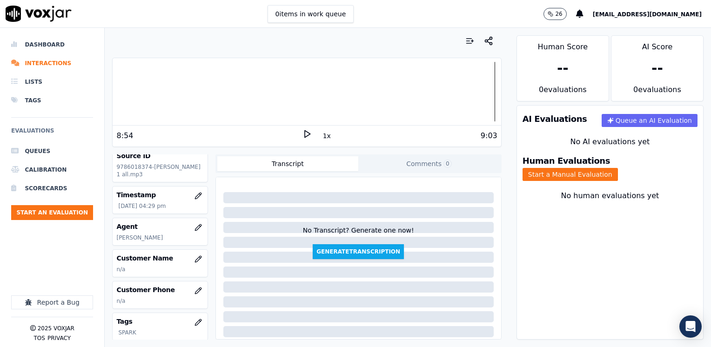
scroll to position [137, 0]
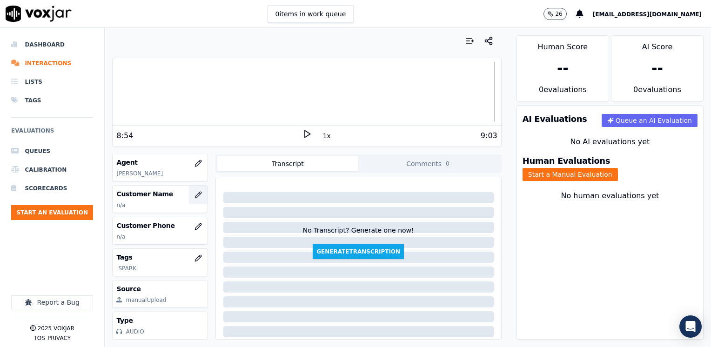
click at [195, 191] on icon "button" at bounding box center [198, 194] width 7 height 7
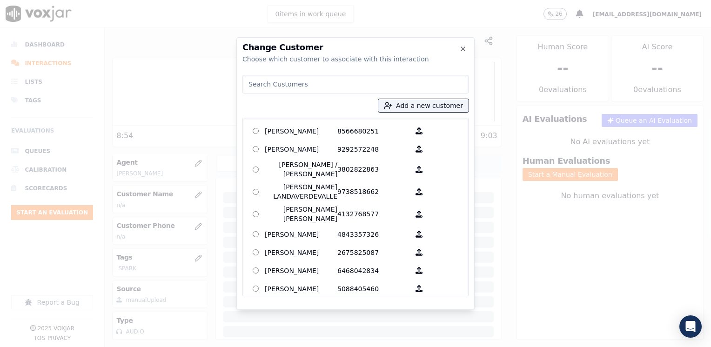
click at [345, 69] on div "Change Customer Choose which customer to associate with this interaction Add a …" at bounding box center [355, 173] width 238 height 273
click at [338, 82] on input at bounding box center [355, 84] width 226 height 19
paste input "9786018374"
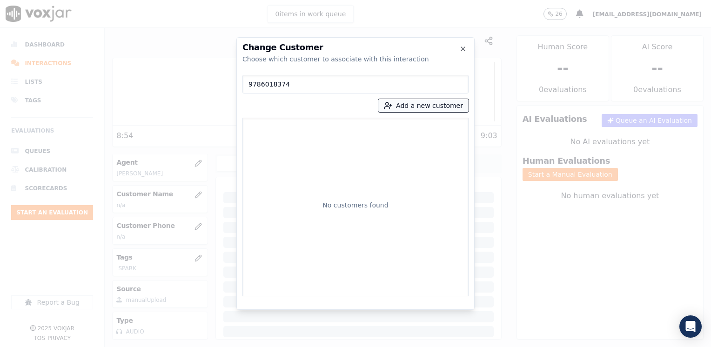
type input "9786018374"
click at [436, 106] on button "Add a new customer" at bounding box center [423, 105] width 90 height 13
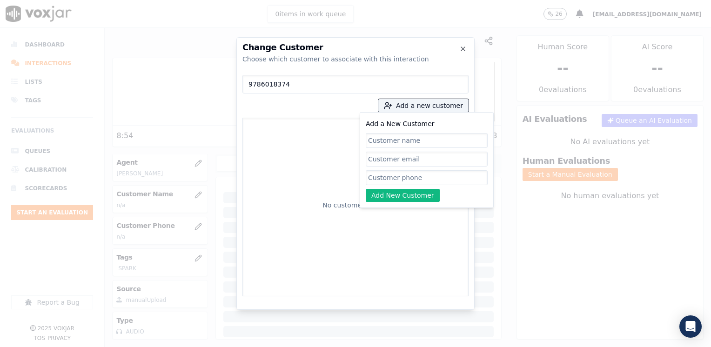
click at [417, 182] on input "Add a New Customer" at bounding box center [427, 177] width 122 height 15
paste input "9786018374"
type input "9786018374"
click at [417, 140] on input "Add a New Customer" at bounding box center [427, 140] width 122 height 15
paste input "[PERSON_NAME]"
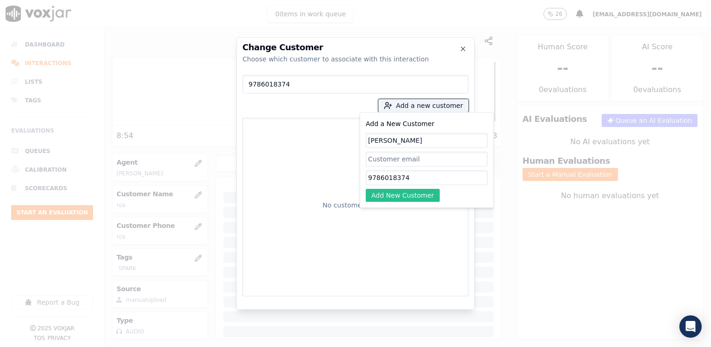
type input "[PERSON_NAME]"
click at [413, 193] on button "Add New Customer" at bounding box center [403, 195] width 74 height 13
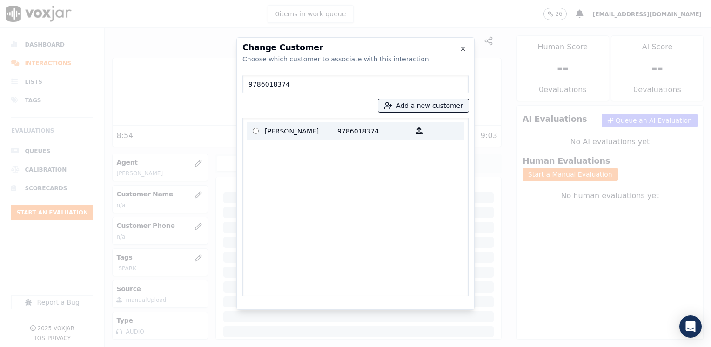
click at [302, 131] on p "[PERSON_NAME]" at bounding box center [301, 131] width 73 height 14
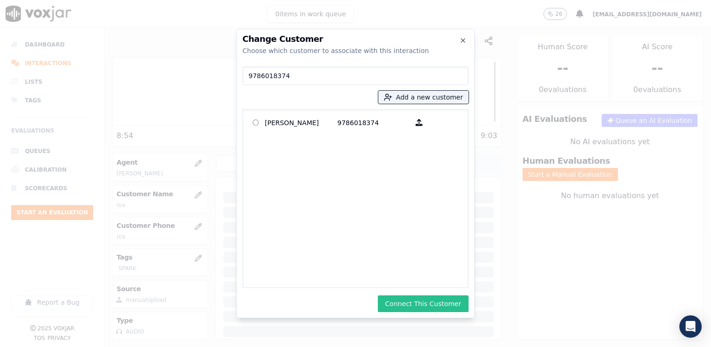
click at [438, 307] on button "Connect This Customer" at bounding box center [423, 304] width 91 height 17
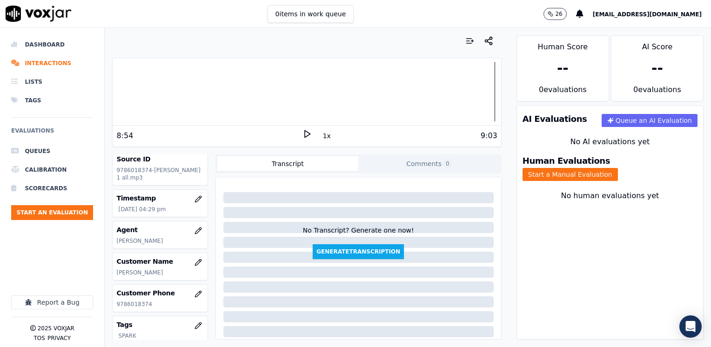
scroll to position [93, 0]
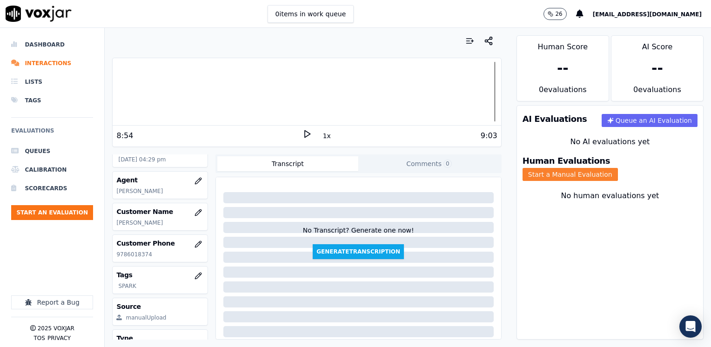
click at [618, 168] on button "Start a Manual Evaluation" at bounding box center [570, 174] width 95 height 13
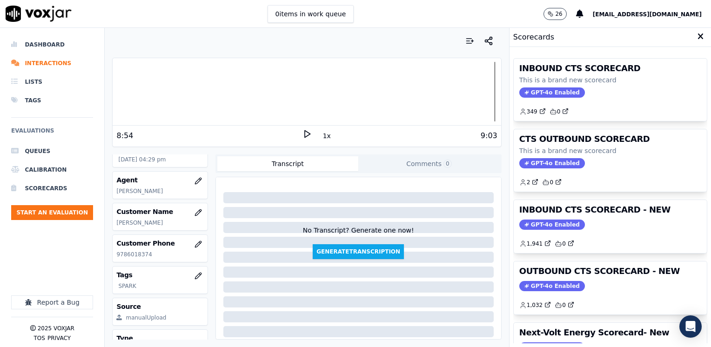
drag, startPoint x: 545, startPoint y: 285, endPoint x: 538, endPoint y: 283, distance: 8.0
click at [545, 285] on span "GPT-4o Enabled" at bounding box center [552, 286] width 66 height 10
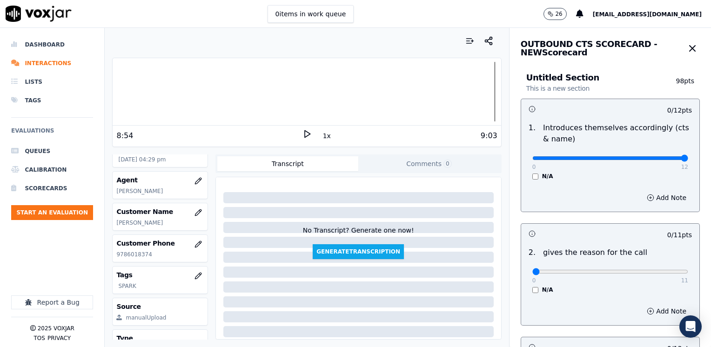
drag, startPoint x: 527, startPoint y: 156, endPoint x: 713, endPoint y: 123, distance: 188.2
type input "12"
click at [688, 156] on input "range" at bounding box center [610, 158] width 156 height 4
drag, startPoint x: 527, startPoint y: 270, endPoint x: 713, endPoint y: 264, distance: 185.8
type input "11"
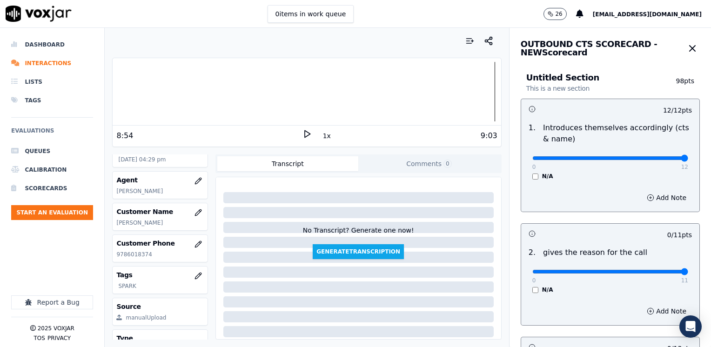
click at [688, 270] on input "range" at bounding box center [610, 272] width 156 height 4
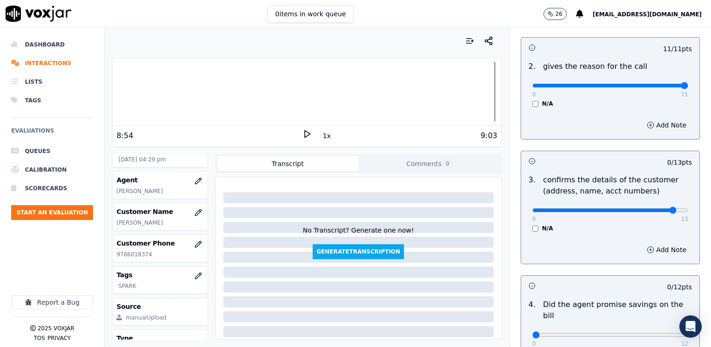
type input "12"
click at [655, 209] on input "range" at bounding box center [610, 211] width 156 height 4
click at [652, 128] on button "Add Note" at bounding box center [666, 125] width 51 height 13
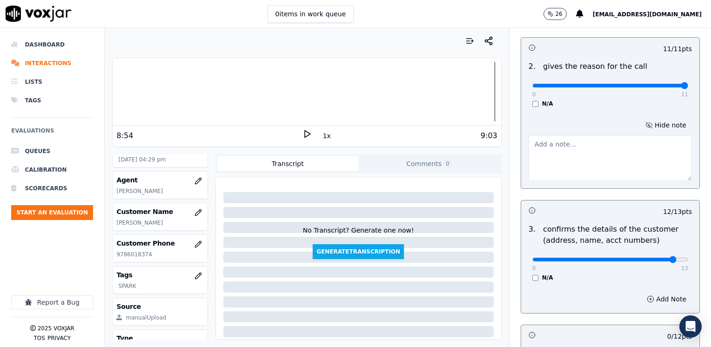
click at [586, 161] on textarea at bounding box center [610, 158] width 163 height 46
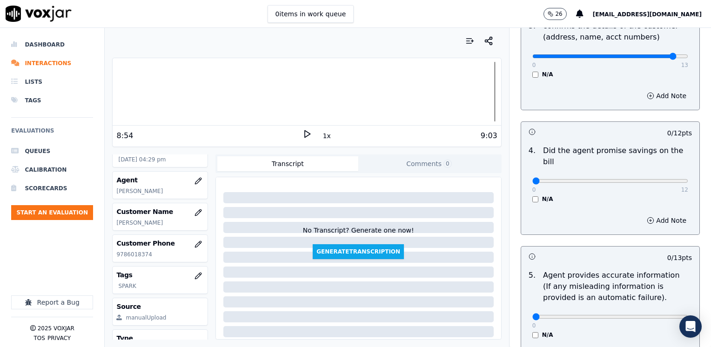
scroll to position [419, 0]
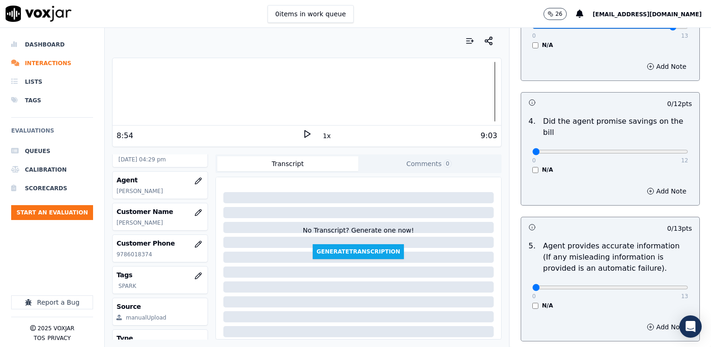
type textarea "Language barrier: This cx speaks Portuguese"
drag, startPoint x: 525, startPoint y: 141, endPoint x: 713, endPoint y: 128, distance: 188.0
type input "12"
click at [688, 150] on input "range" at bounding box center [610, 152] width 156 height 4
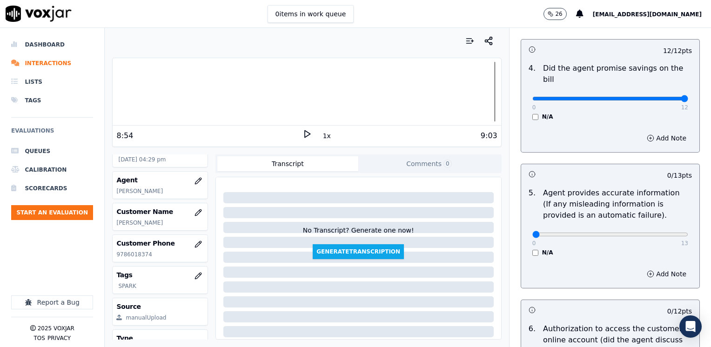
scroll to position [512, 0]
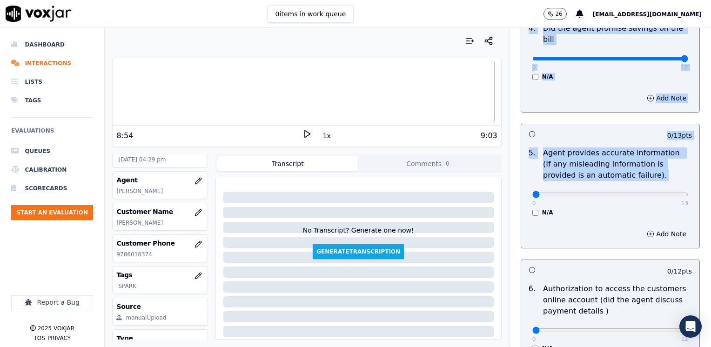
drag, startPoint x: 523, startPoint y: 189, endPoint x: 713, endPoint y: 185, distance: 189.5
click at [711, 185] on html "0 items in work queue 26 [EMAIL_ADDRESS][DOMAIN_NAME] Dashboard Interactions Li…" at bounding box center [355, 173] width 711 height 347
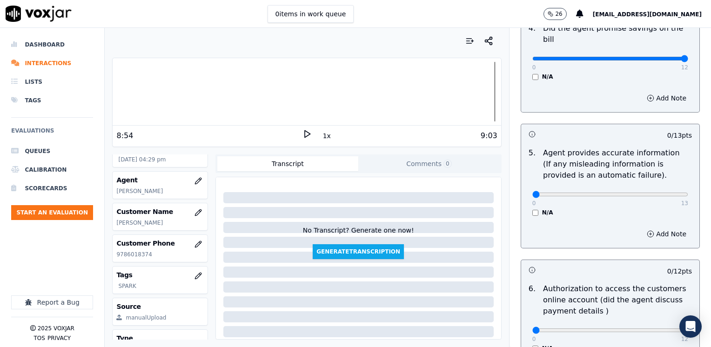
drag, startPoint x: 713, startPoint y: 185, endPoint x: 631, endPoint y: 194, distance: 82.0
click at [631, 194] on div "0 13 N/A" at bounding box center [610, 198] width 171 height 35
drag, startPoint x: 528, startPoint y: 182, endPoint x: 713, endPoint y: 180, distance: 184.8
type input "13"
click at [688, 193] on input "range" at bounding box center [610, 195] width 156 height 4
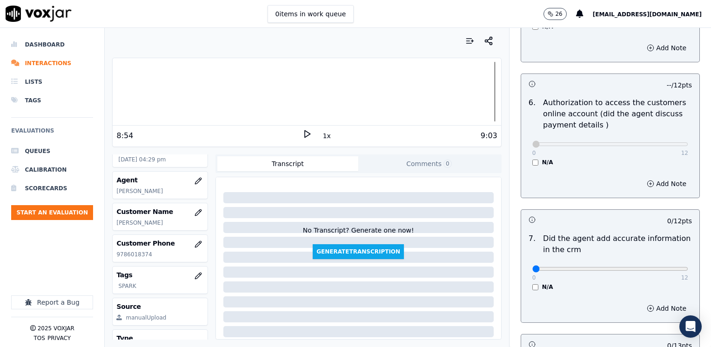
scroll to position [838, 0]
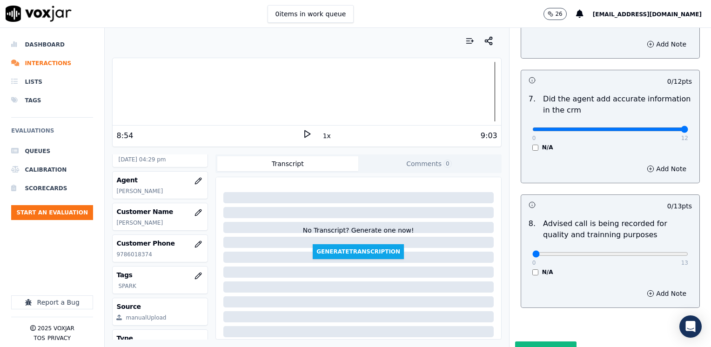
drag, startPoint x: 541, startPoint y: 117, endPoint x: 713, endPoint y: 136, distance: 172.9
type input "12"
click at [688, 131] on input "range" at bounding box center [610, 130] width 156 height 4
type input "10"
click at [633, 252] on input "range" at bounding box center [610, 254] width 156 height 4
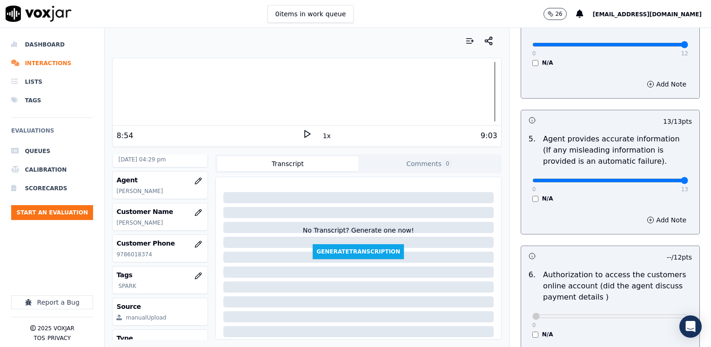
scroll to position [512, 0]
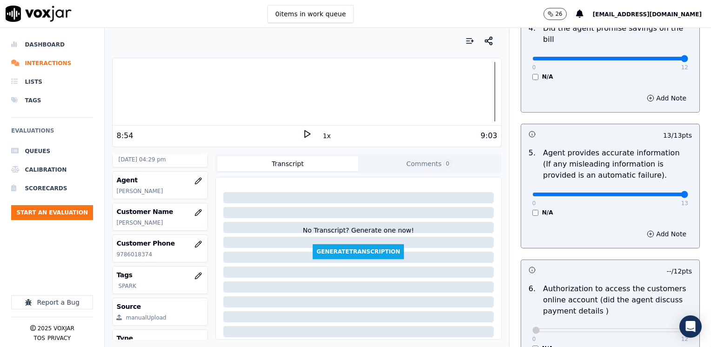
click at [648, 188] on div "0 13" at bounding box center [610, 193] width 156 height 11
type input "12"
click at [648, 193] on input "range" at bounding box center [610, 195] width 156 height 4
click at [649, 230] on div "Add Note" at bounding box center [610, 234] width 178 height 28
click at [646, 228] on button "Add Note" at bounding box center [666, 234] width 51 height 13
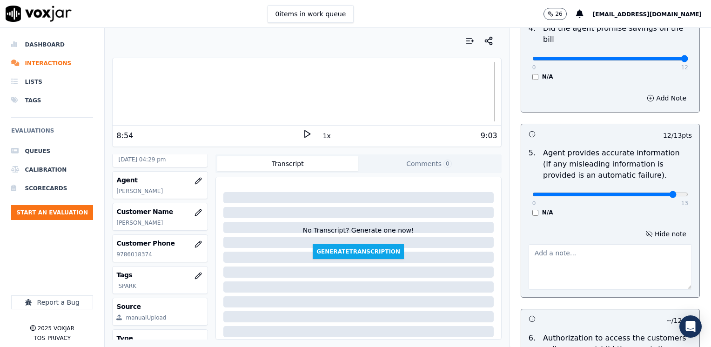
click at [564, 246] on textarea at bounding box center [610, 267] width 163 height 46
type textarea "F"
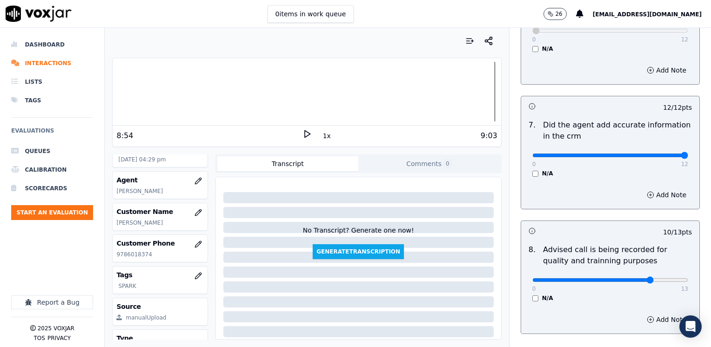
scroll to position [912, 0]
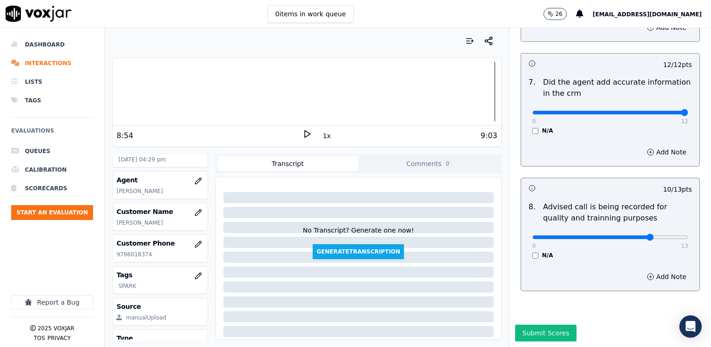
type textarea "Agent said she has to do the process of price protection in order to receive th…"
click at [534, 325] on button "Submit Scores" at bounding box center [546, 333] width 62 height 17
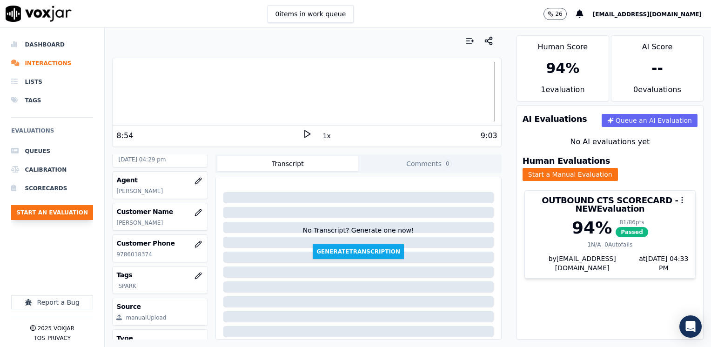
click at [59, 213] on button "Start an Evaluation" at bounding box center [52, 212] width 82 height 15
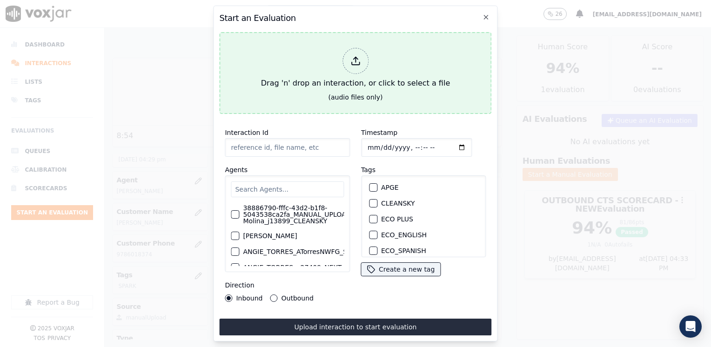
click at [346, 68] on div "Drag 'n' drop an interaction, or click to select a file" at bounding box center [355, 68] width 196 height 48
type input "20250911-182934_4132182269-[PERSON_NAME] all.mp3"
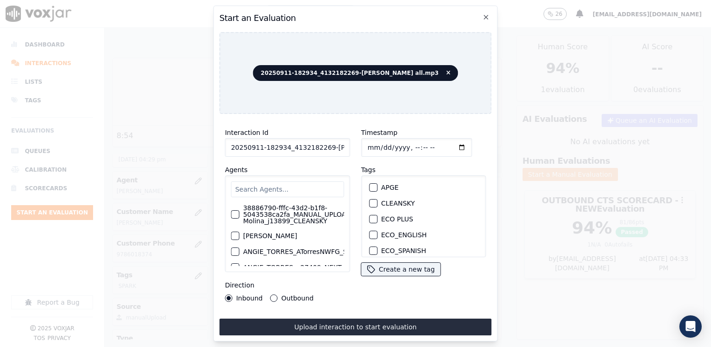
click at [284, 182] on input "text" at bounding box center [287, 190] width 113 height 16
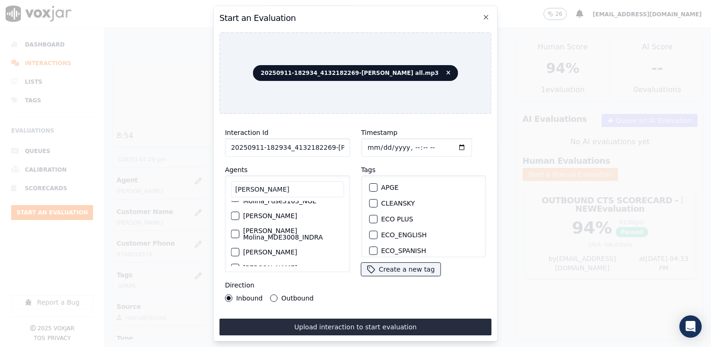
scroll to position [93, 0]
type input "[PERSON_NAME]"
click at [297, 212] on label "[PERSON_NAME]" at bounding box center [270, 215] width 54 height 7
click at [239, 211] on button "[PERSON_NAME]" at bounding box center [235, 215] width 8 height 8
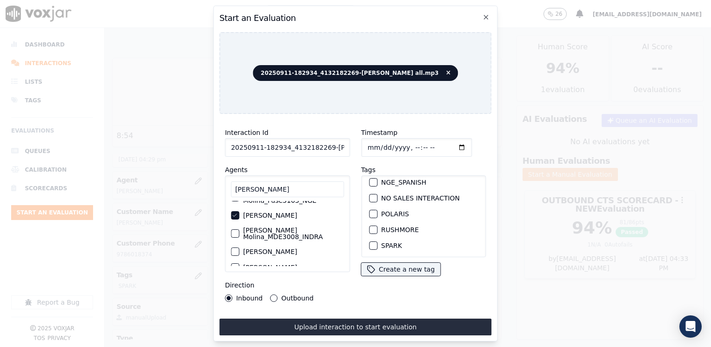
scroll to position [186, 0]
click at [370, 220] on div "button" at bounding box center [373, 223] width 7 height 7
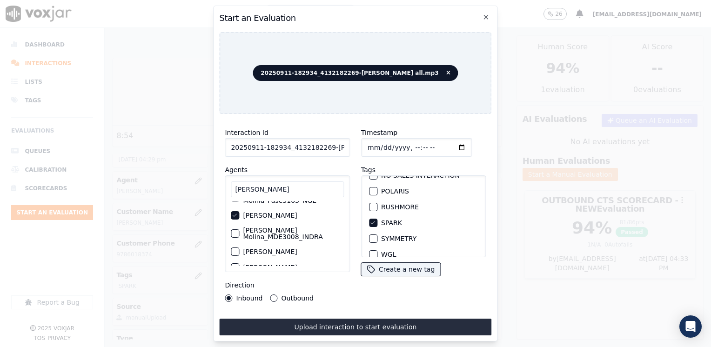
click at [448, 143] on input "Timestamp" at bounding box center [416, 147] width 111 height 19
type input "[DATE]T16:33"
click at [272, 295] on button "Outbound" at bounding box center [273, 298] width 7 height 7
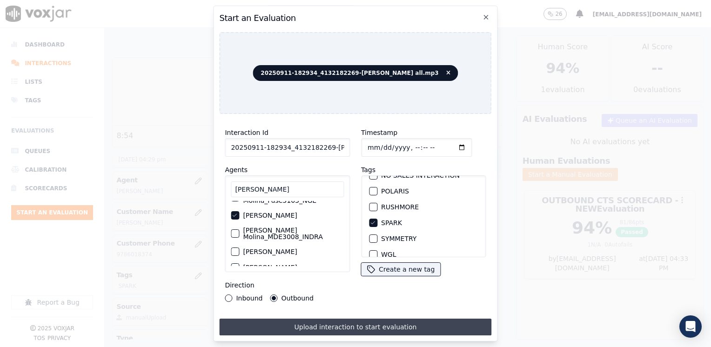
click at [349, 327] on button "Upload interaction to start evaluation" at bounding box center [355, 327] width 272 height 17
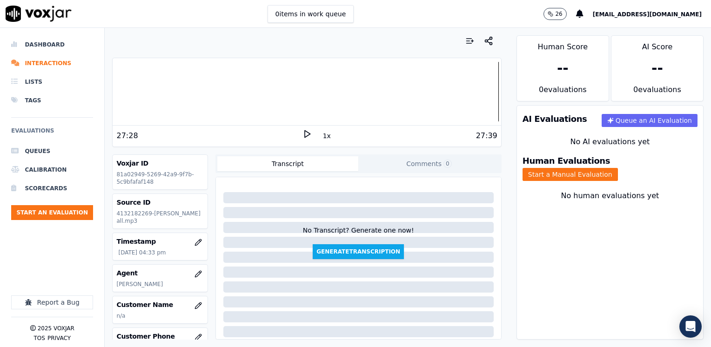
scroll to position [47, 0]
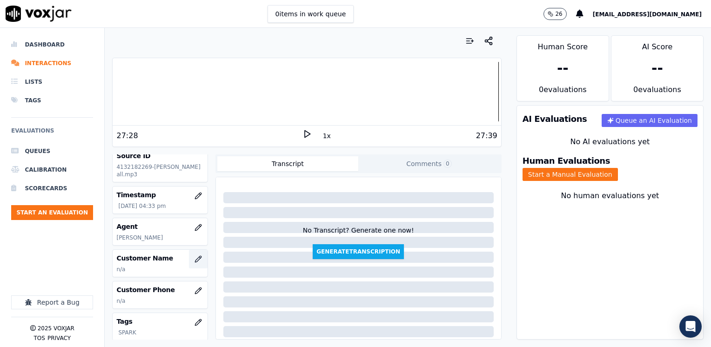
click at [195, 263] on icon "button" at bounding box center [198, 259] width 7 height 7
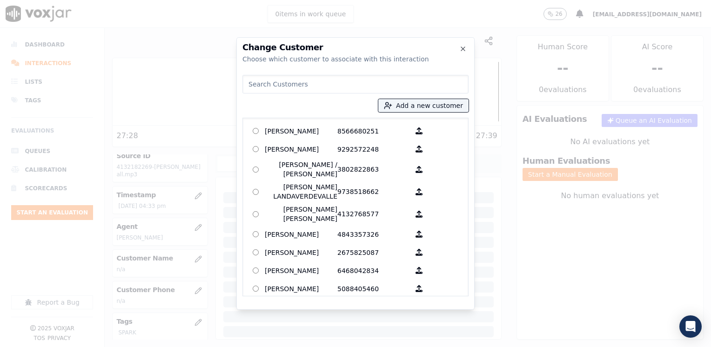
click at [268, 81] on input at bounding box center [355, 84] width 226 height 19
paste input "4132182269"
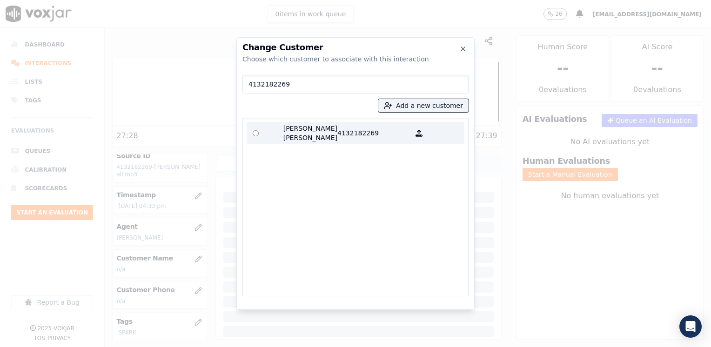
type input "4132182269"
click at [349, 127] on p "4132182269" at bounding box center [373, 133] width 73 height 19
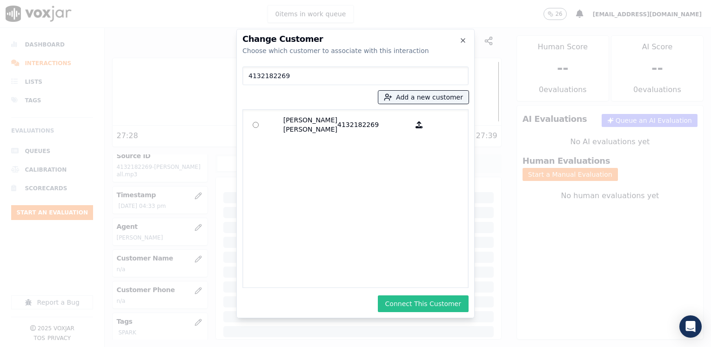
click at [439, 308] on button "Connect This Customer" at bounding box center [423, 304] width 91 height 17
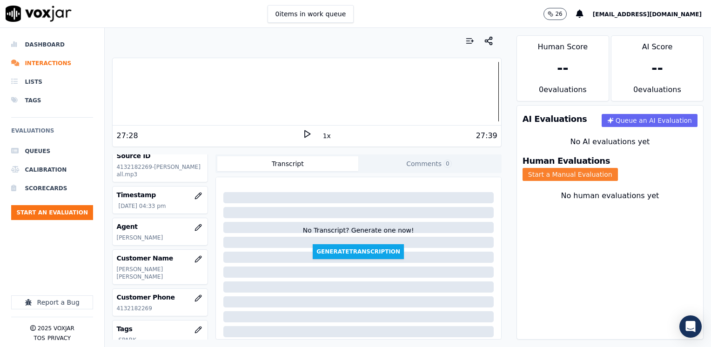
click at [618, 168] on button "Start a Manual Evaluation" at bounding box center [570, 174] width 95 height 13
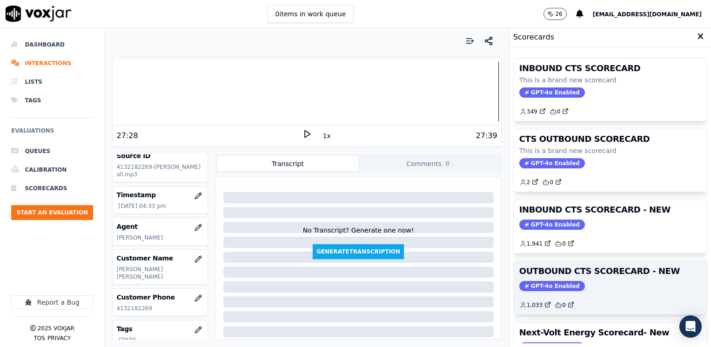
click at [542, 282] on span "GPT-4o Enabled" at bounding box center [552, 286] width 66 height 10
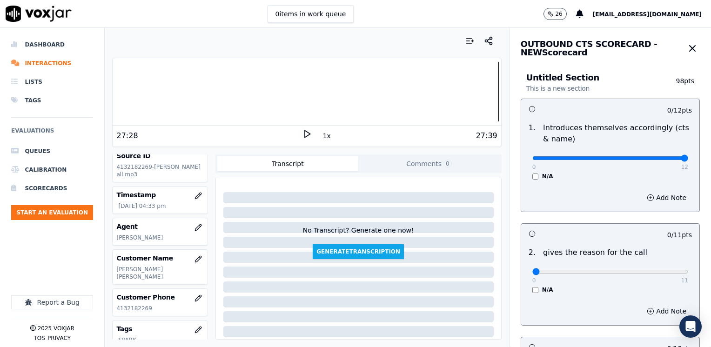
drag, startPoint x: 527, startPoint y: 157, endPoint x: 713, endPoint y: 175, distance: 186.6
type input "12"
click at [688, 160] on input "range" at bounding box center [610, 158] width 156 height 4
drag, startPoint x: 527, startPoint y: 273, endPoint x: 711, endPoint y: 245, distance: 186.0
type input "11"
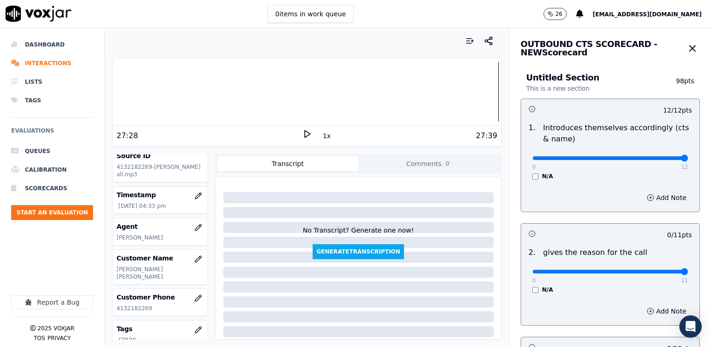
click at [688, 270] on input "range" at bounding box center [610, 272] width 156 height 4
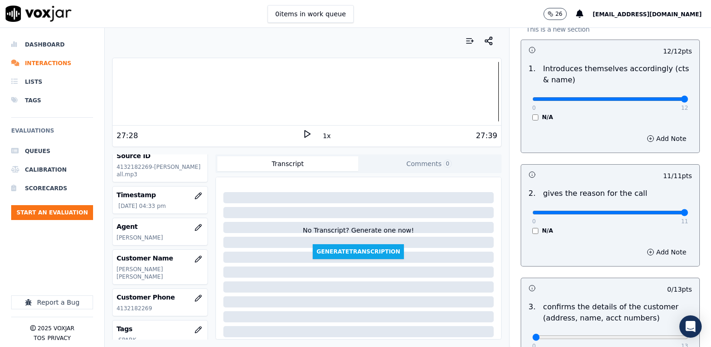
scroll to position [140, 0]
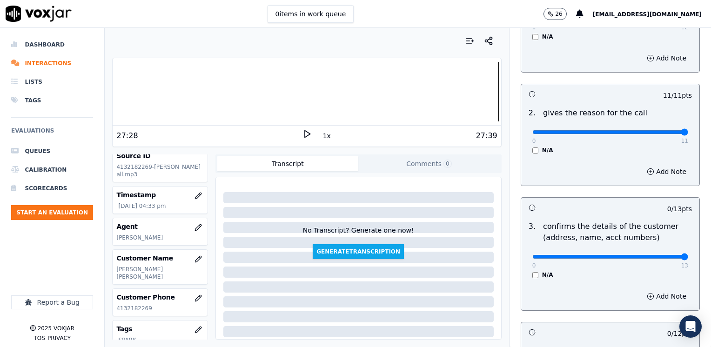
drag, startPoint x: 526, startPoint y: 256, endPoint x: 713, endPoint y: 256, distance: 186.6
click at [688, 256] on input "range" at bounding box center [610, 257] width 156 height 4
type input "12"
click at [650, 256] on input "range" at bounding box center [610, 257] width 156 height 4
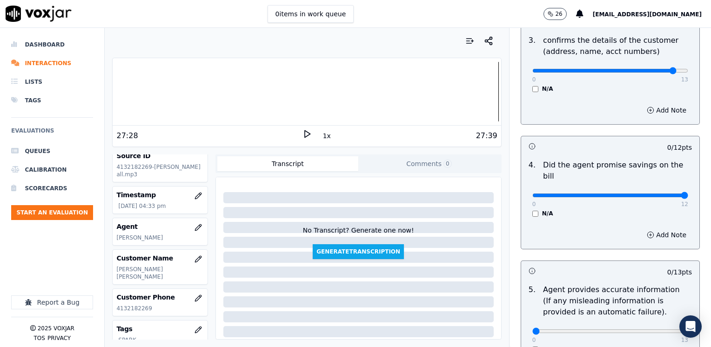
drag, startPoint x: 530, startPoint y: 184, endPoint x: 713, endPoint y: 184, distance: 182.9
type input "12"
click at [688, 194] on input "range" at bounding box center [610, 196] width 156 height 4
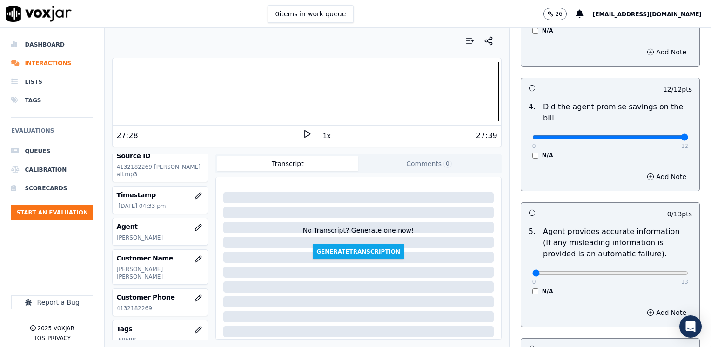
scroll to position [465, 0]
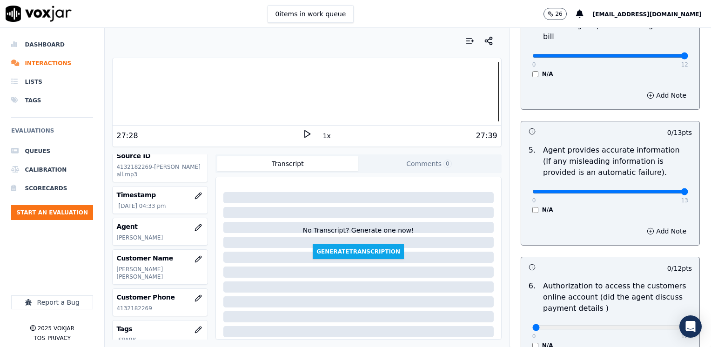
drag, startPoint x: 529, startPoint y: 181, endPoint x: 713, endPoint y: 179, distance: 183.9
type input "13"
click at [688, 190] on input "range" at bounding box center [610, 192] width 156 height 4
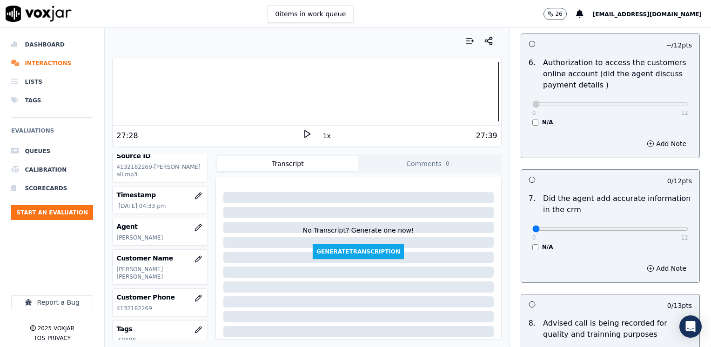
scroll to position [791, 0]
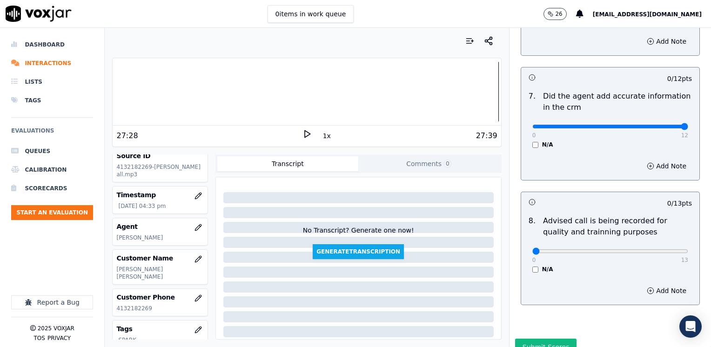
drag, startPoint x: 611, startPoint y: 116, endPoint x: 687, endPoint y: 149, distance: 82.7
type input "12"
click at [688, 128] on input "range" at bounding box center [610, 127] width 156 height 4
click at [637, 249] on input "range" at bounding box center [610, 251] width 156 height 4
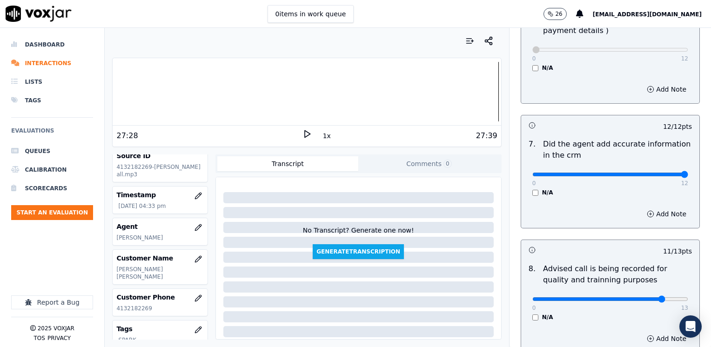
scroll to position [745, 0]
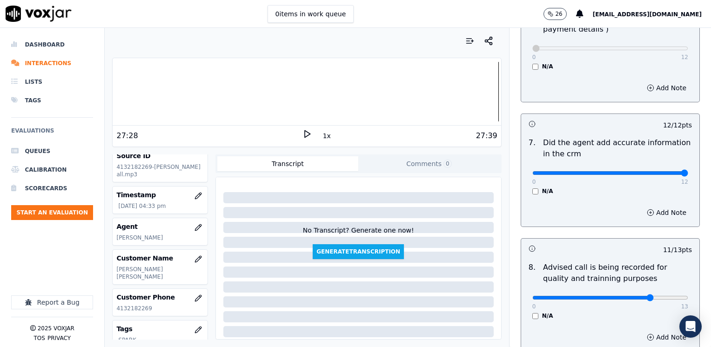
type input "10"
click at [633, 296] on input "range" at bounding box center [610, 298] width 156 height 4
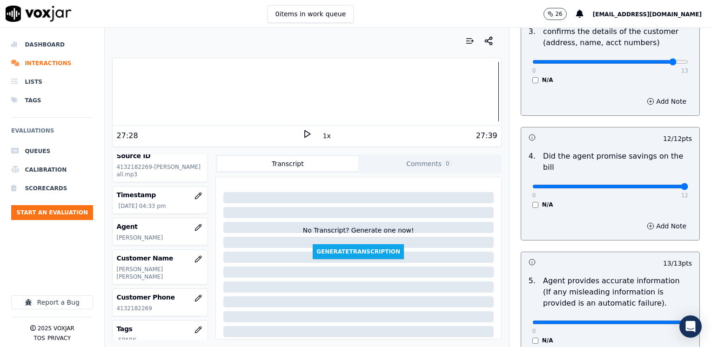
scroll to position [279, 0]
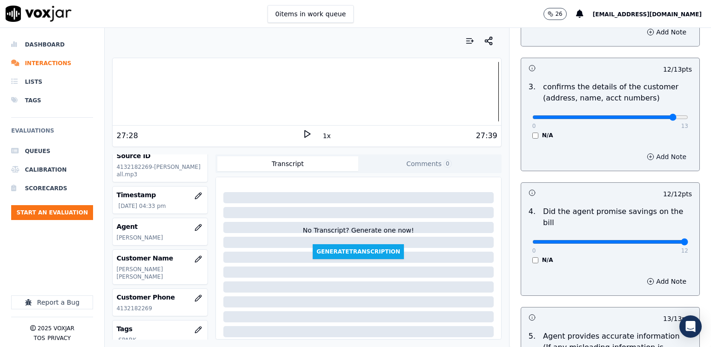
click at [650, 161] on button "Add Note" at bounding box center [666, 156] width 51 height 13
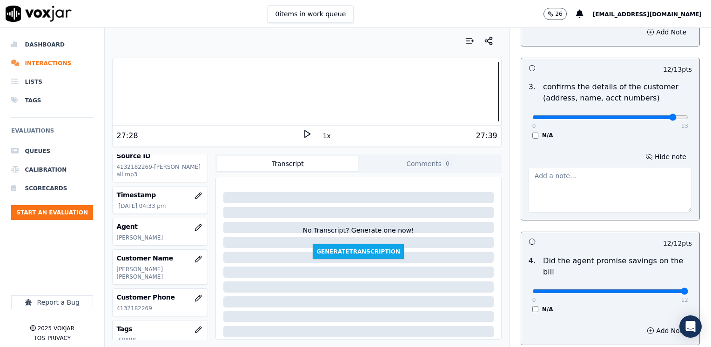
click at [588, 194] on textarea at bounding box center [610, 190] width 163 height 46
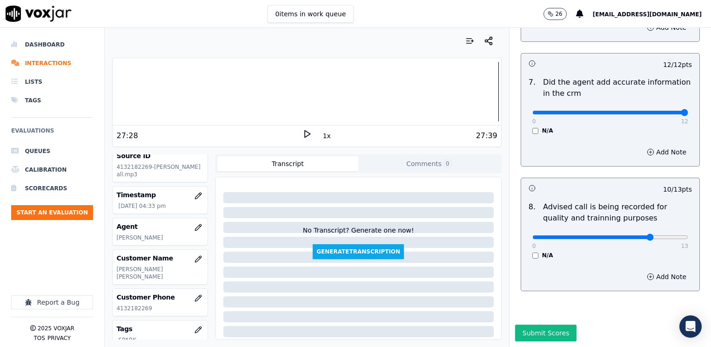
scroll to position [862, 0]
type textarea "Make sure to confirm full service address and the name as it appears on the bil…"
click at [537, 325] on button "Submit Scores" at bounding box center [546, 333] width 62 height 17
